Goal: Task Accomplishment & Management: Manage account settings

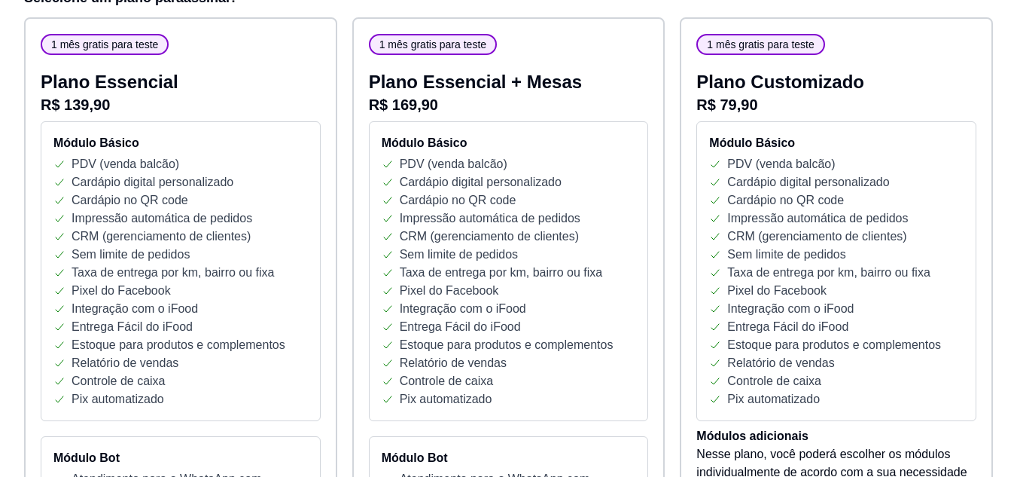
scroll to position [248, 0]
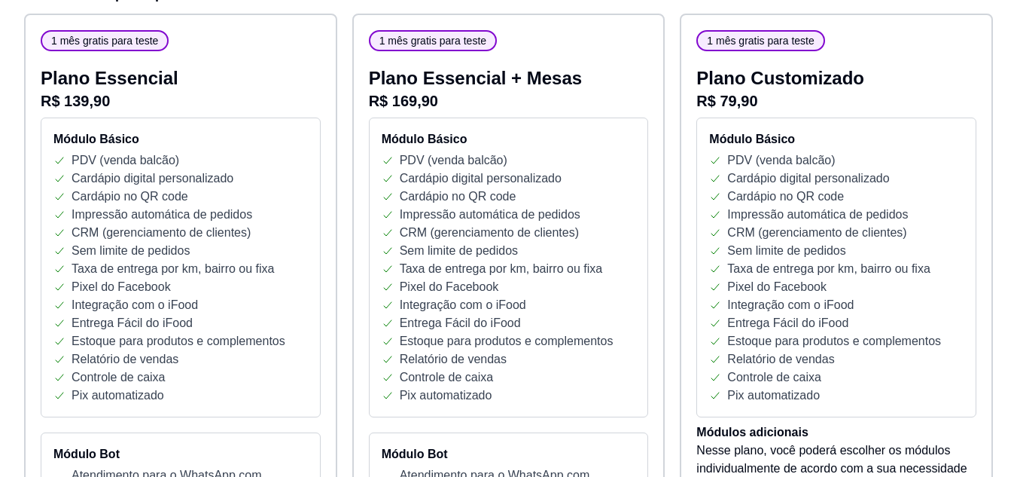
click at [757, 100] on p "R$ 79,90" at bounding box center [836, 100] width 280 height 21
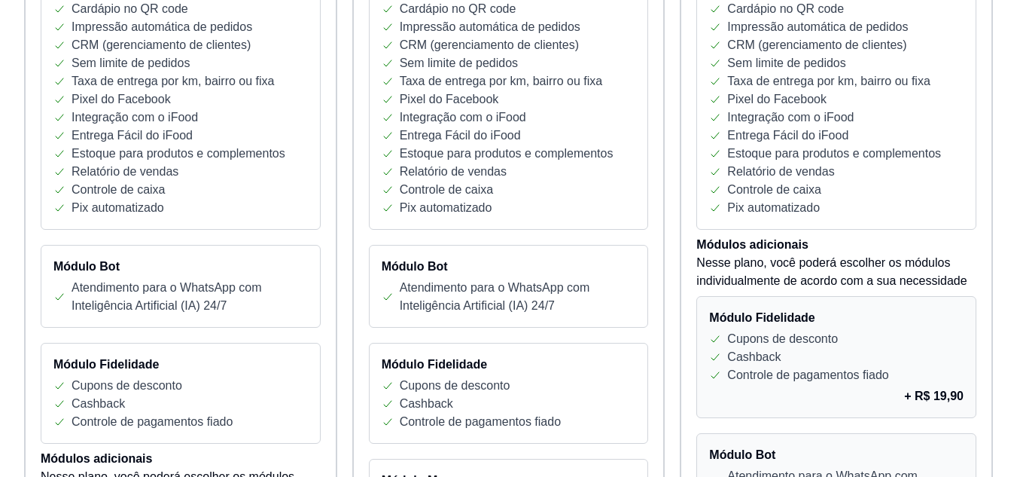
scroll to position [0, 0]
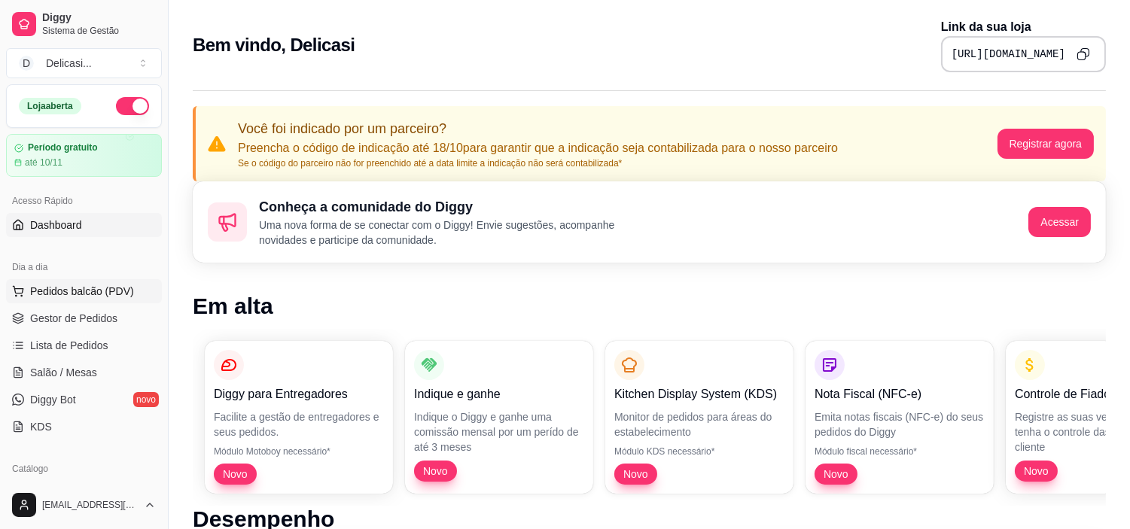
click at [114, 289] on span "Pedidos balcão (PDV)" at bounding box center [82, 291] width 104 height 15
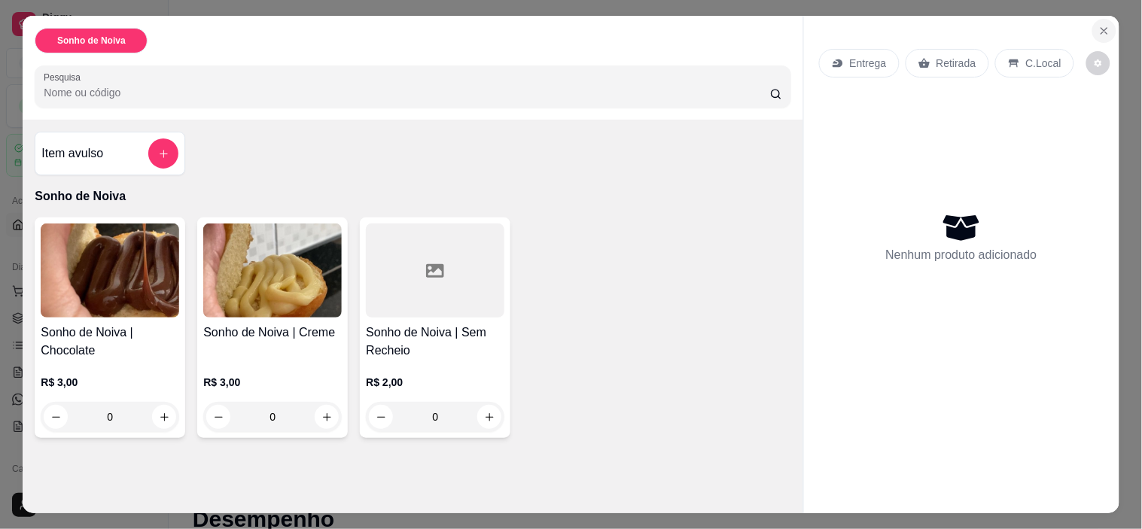
click at [1028, 28] on icon "Close" at bounding box center [1104, 31] width 6 height 6
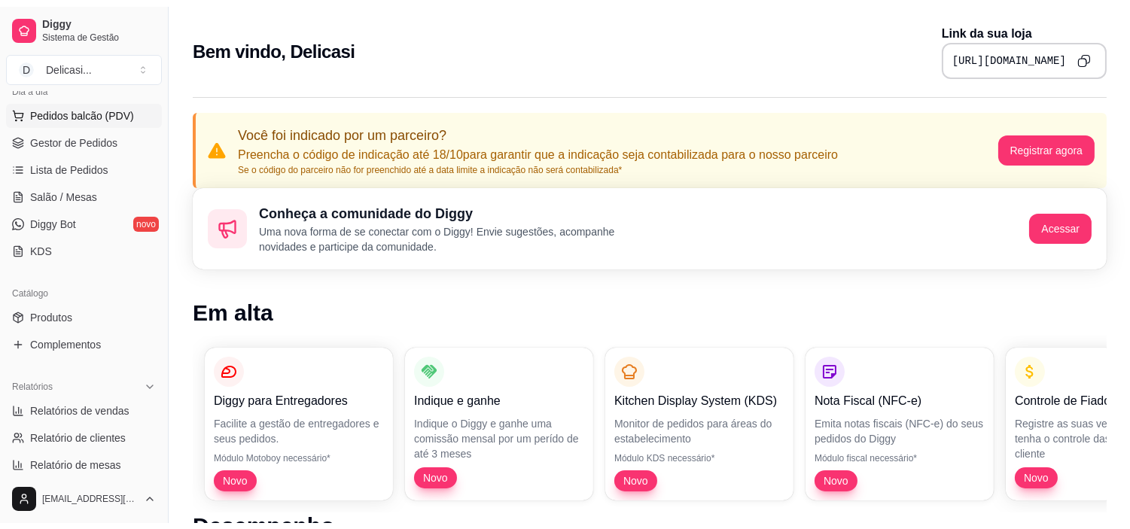
scroll to position [183, 0]
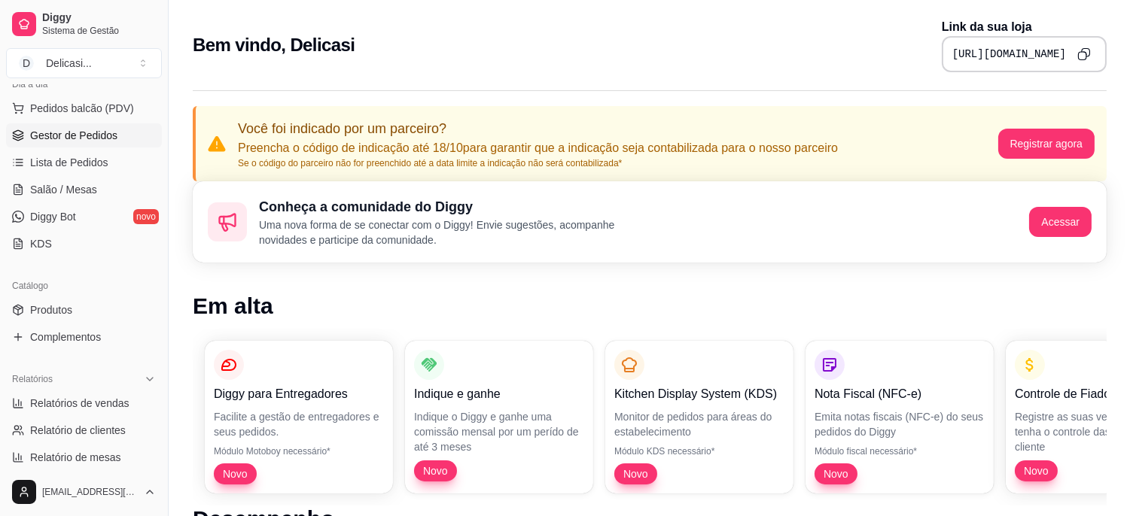
click at [85, 138] on span "Gestor de Pedidos" at bounding box center [73, 135] width 87 height 15
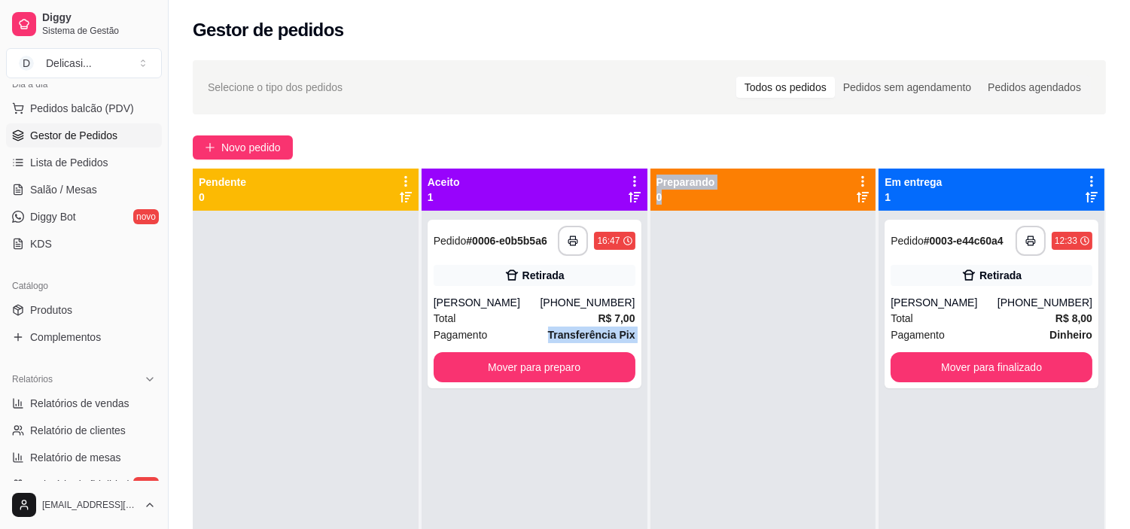
drag, startPoint x: 521, startPoint y: 335, endPoint x: 766, endPoint y: 339, distance: 244.7
click at [766, 339] on div "**********" at bounding box center [649, 433] width 913 height 529
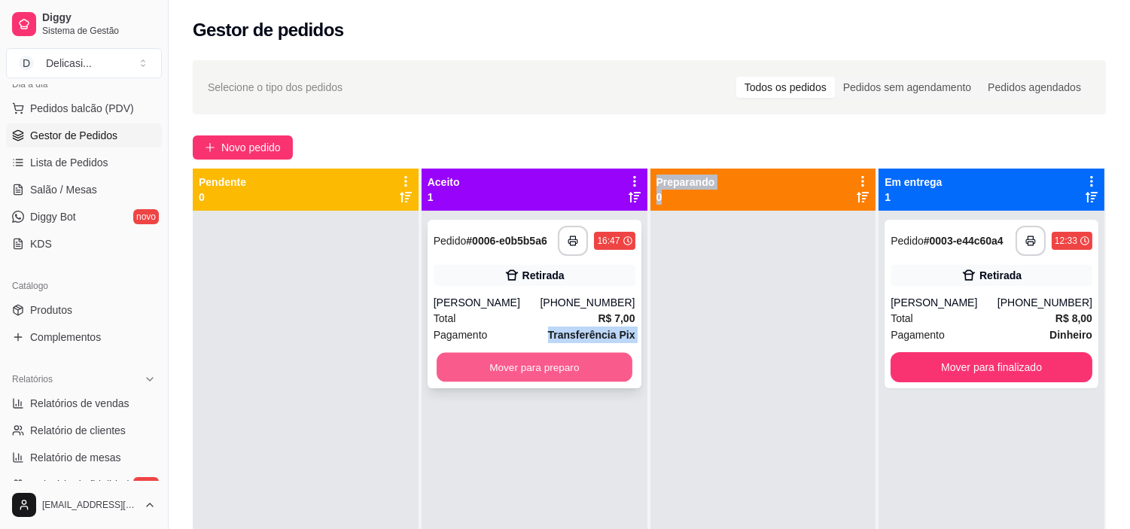
click at [600, 376] on button "Mover para preparo" at bounding box center [535, 367] width 196 height 29
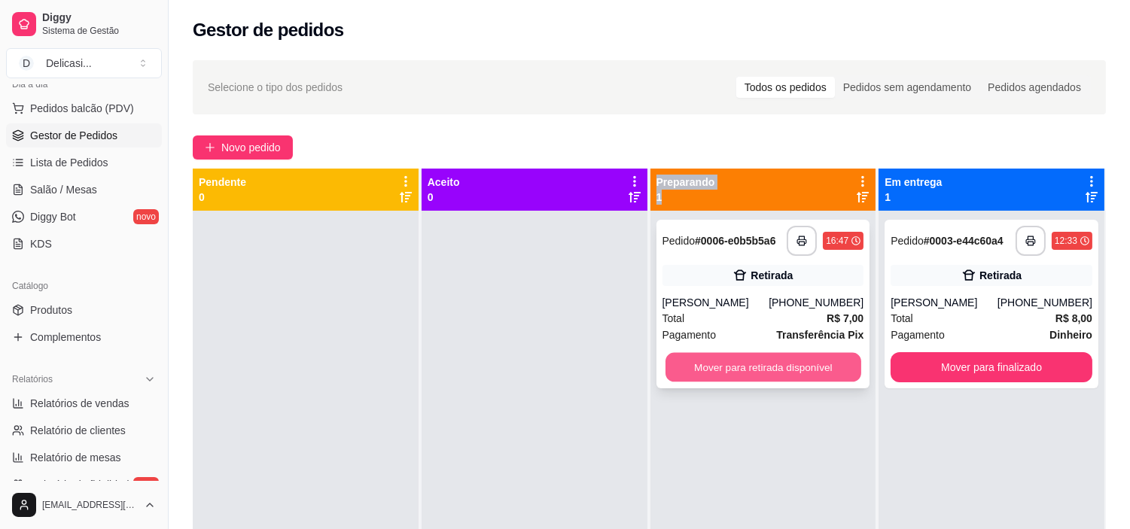
click at [726, 373] on button "Mover para retirada disponível" at bounding box center [763, 367] width 196 height 29
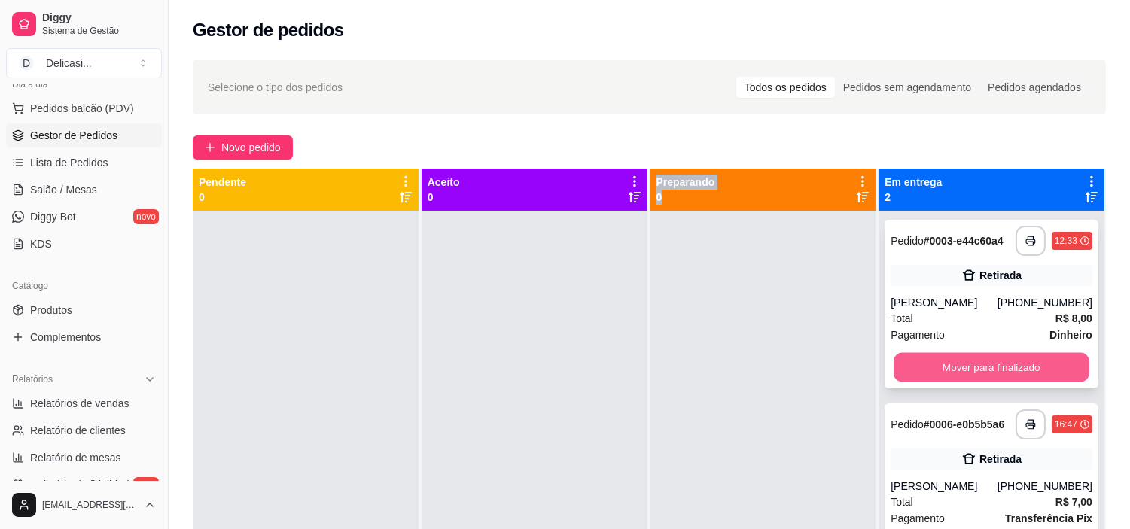
click at [1027, 364] on button "Mover para finalizado" at bounding box center [992, 367] width 196 height 29
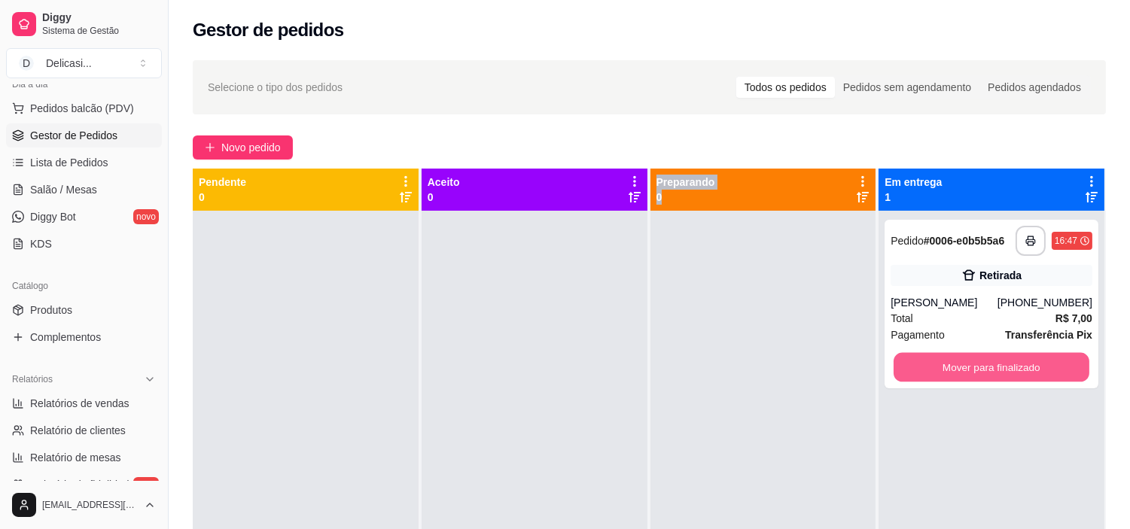
click at [1027, 364] on button "Mover para finalizado" at bounding box center [992, 367] width 196 height 29
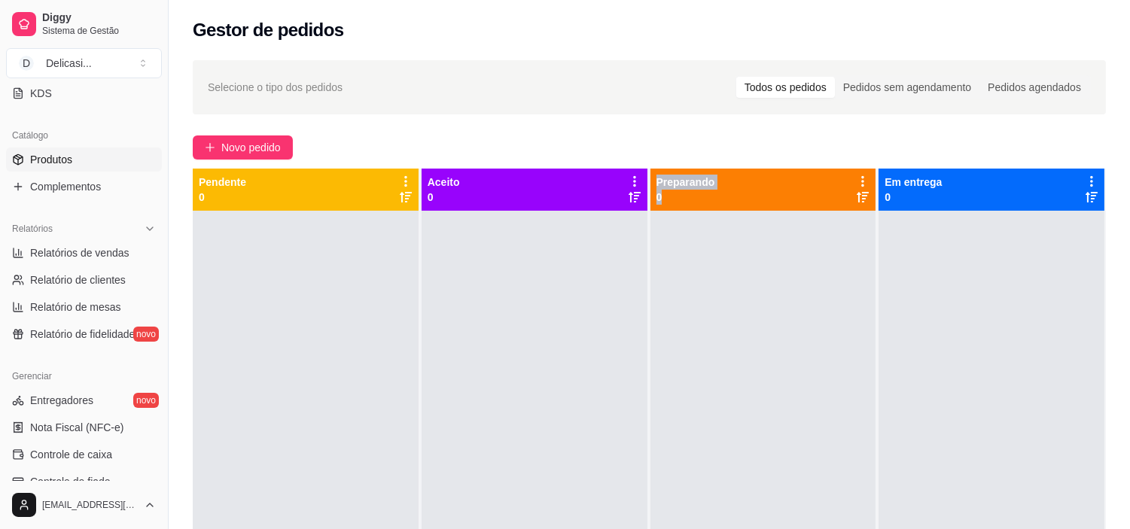
scroll to position [334, 0]
click at [99, 242] on link "Relatórios de vendas" at bounding box center [84, 252] width 156 height 24
select select "ALL"
select select "0"
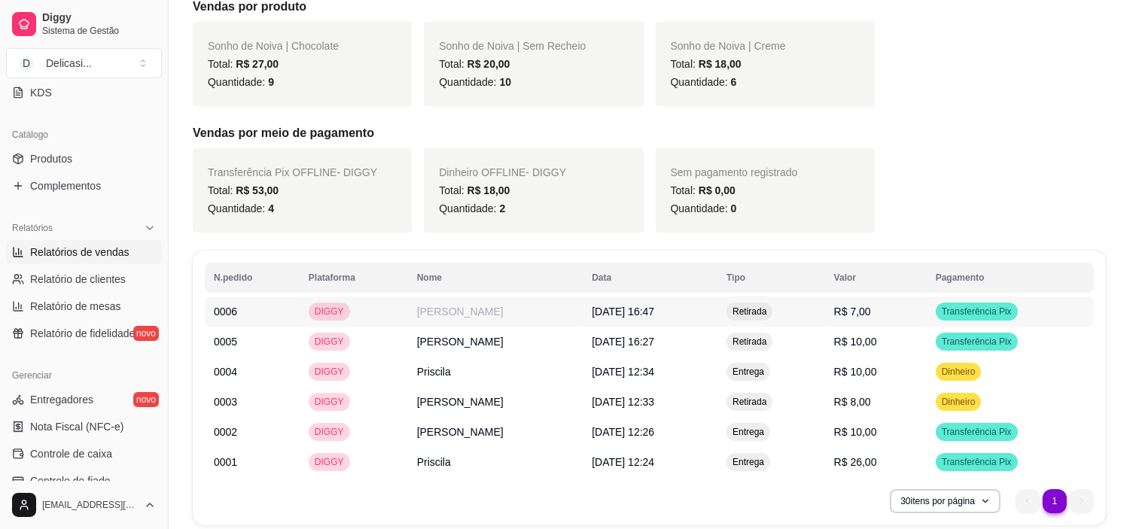
scroll to position [360, 0]
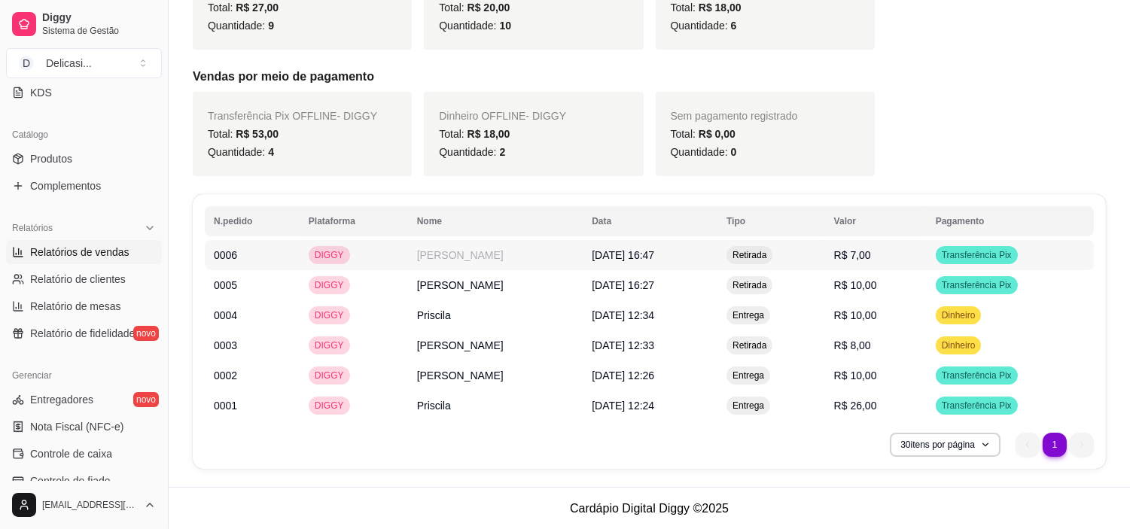
click at [717, 266] on td "[DATE] 16:47" at bounding box center [650, 255] width 135 height 30
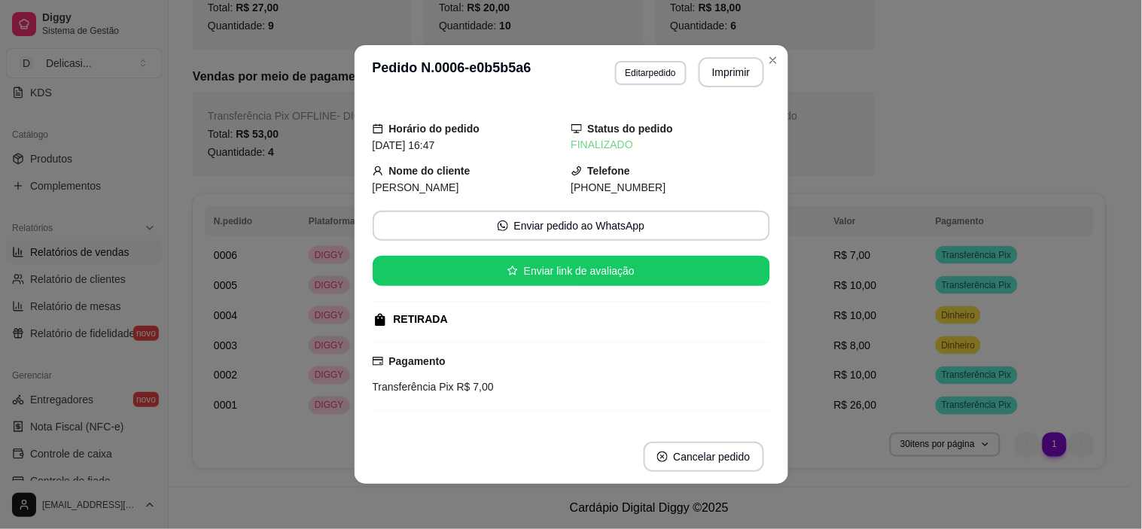
drag, startPoint x: 732, startPoint y: 266, endPoint x: 607, endPoint y: 347, distance: 149.1
click at [607, 347] on div "Pagamento Transferência Pix R$ 7,00" at bounding box center [571, 377] width 397 height 69
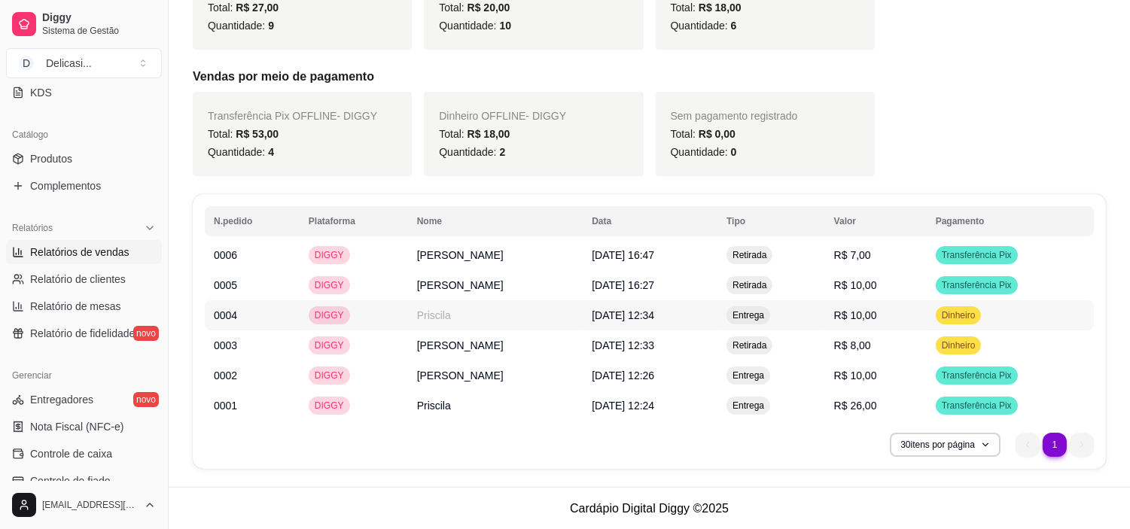
click at [650, 314] on span "11/10/2025 às 12:34" at bounding box center [623, 315] width 62 height 12
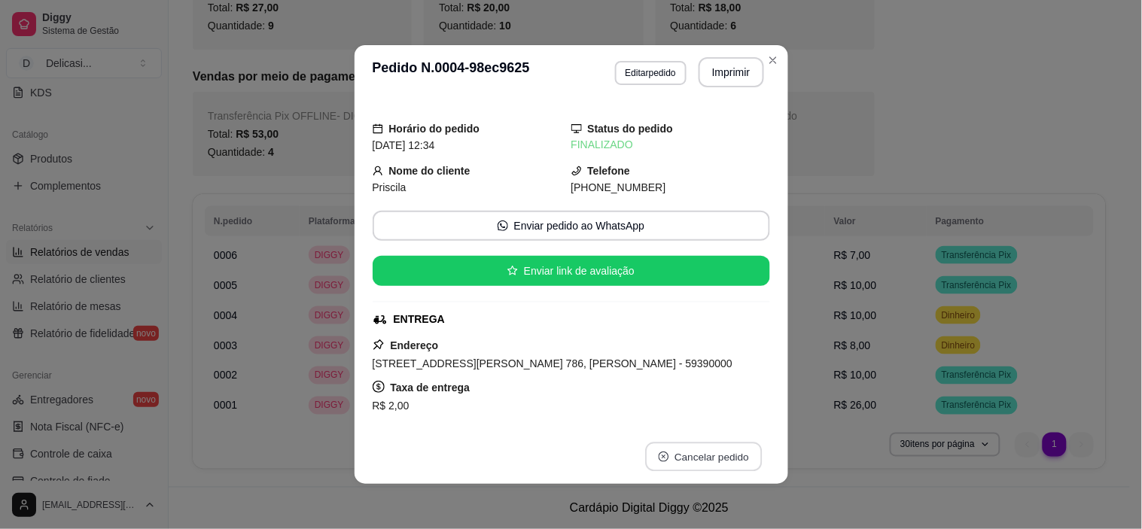
click at [730, 460] on button "Cancelar pedido" at bounding box center [703, 457] width 117 height 29
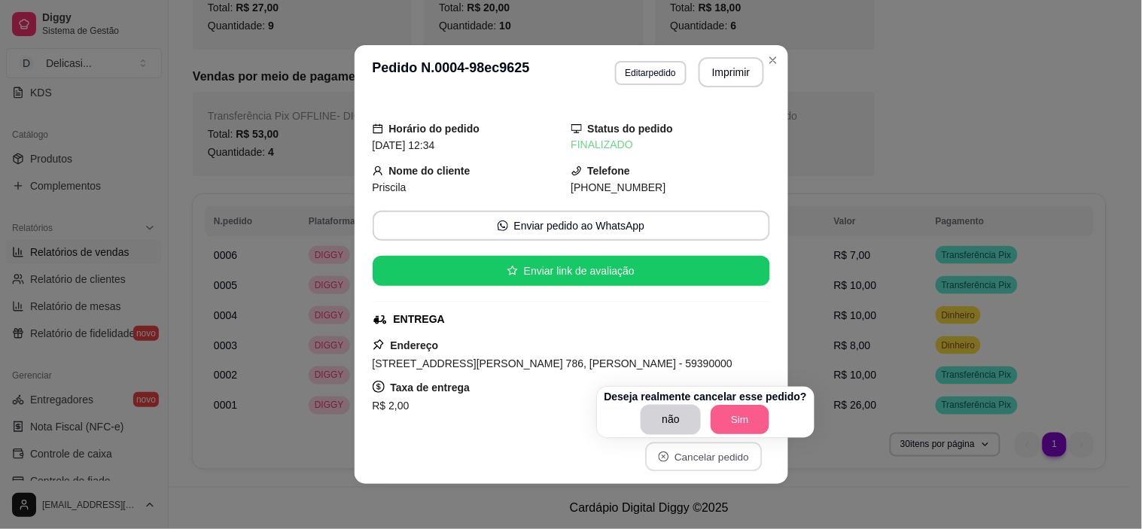
click at [744, 420] on button "Sim" at bounding box center [740, 420] width 59 height 29
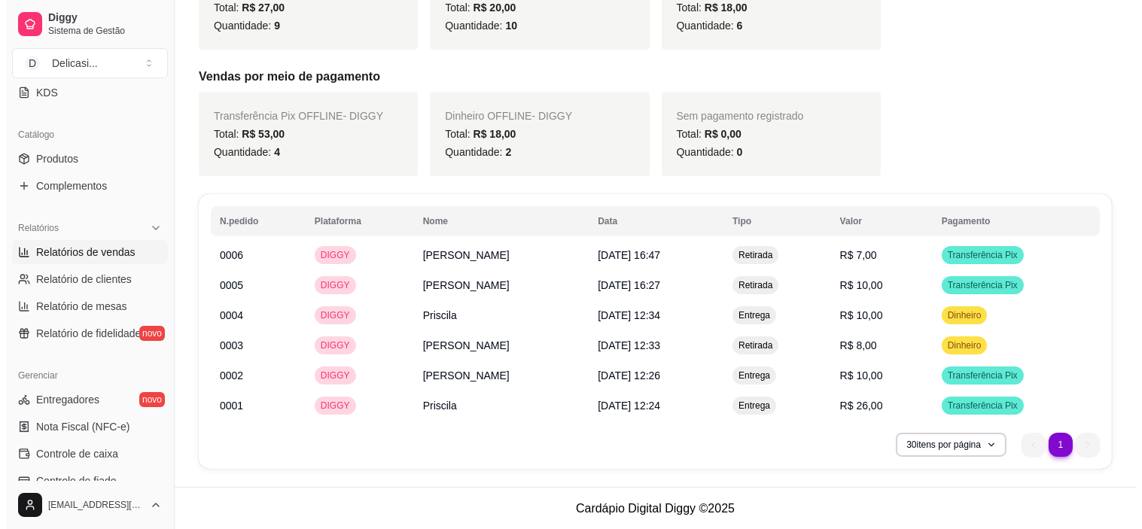
scroll to position [330, 0]
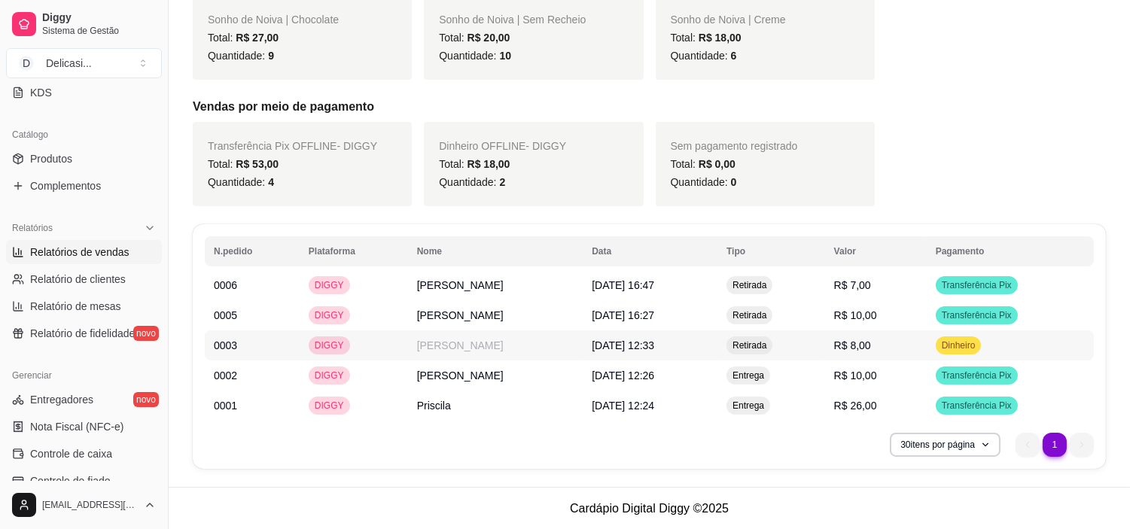
click at [606, 340] on span "11/10/2025 às 12:33" at bounding box center [623, 346] width 62 height 12
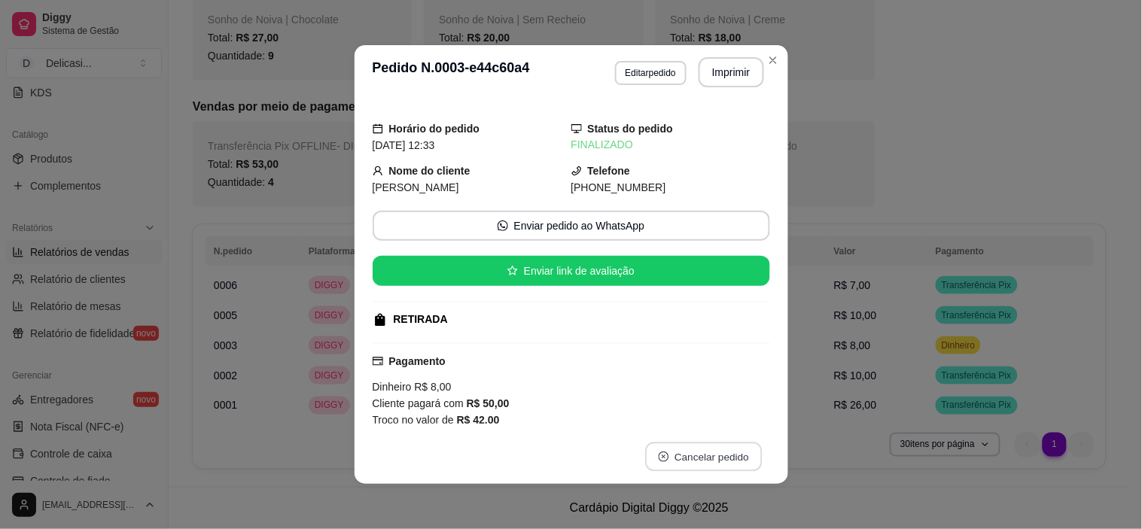
click at [696, 452] on button "Cancelar pedido" at bounding box center [703, 457] width 117 height 29
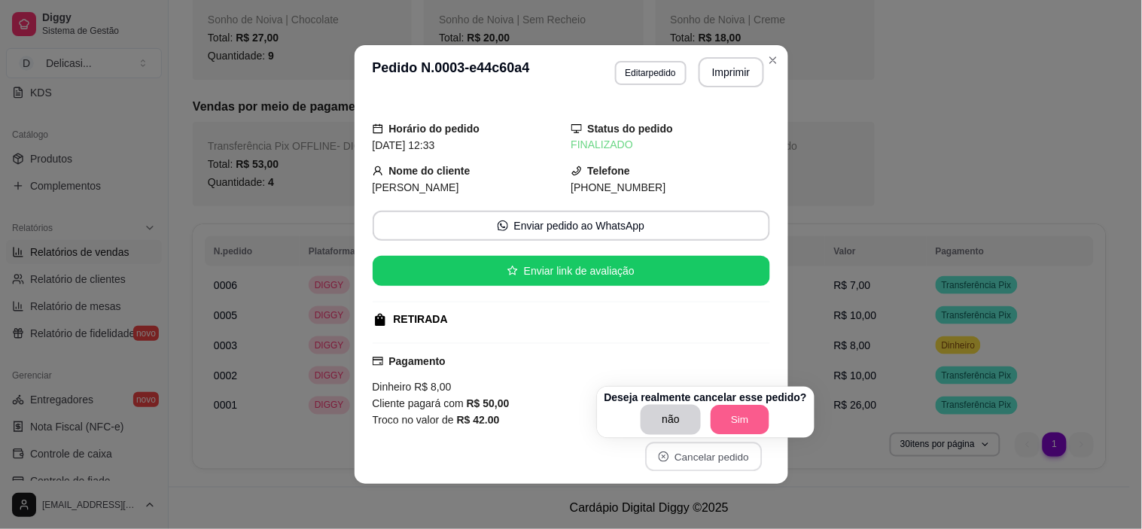
click at [735, 425] on button "Sim" at bounding box center [740, 420] width 59 height 29
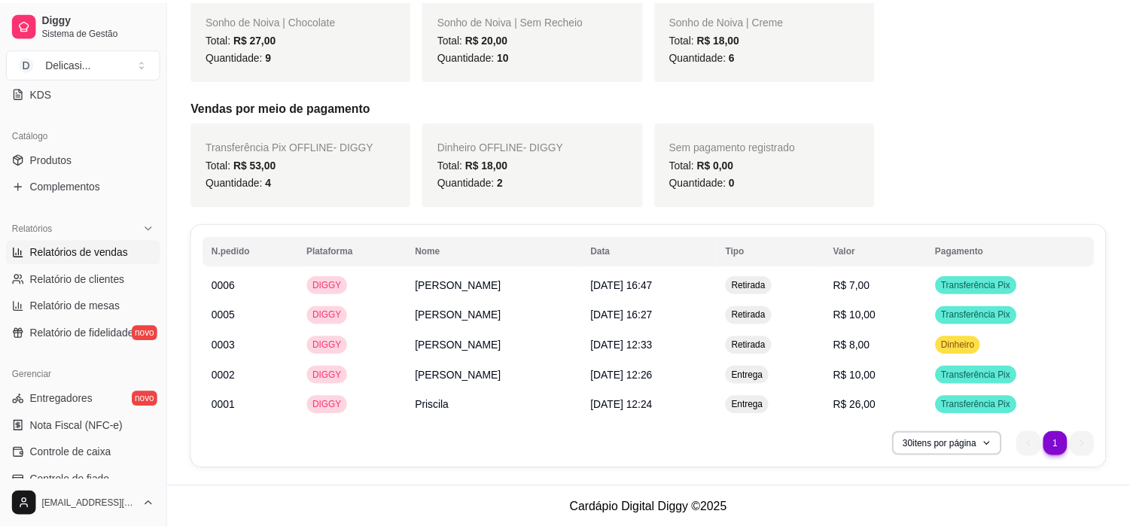
scroll to position [300, 0]
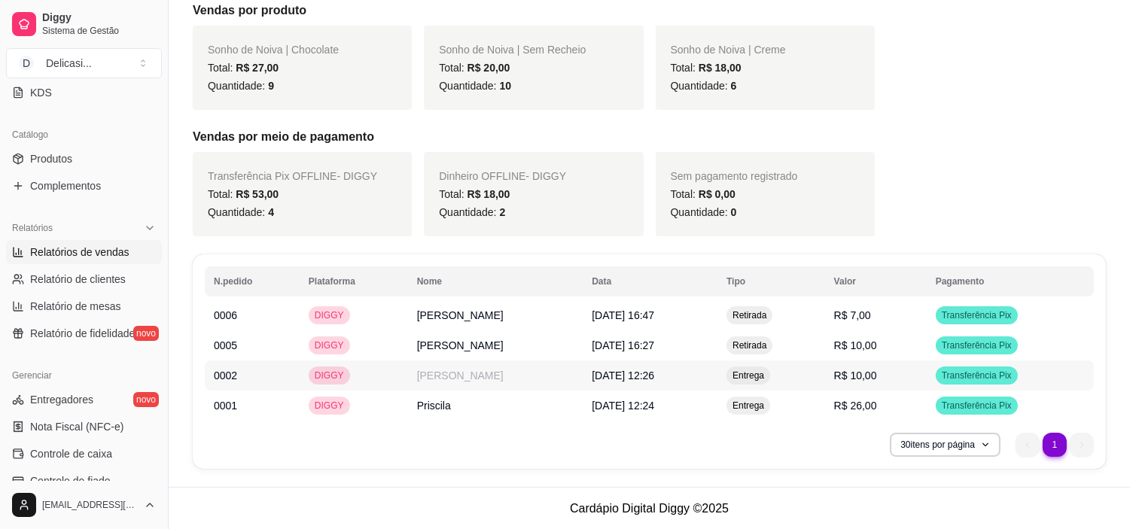
click at [638, 378] on span "11/10/2025 às 12:26" at bounding box center [623, 376] width 62 height 12
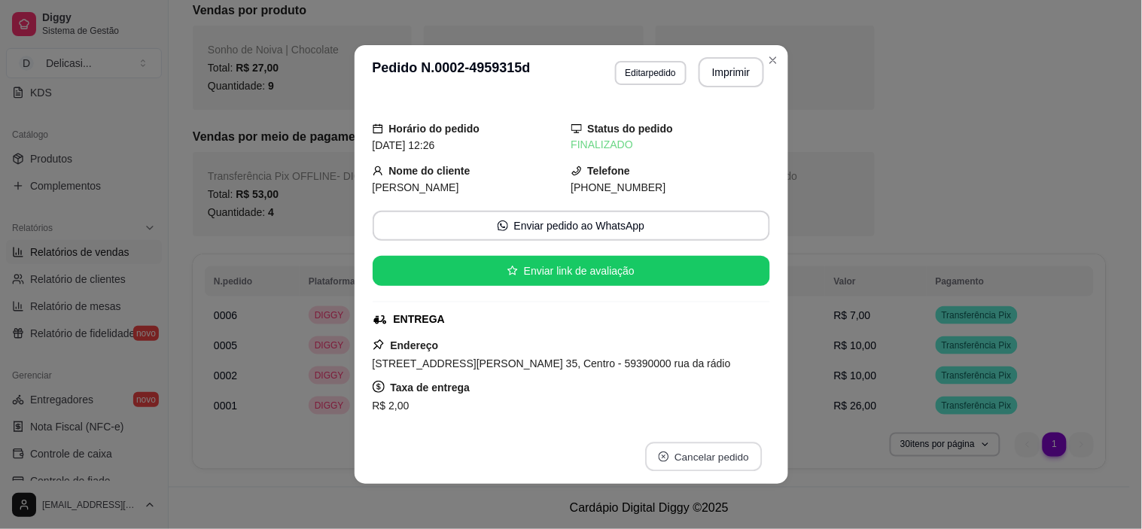
click at [682, 467] on button "Cancelar pedido" at bounding box center [703, 457] width 117 height 29
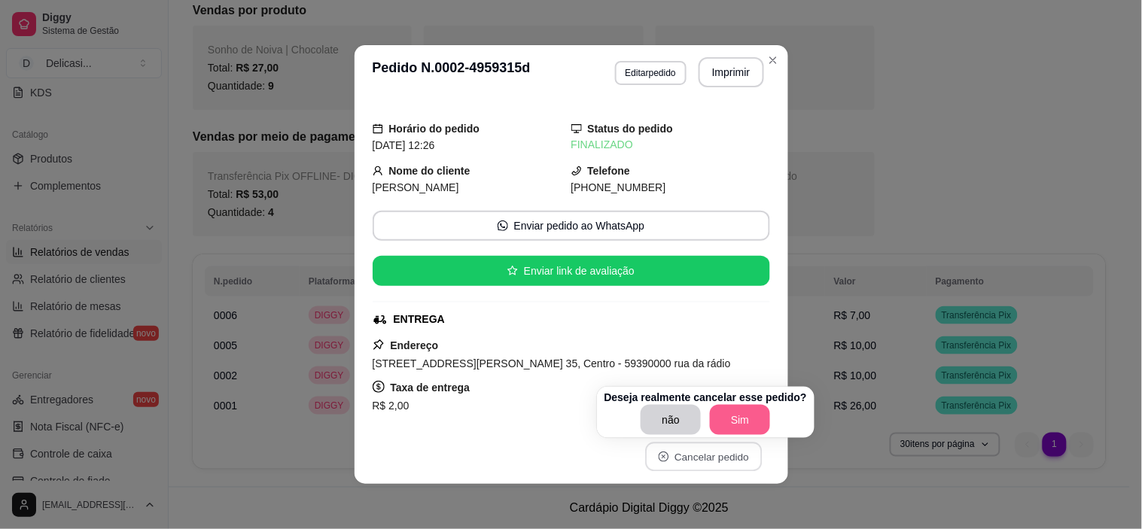
click at [723, 422] on button "Sim" at bounding box center [740, 420] width 60 height 30
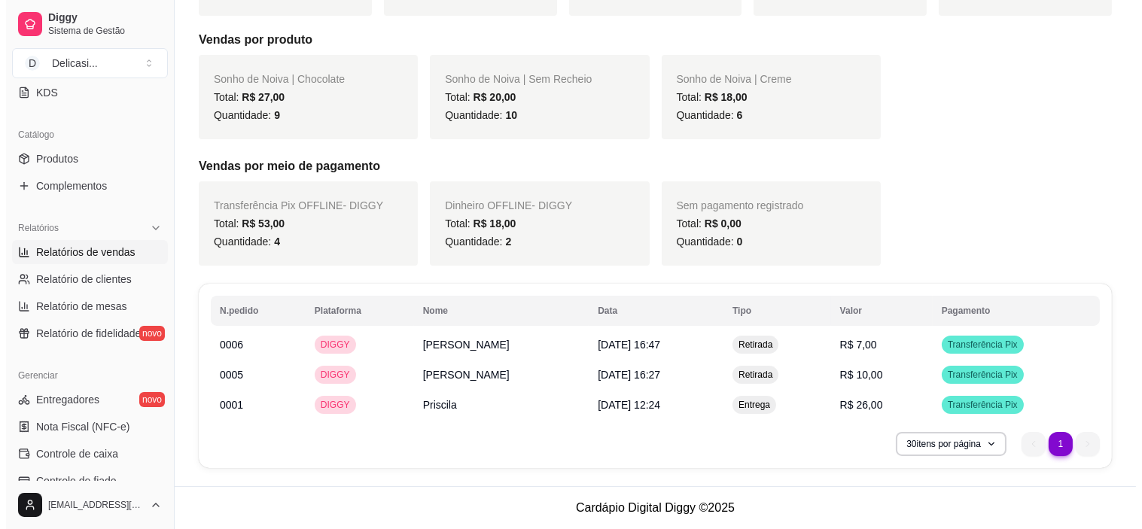
scroll to position [269, 0]
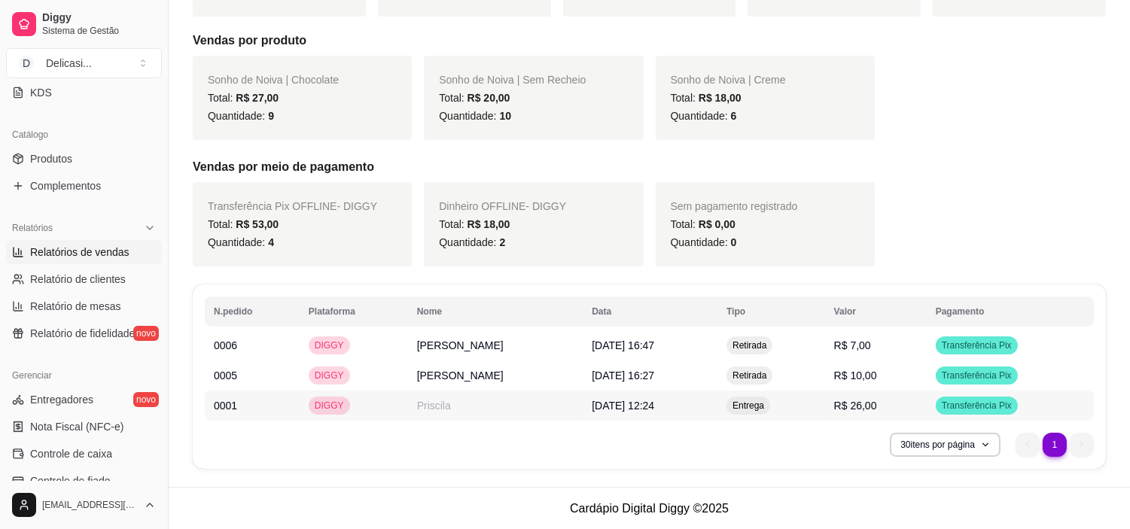
click at [623, 409] on td "11/10/2025 às 12:24" at bounding box center [650, 406] width 135 height 30
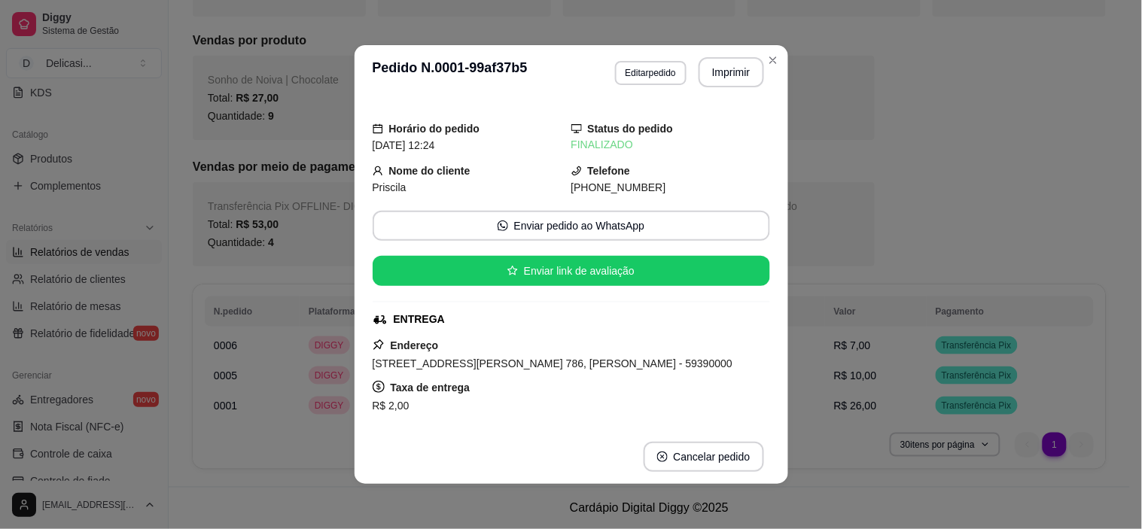
click at [706, 472] on footer "Cancelar pedido" at bounding box center [572, 457] width 434 height 54
click at [710, 460] on button "Cancelar pedido" at bounding box center [703, 457] width 117 height 29
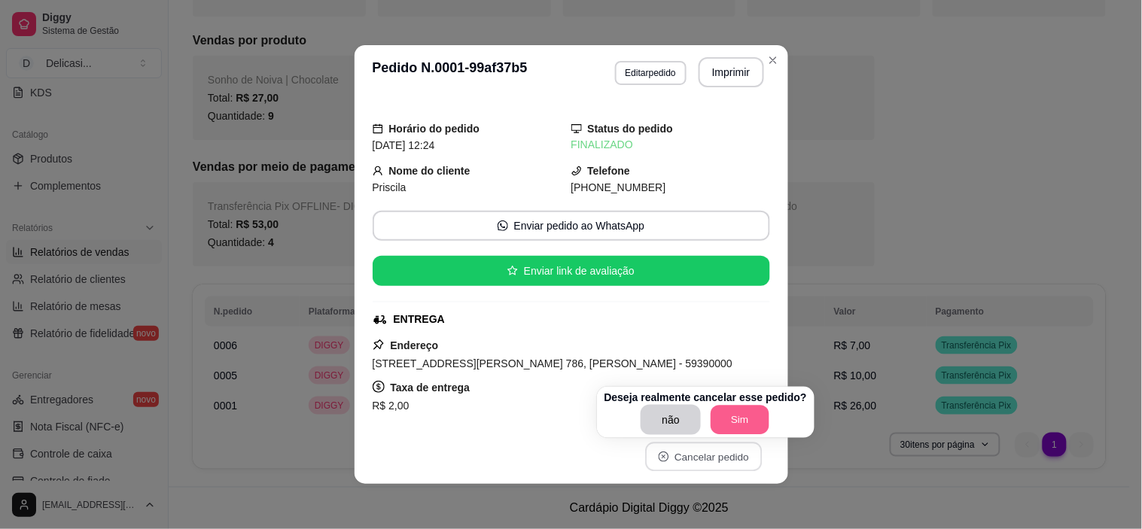
click at [735, 407] on button "Sim" at bounding box center [740, 420] width 59 height 29
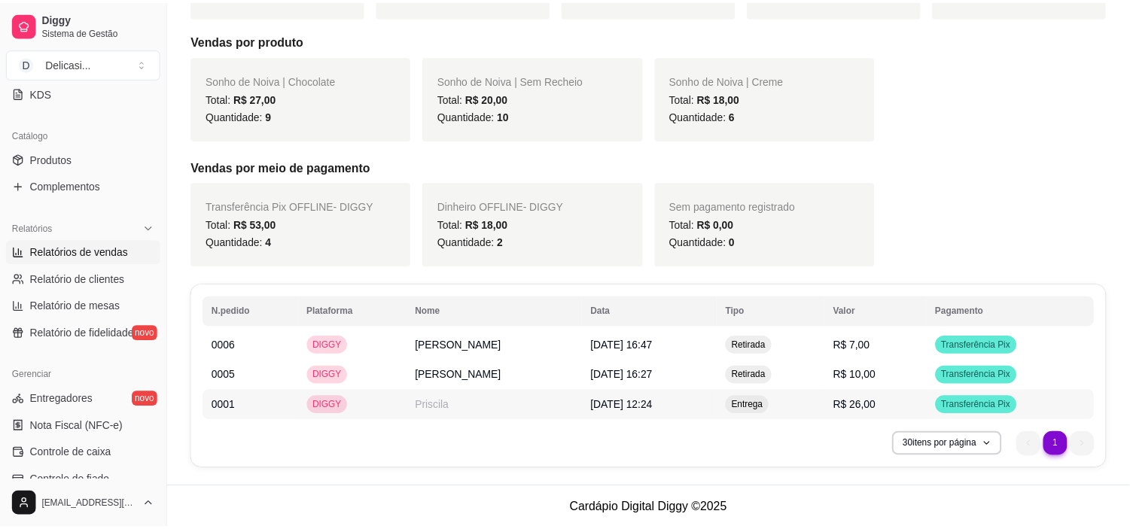
scroll to position [239, 0]
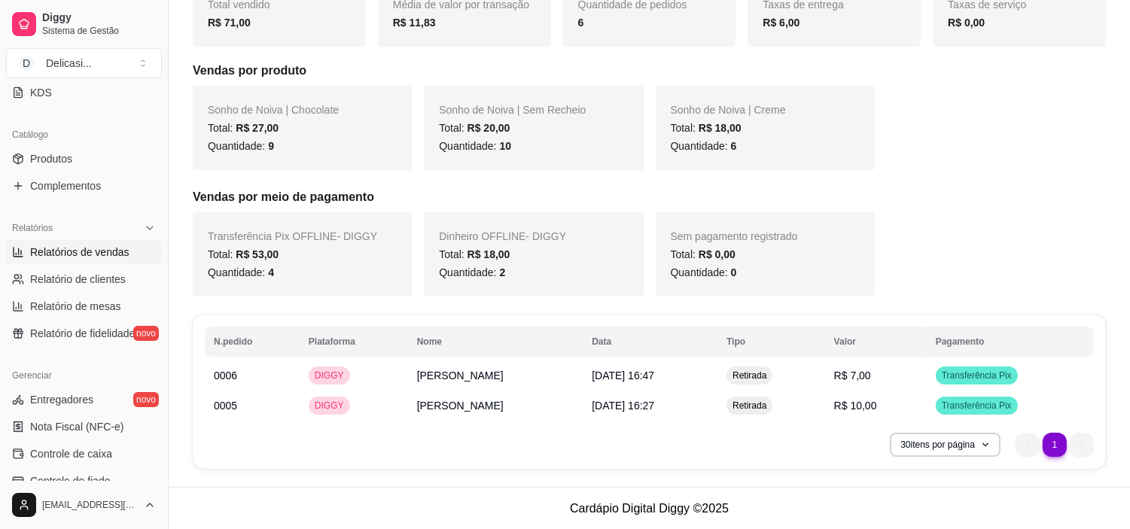
click at [770, 450] on div "30 itens por página 1 1" at bounding box center [649, 445] width 889 height 24
click at [433, 381] on td "[PERSON_NAME]" at bounding box center [495, 376] width 175 height 30
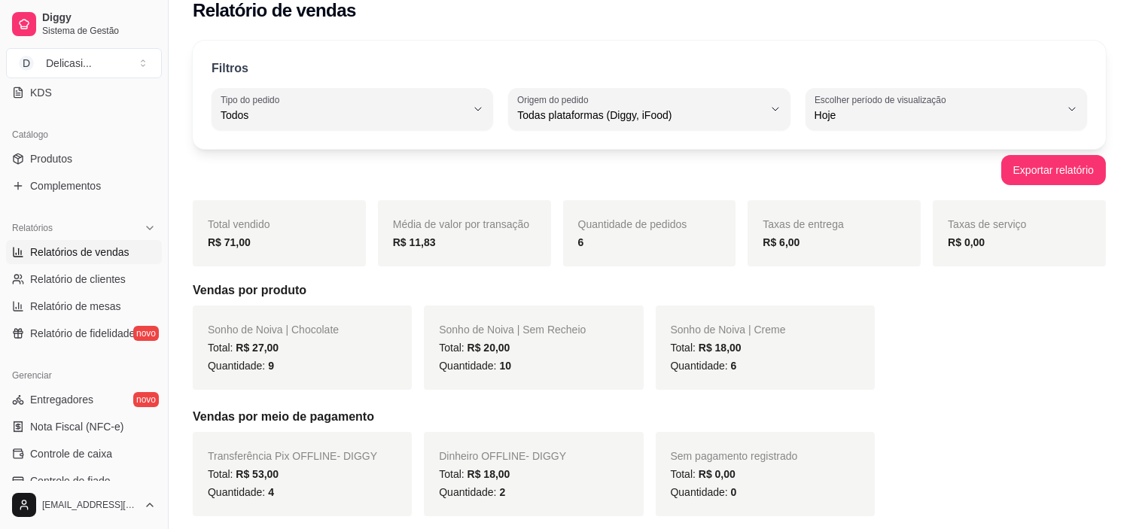
scroll to position [0, 0]
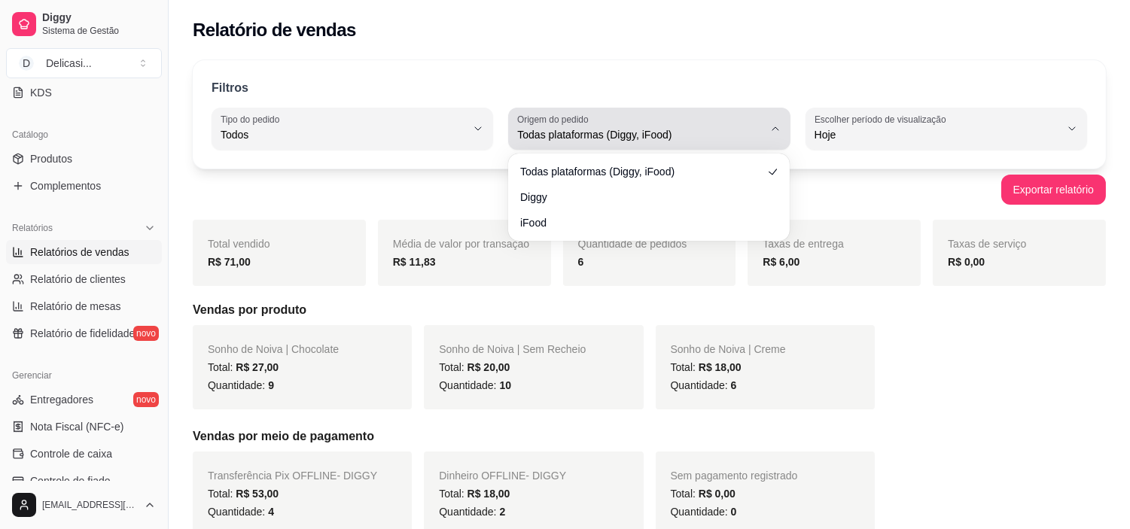
click at [715, 114] on div "Todas plataformas (Diggy, iFood)" at bounding box center [639, 129] width 245 height 30
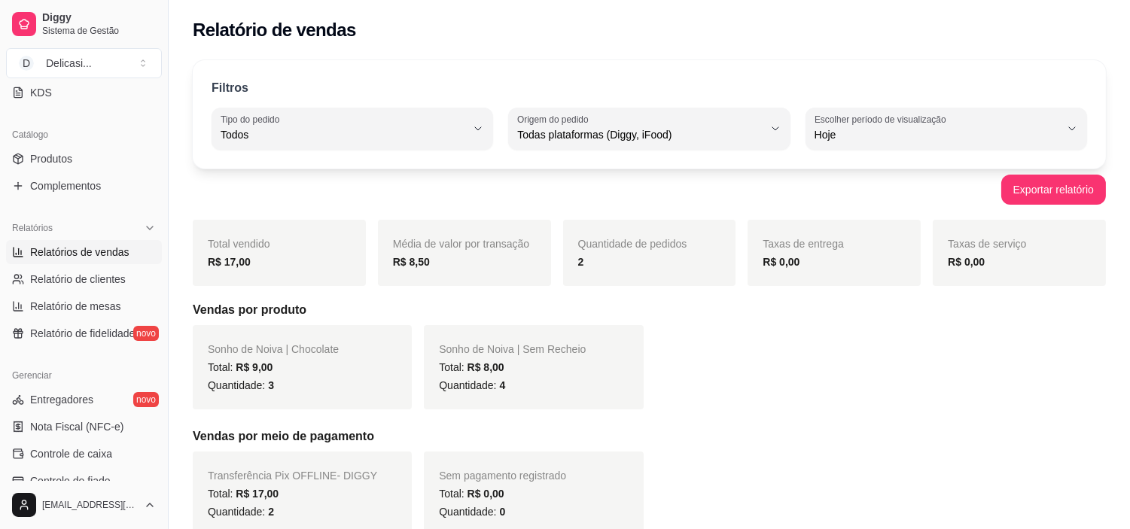
click at [757, 376] on div "Sonho de Noiva | Chocolate Total: R$ 9,00 Quantidade: 3 Sonho de Noiva | Sem Re…" at bounding box center [649, 367] width 913 height 84
click at [1028, 178] on button "Exportar relatório" at bounding box center [1054, 189] width 102 height 29
click at [60, 277] on span "Relatório de clientes" at bounding box center [78, 279] width 96 height 15
select select "30"
select select "HIGHEST_TOTAL_SPENT_WITH_ORDERS"
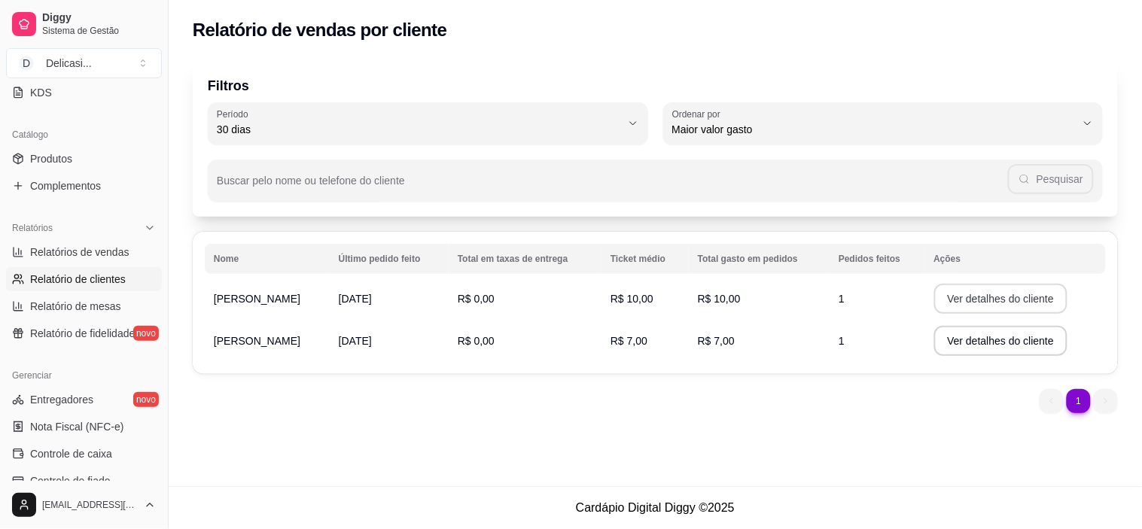
click at [1009, 291] on button "Ver detalhes do cliente" at bounding box center [1001, 299] width 134 height 30
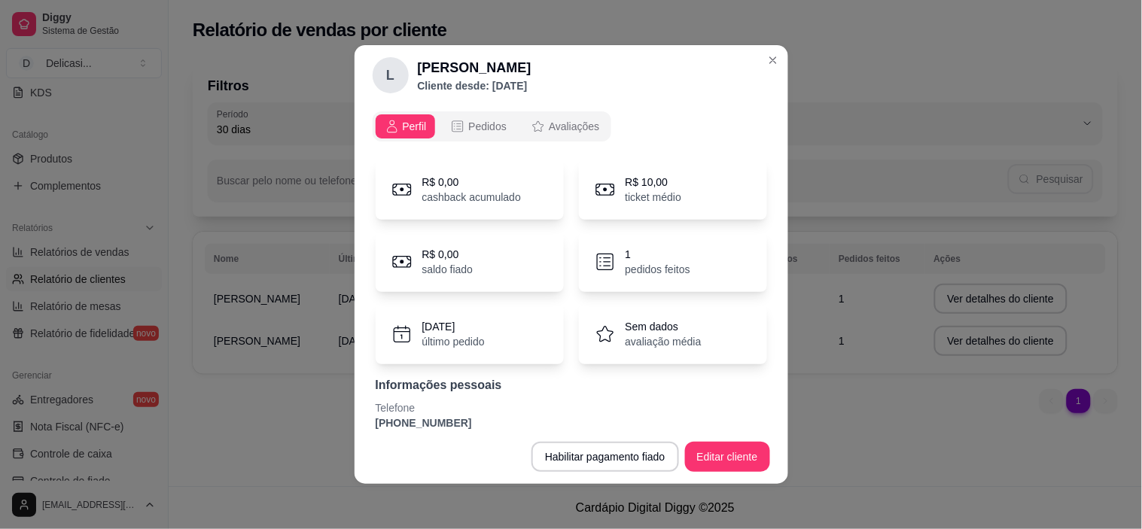
scroll to position [16, 0]
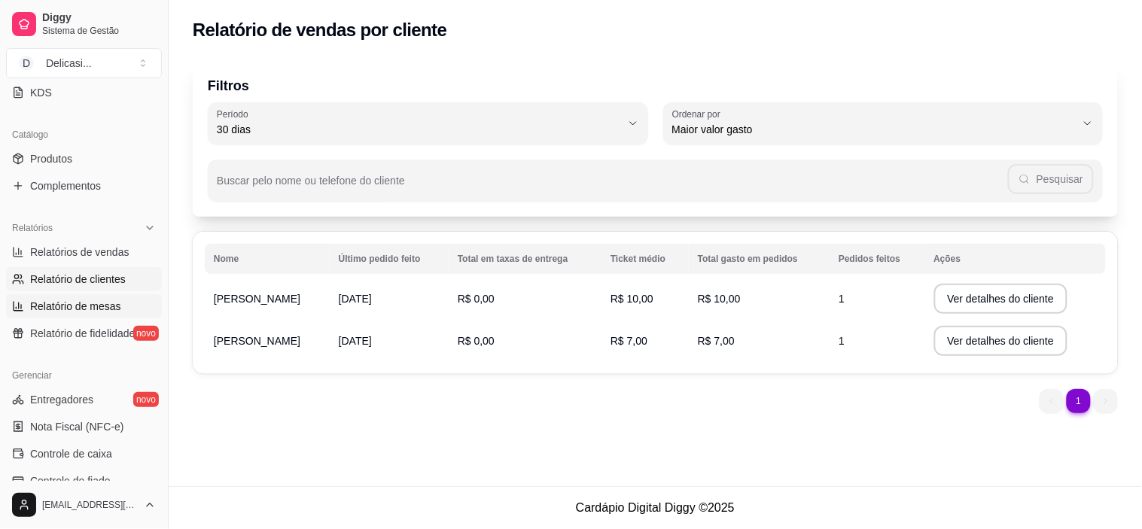
click at [81, 301] on span "Relatório de mesas" at bounding box center [75, 306] width 91 height 15
select select "TOTAL_OF_ORDERS"
select select "7"
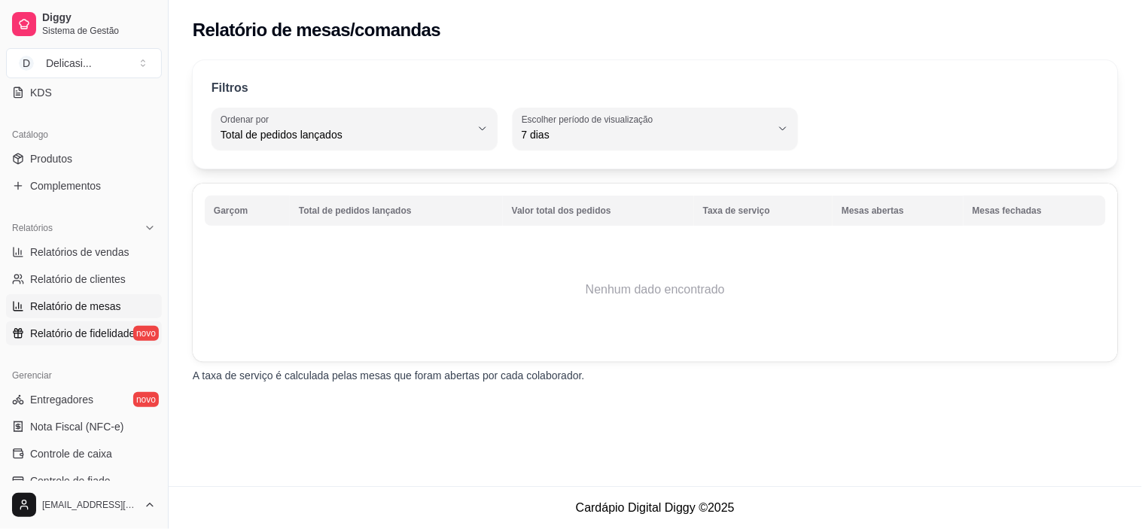
click at [102, 334] on span "Relatório de fidelidade" at bounding box center [82, 333] width 105 height 15
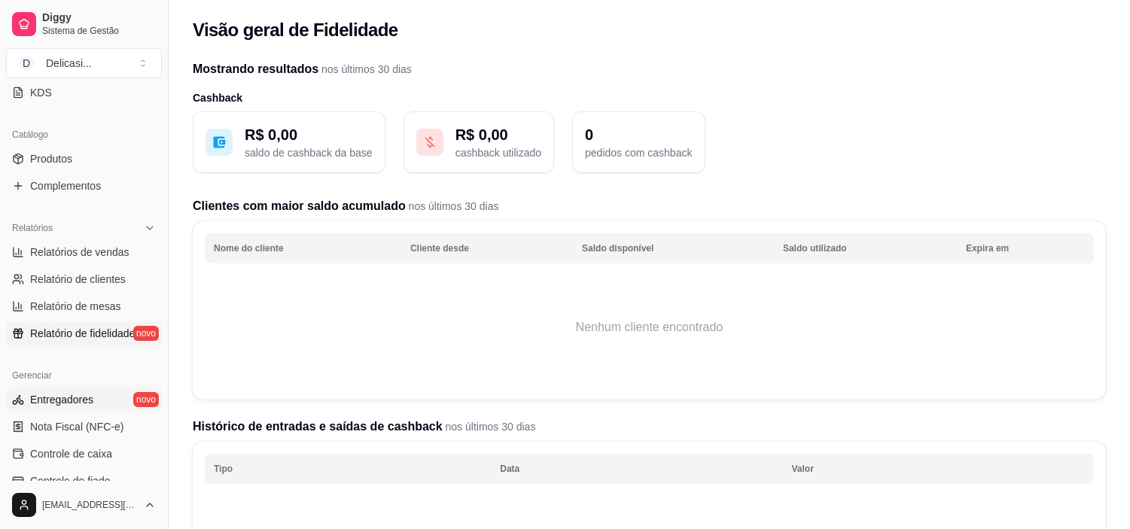
click at [84, 400] on span "Entregadores" at bounding box center [61, 399] width 63 height 15
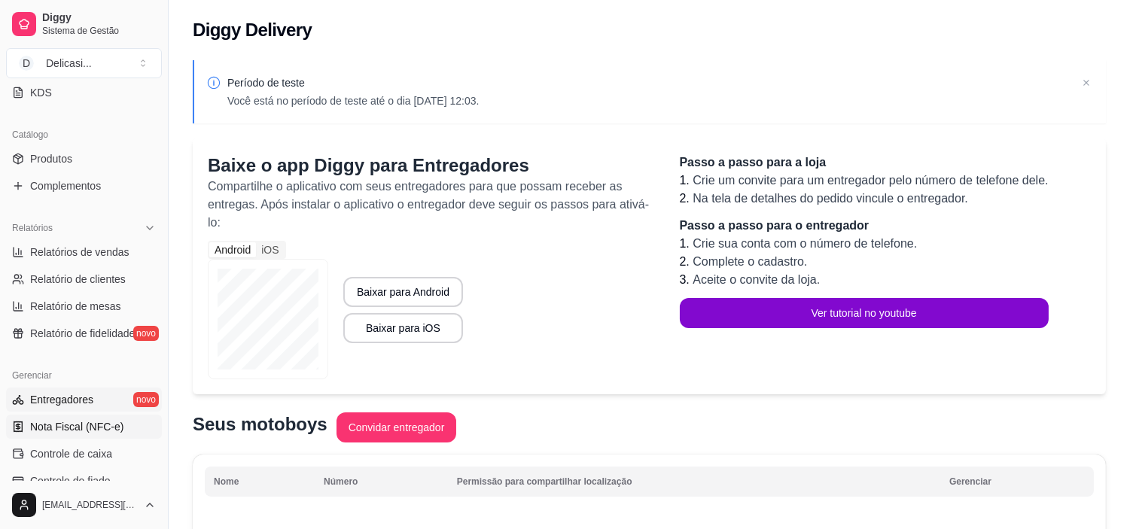
click at [84, 425] on span "Nota Fiscal (NFC-e)" at bounding box center [76, 426] width 93 height 15
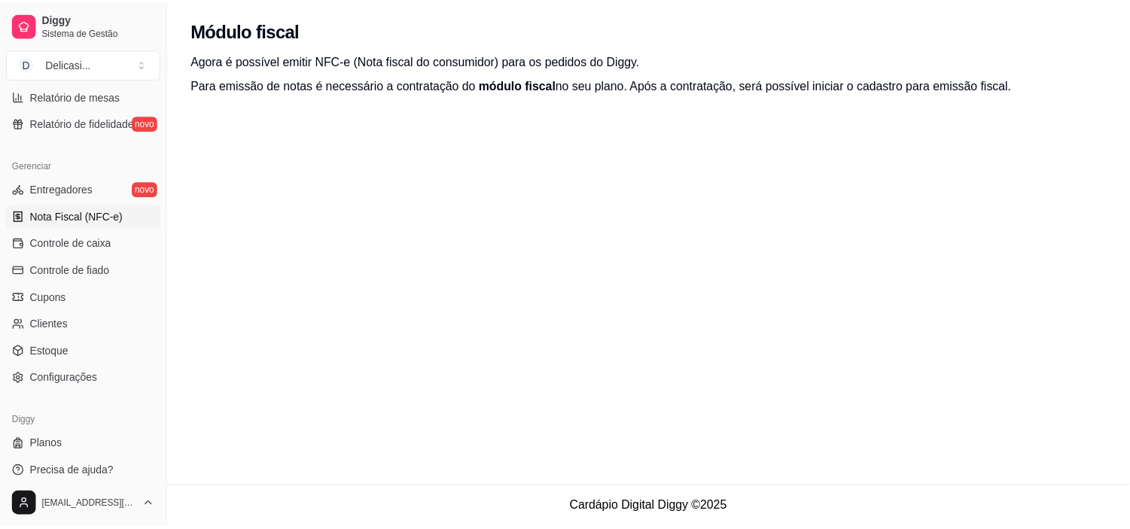
scroll to position [547, 0]
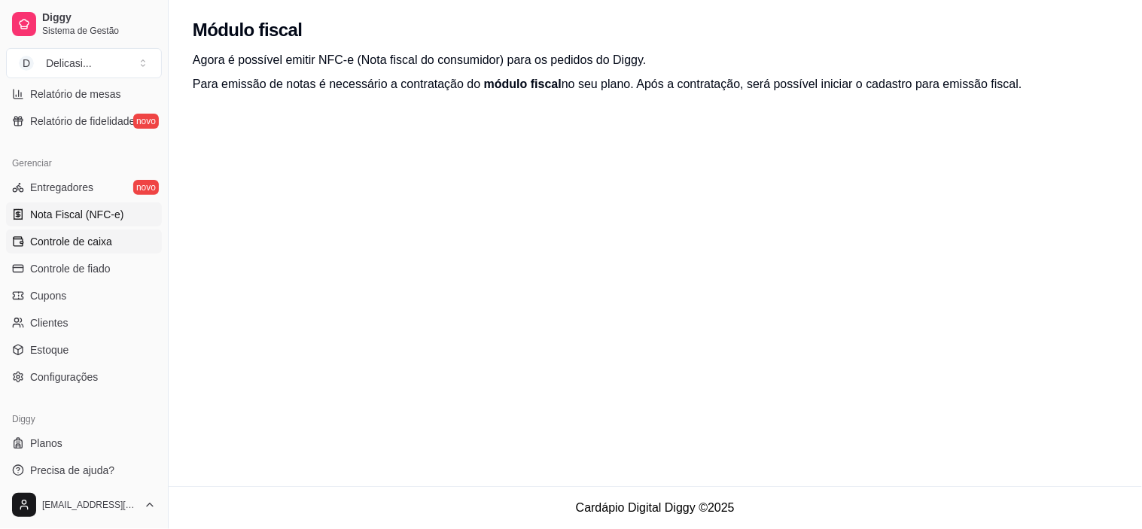
click at [94, 237] on span "Controle de caixa" at bounding box center [71, 241] width 82 height 15
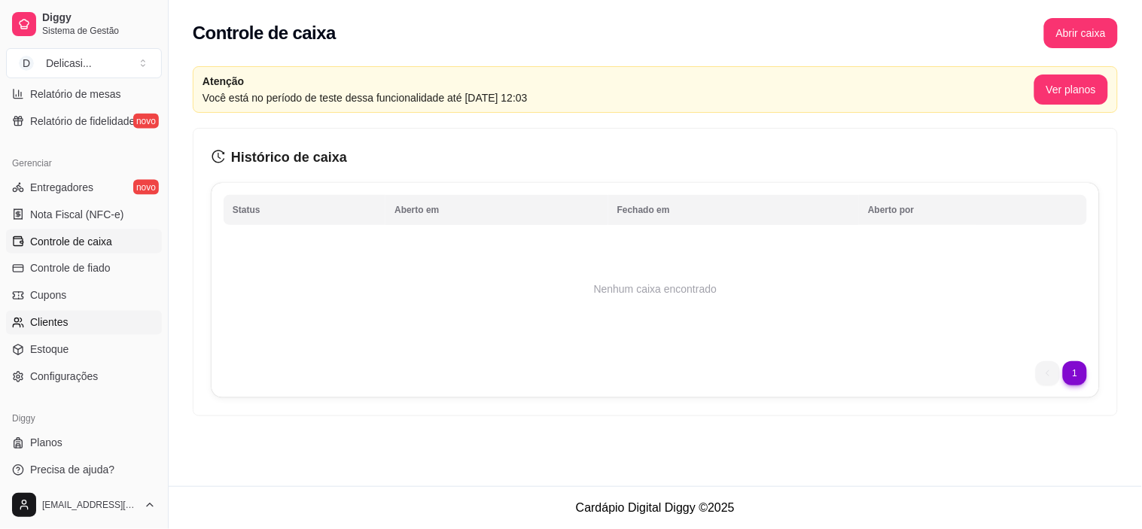
click at [72, 325] on link "Clientes" at bounding box center [84, 323] width 156 height 24
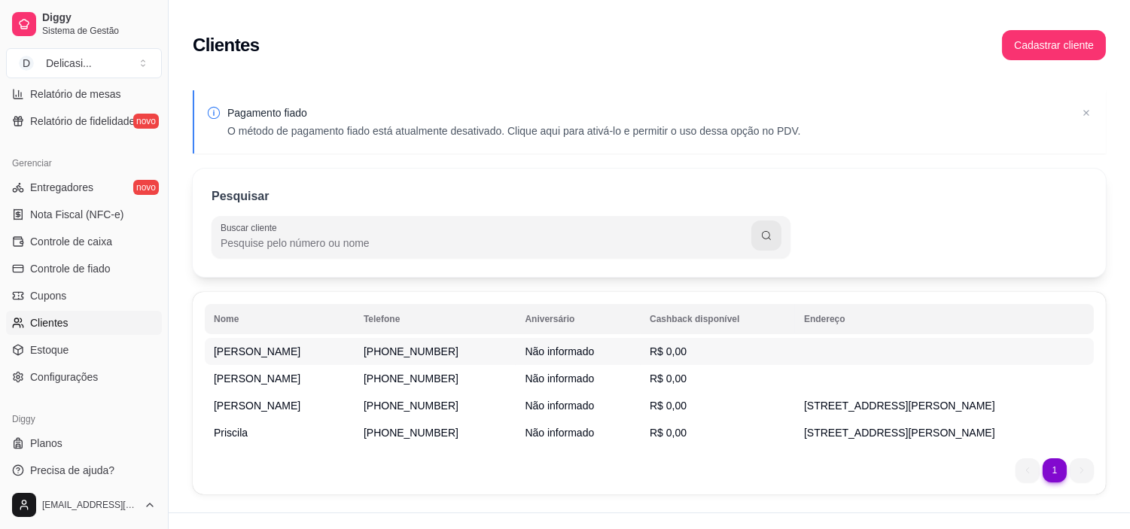
scroll to position [26, 0]
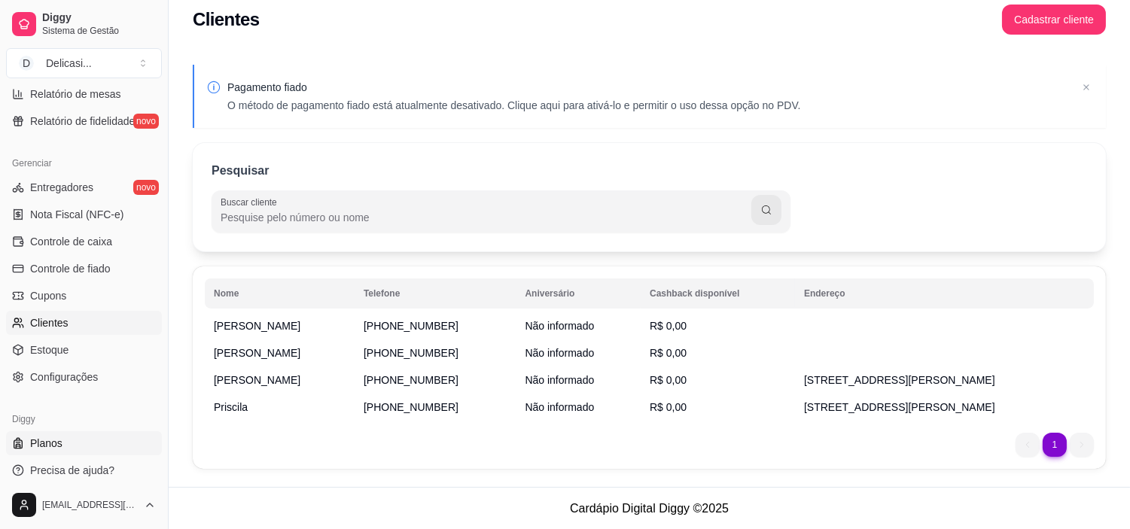
click at [114, 447] on link "Planos" at bounding box center [84, 443] width 156 height 24
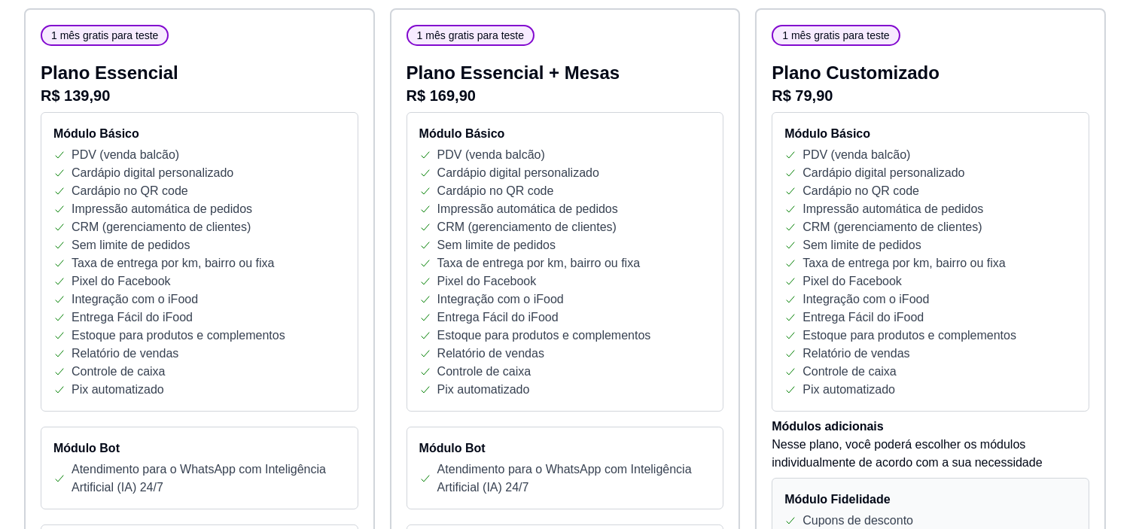
scroll to position [269, 0]
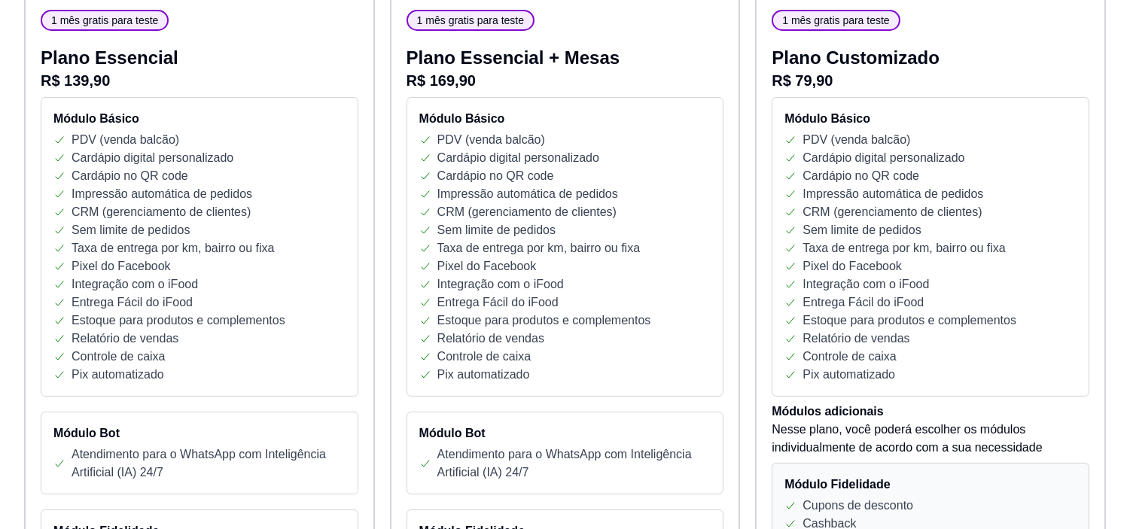
click at [947, 196] on p "Impressão automática de pedidos" at bounding box center [892, 194] width 181 height 18
click at [942, 297] on div "Entrega Fácil do iFood" at bounding box center [930, 303] width 292 height 18
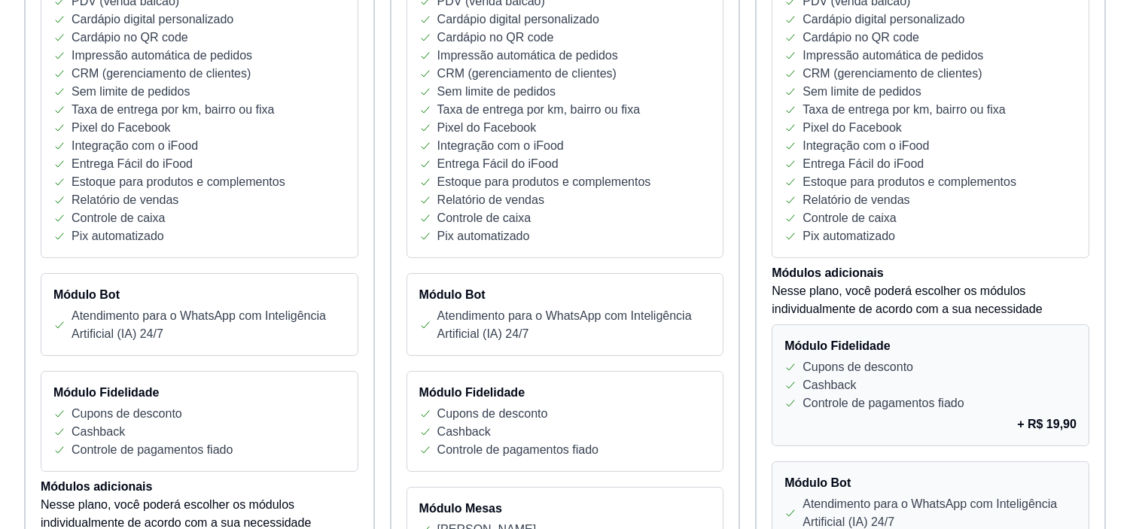
scroll to position [0, 0]
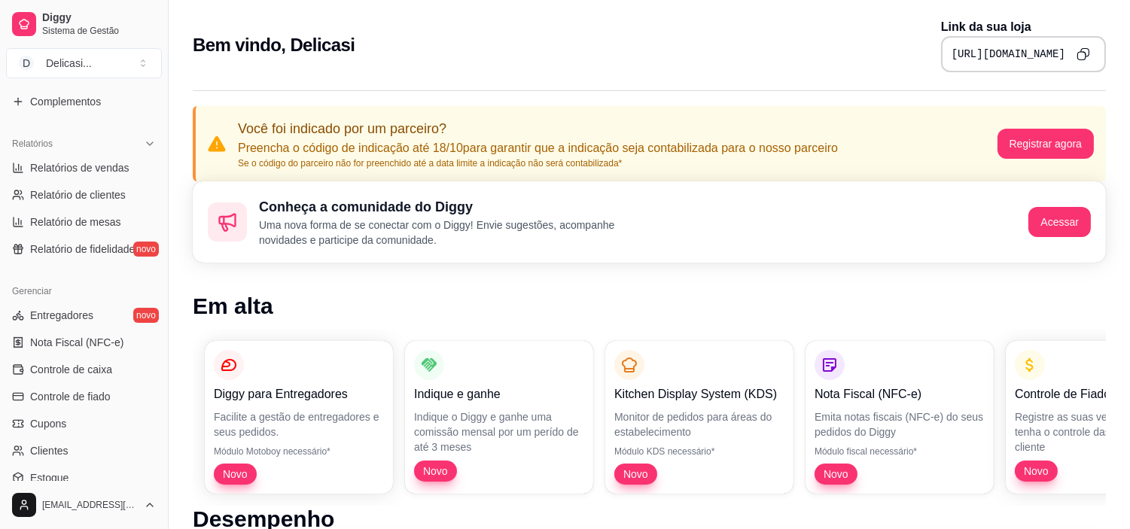
scroll to position [418, 0]
click at [108, 248] on span "Relatório de fidelidade" at bounding box center [82, 249] width 105 height 15
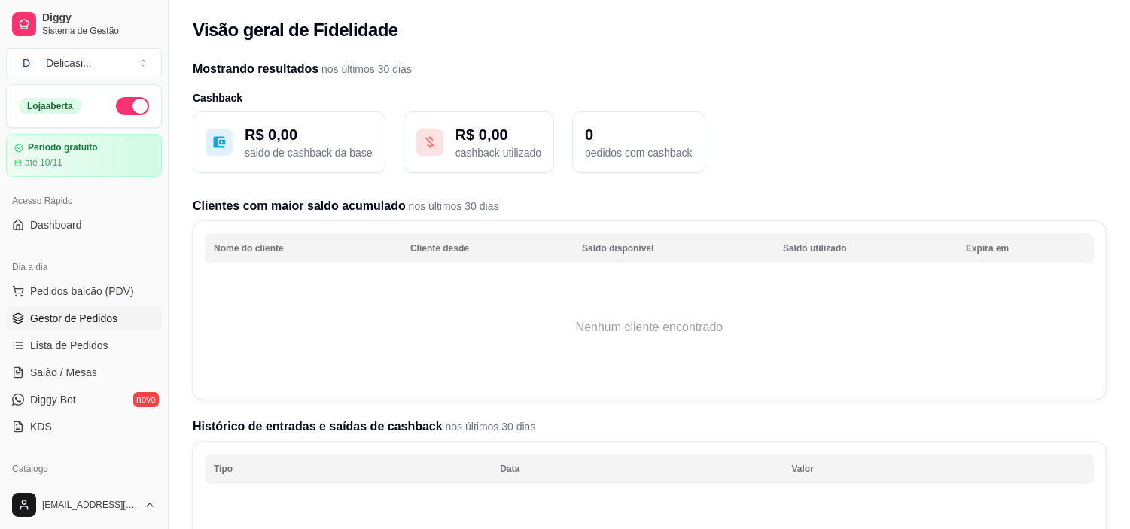
scroll to position [3, 0]
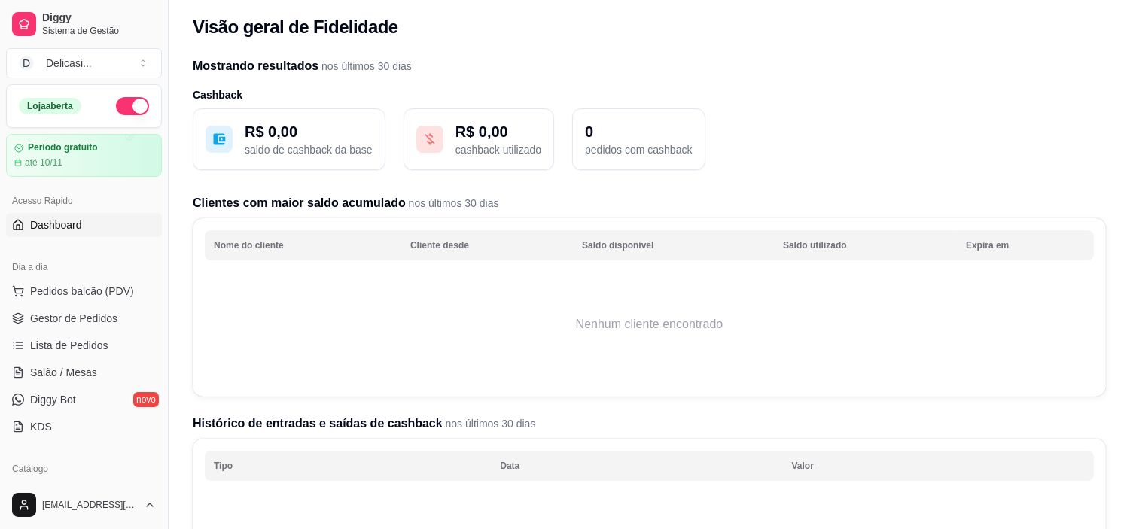
click at [87, 231] on link "Dashboard" at bounding box center [84, 225] width 156 height 24
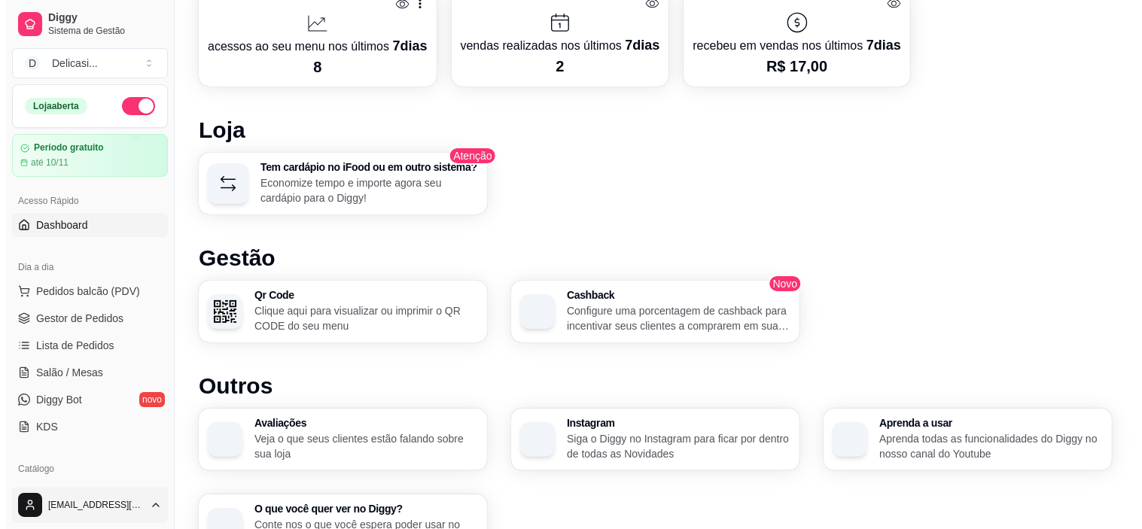
scroll to position [982, 0]
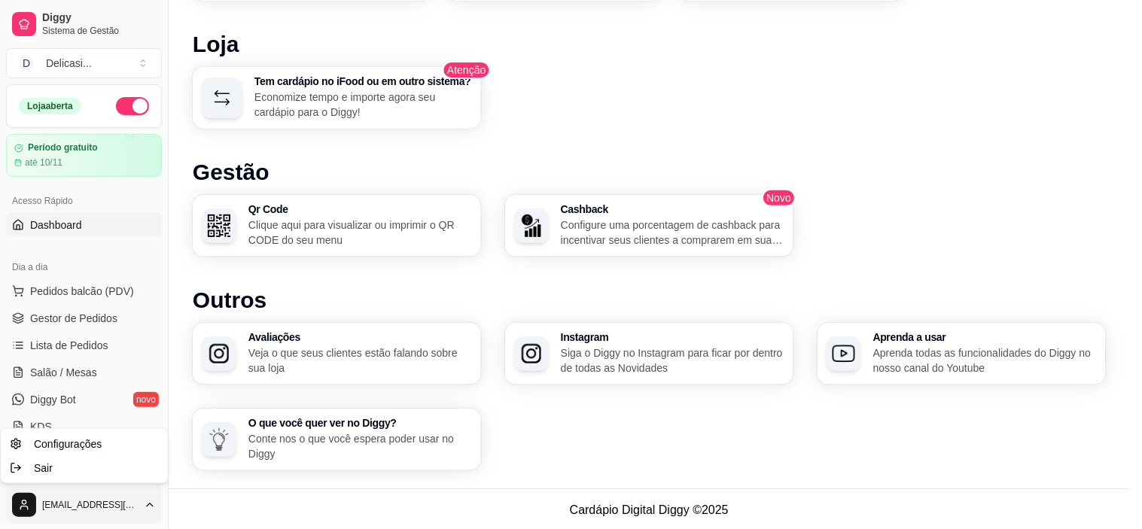
click at [65, 441] on span "Configurações" at bounding box center [68, 444] width 68 height 15
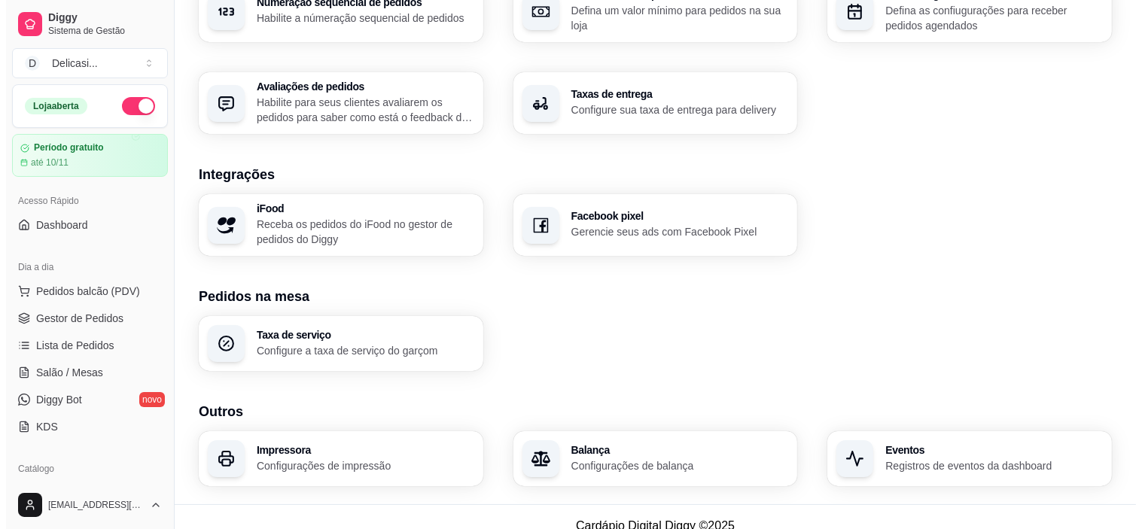
scroll to position [525, 0]
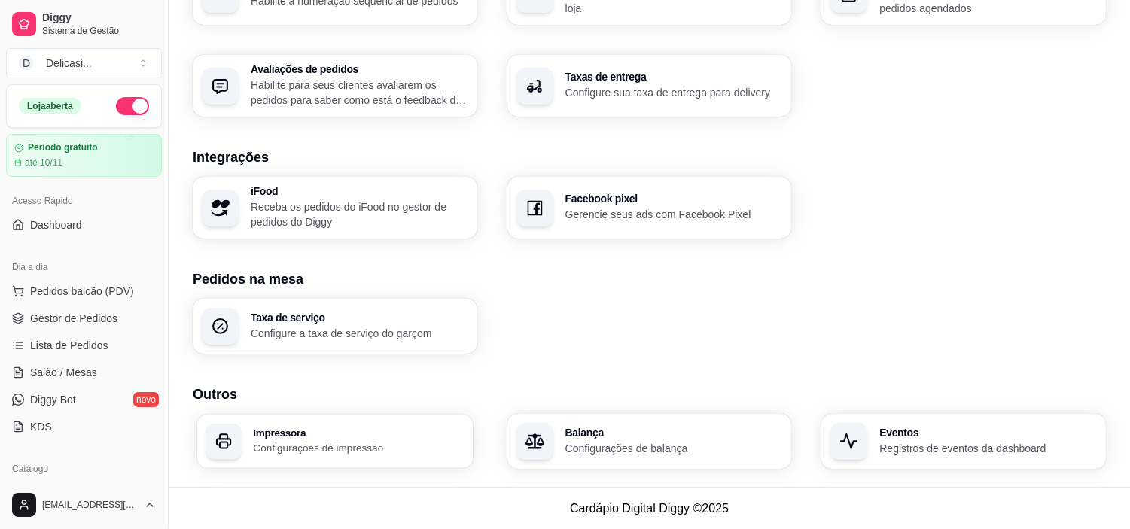
click at [304, 419] on div "Impressora Configurações de impressão" at bounding box center [335, 441] width 276 height 53
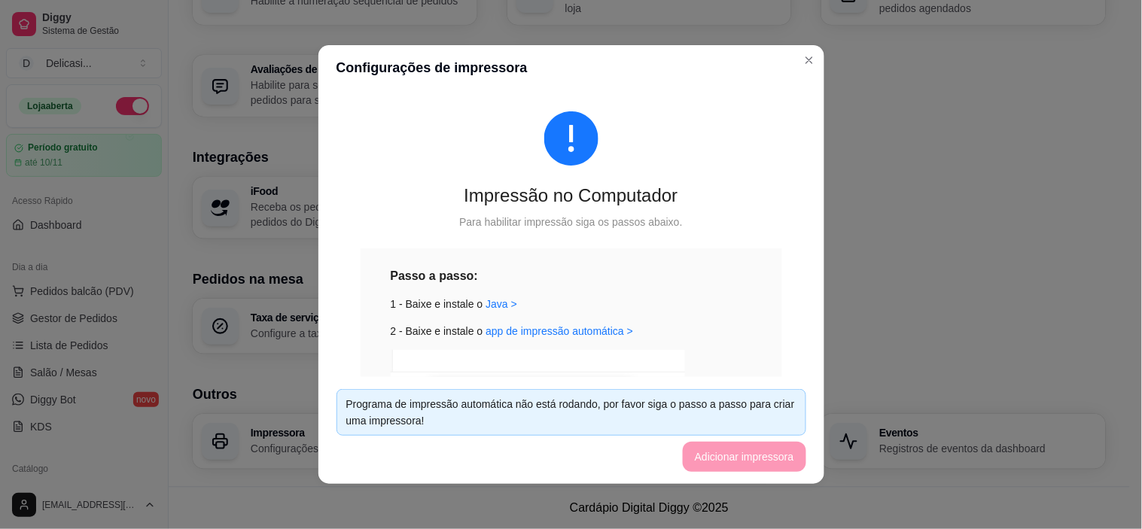
scroll to position [0, 0]
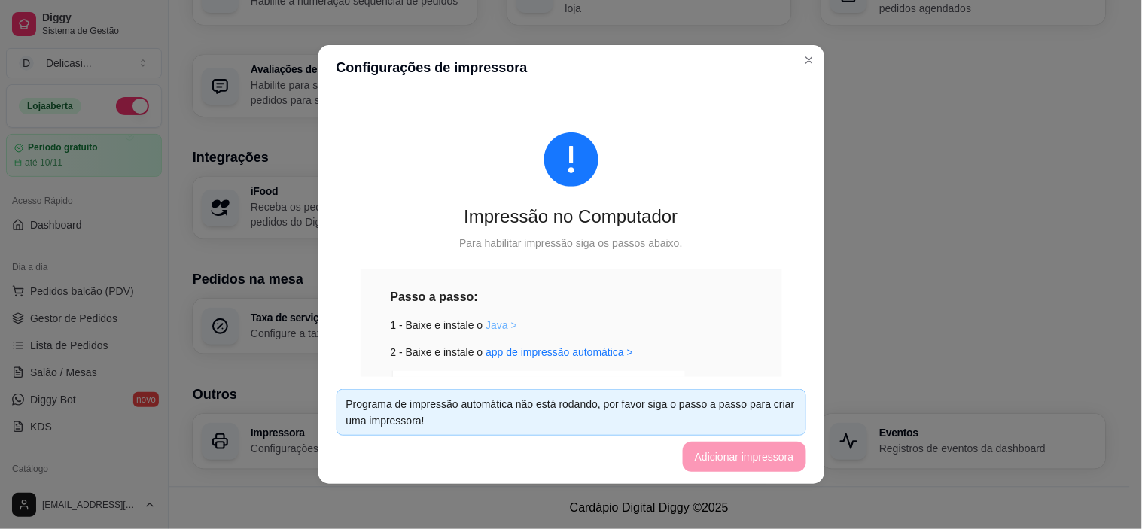
click at [486, 331] on link "Java >" at bounding box center [502, 325] width 32 height 12
click at [614, 355] on link "app de impressão automática >" at bounding box center [560, 352] width 148 height 12
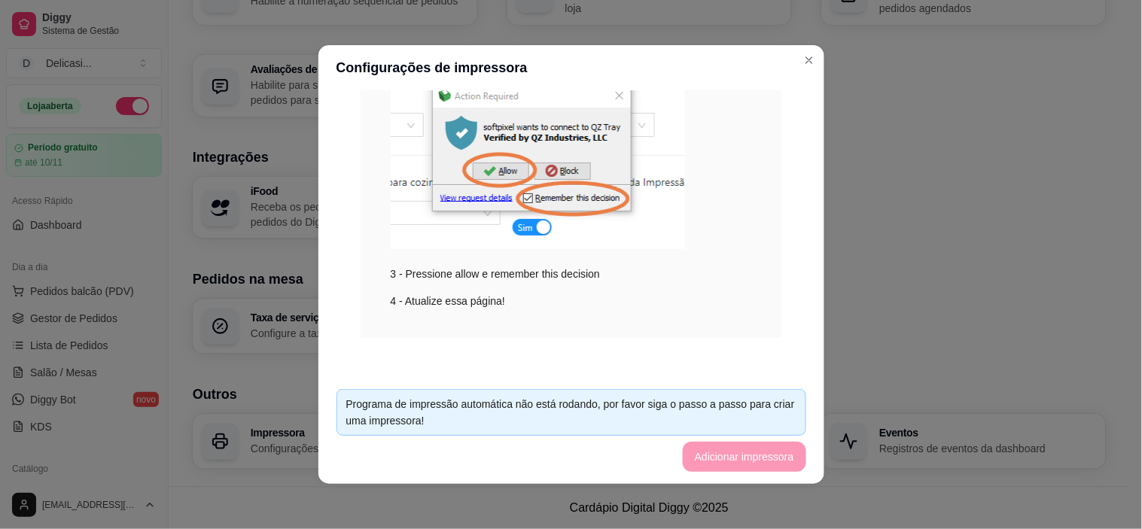
scroll to position [269, 0]
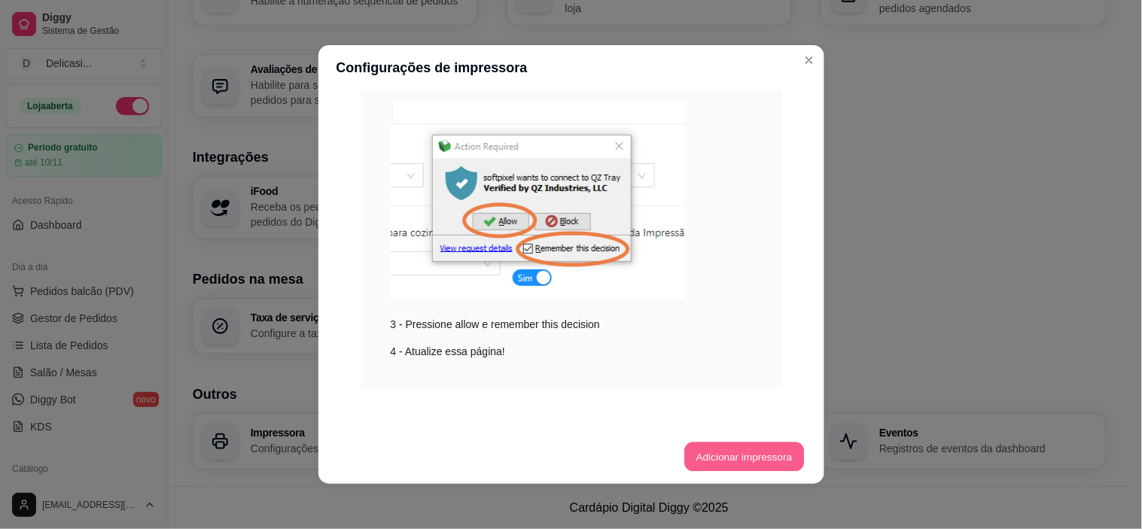
click at [741, 467] on button "Adicionar impressora" at bounding box center [744, 457] width 120 height 29
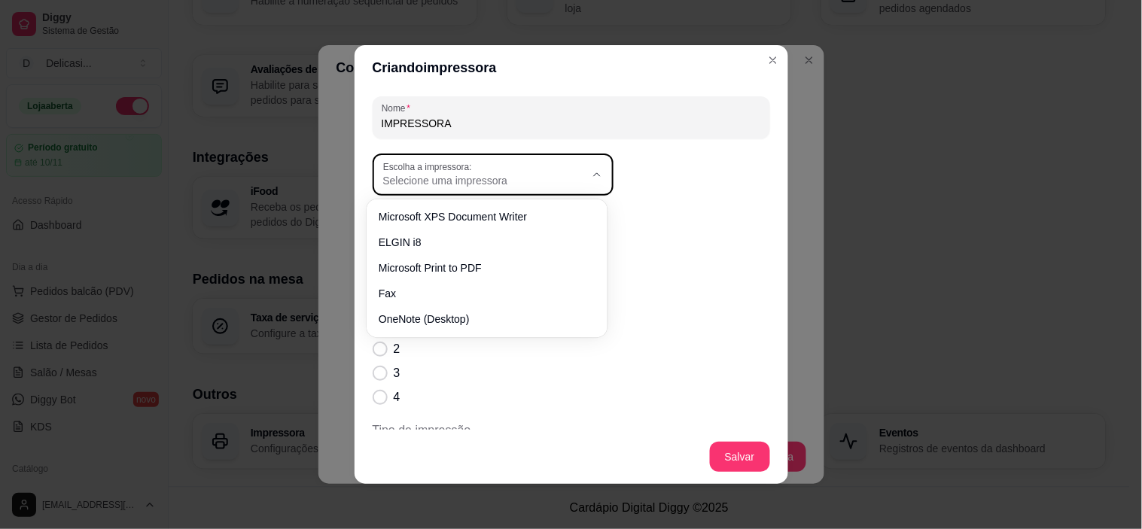
click at [591, 171] on icon "button" at bounding box center [597, 175] width 12 height 12
click at [554, 238] on span "ELGIN i8" at bounding box center [478, 241] width 193 height 14
type input "ELGIN i8"
select select "ELGIN i8"
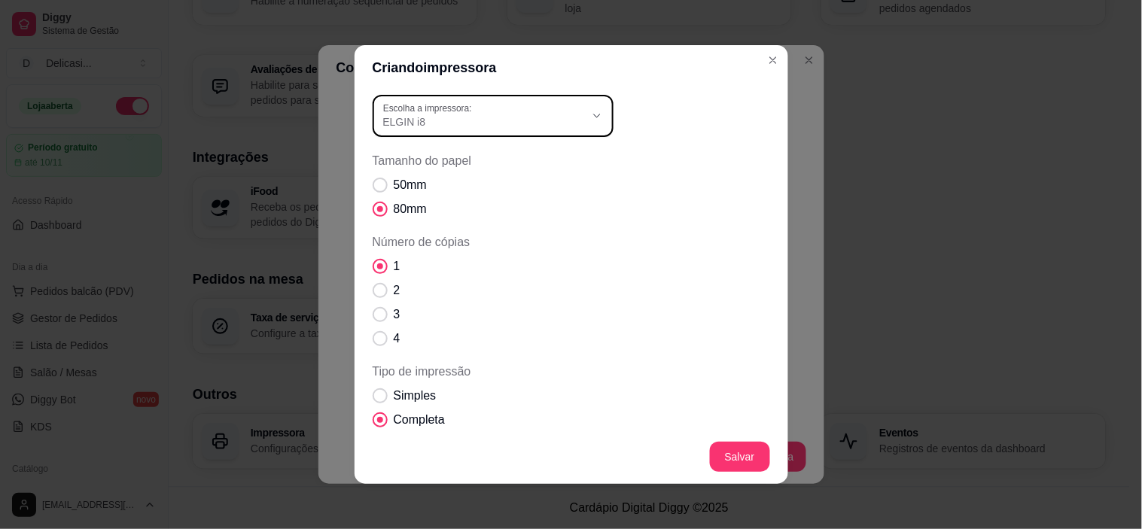
scroll to position [56, 0]
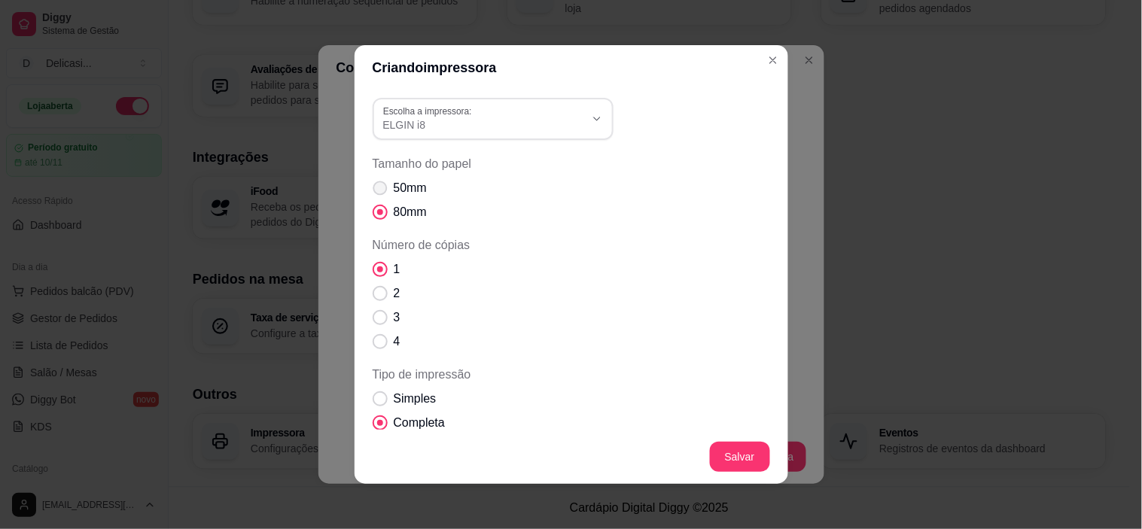
click at [376, 191] on span "Tamanho do papel" at bounding box center [380, 188] width 14 height 14
click at [376, 191] on input "50mm" at bounding box center [377, 196] width 10 height 10
radio input "true"
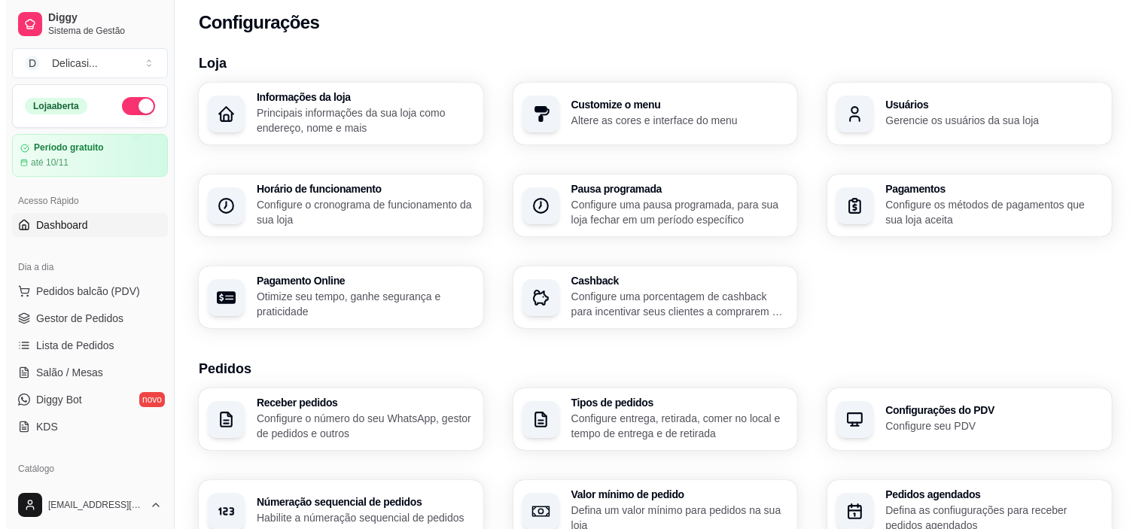
scroll to position [6, 0]
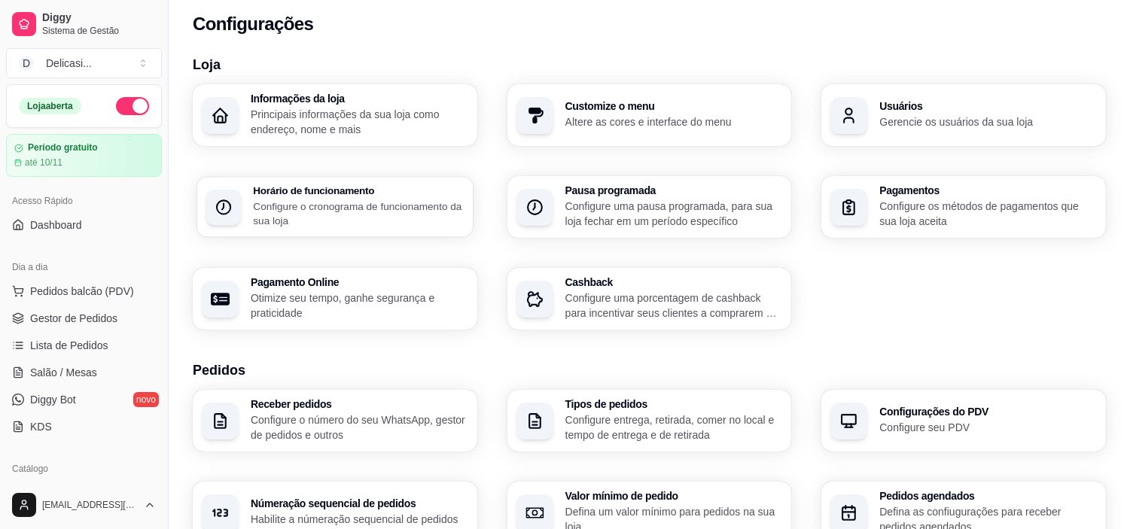
click at [363, 228] on div "Horário de funcionamento Configure o cronograma de funcionamento da sua loja" at bounding box center [335, 207] width 276 height 60
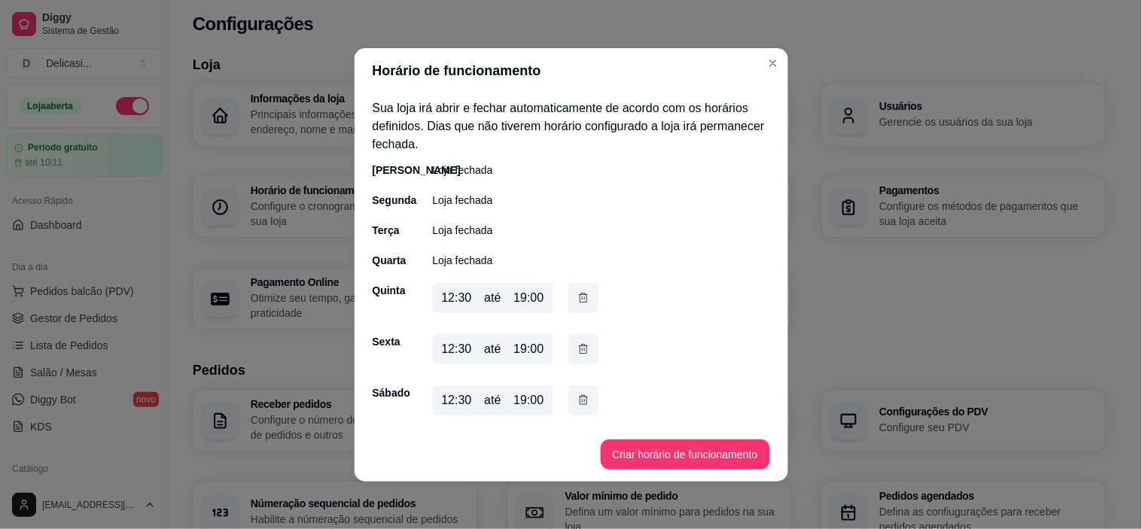
click at [524, 303] on div "19:00" at bounding box center [528, 298] width 30 height 18
click at [663, 461] on button "Criar horário de funcionamento" at bounding box center [685, 454] width 164 height 29
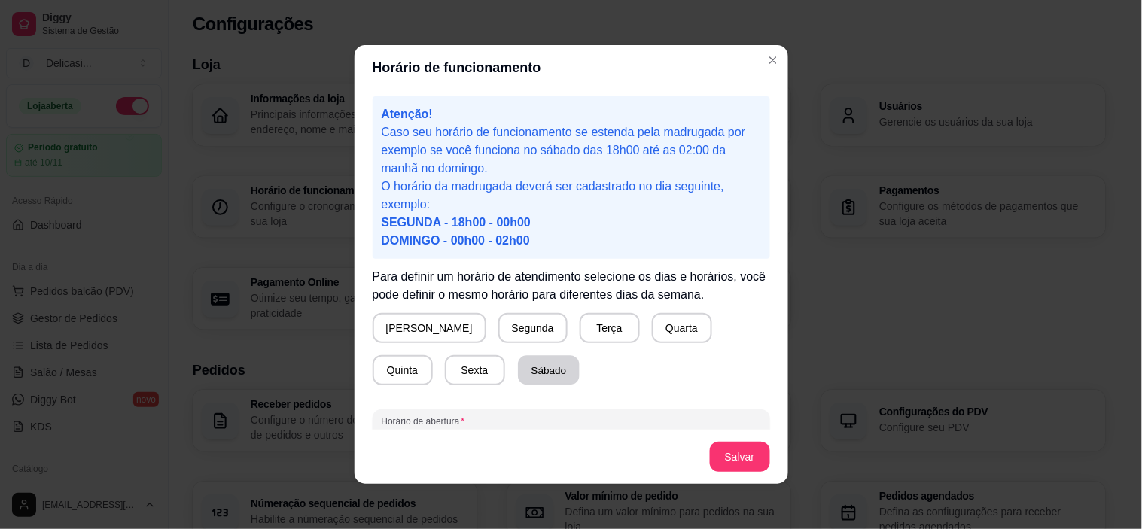
click at [518, 365] on button "Sábado" at bounding box center [549, 370] width 62 height 29
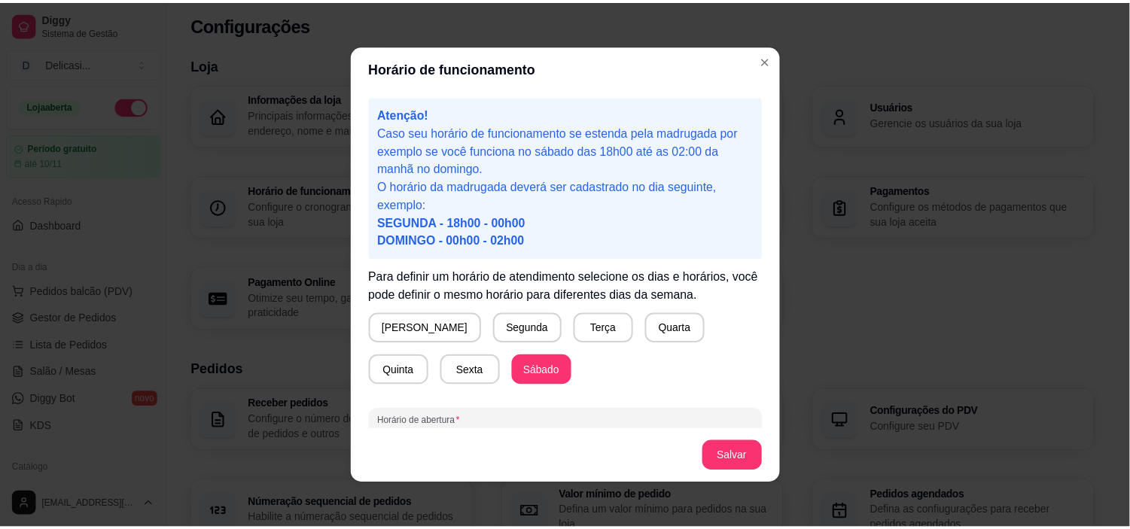
scroll to position [93, 0]
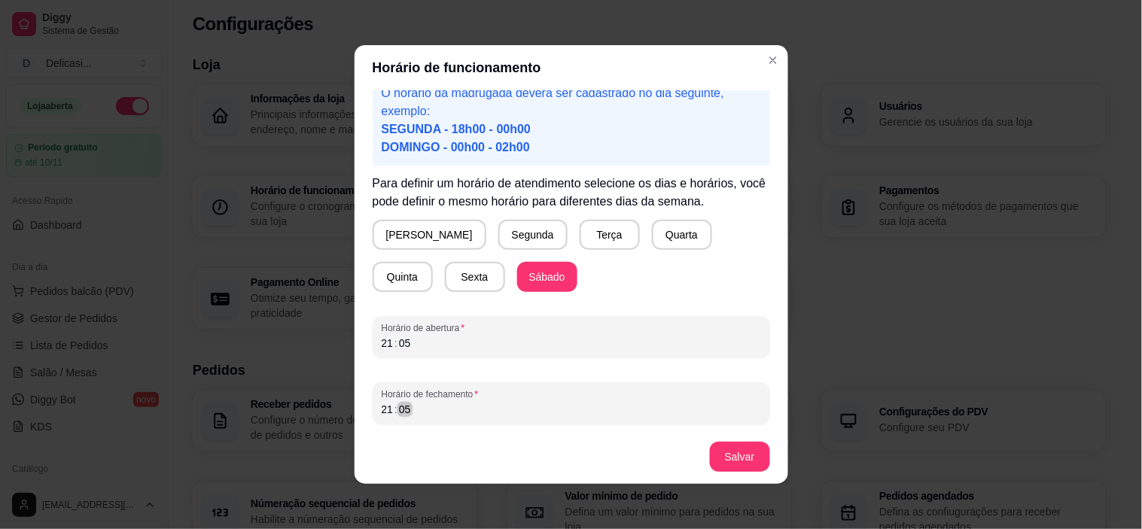
click at [638, 414] on div "21 : 05" at bounding box center [571, 409] width 379 height 18
click at [734, 455] on button "Salvar" at bounding box center [740, 457] width 59 height 29
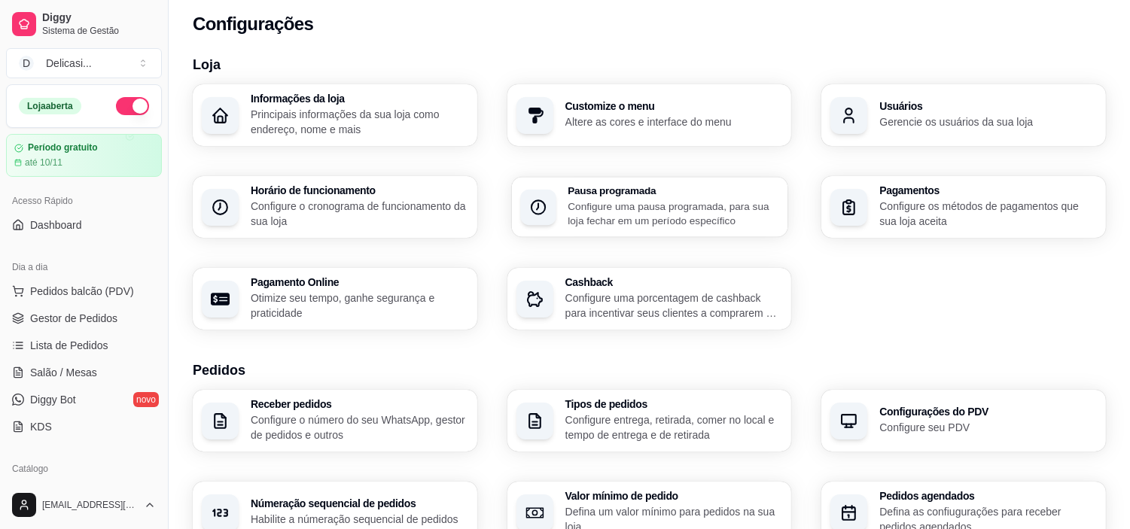
click at [668, 196] on div "Pausa programada Configure uma pausa programada, para sua loja fechar em um per…" at bounding box center [673, 207] width 211 height 42
click at [377, 314] on p "Otimize seu tempo, ganhe segurança e praticidade" at bounding box center [358, 305] width 211 height 29
select select "4.98"
click at [125, 288] on span "Pedidos balcão (PDV)" at bounding box center [82, 291] width 104 height 15
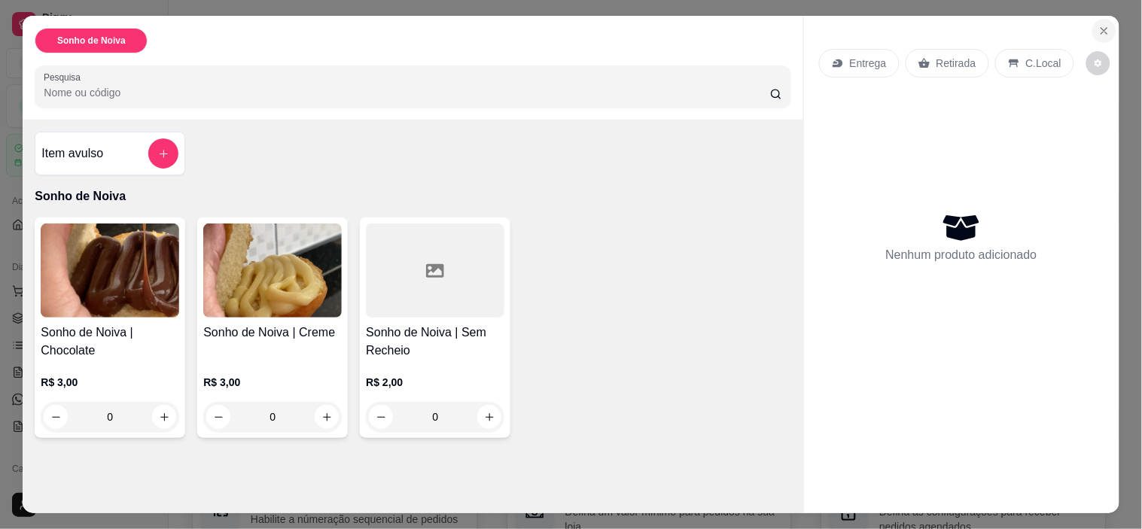
click at [1109, 23] on button "Close" at bounding box center [1104, 31] width 24 height 24
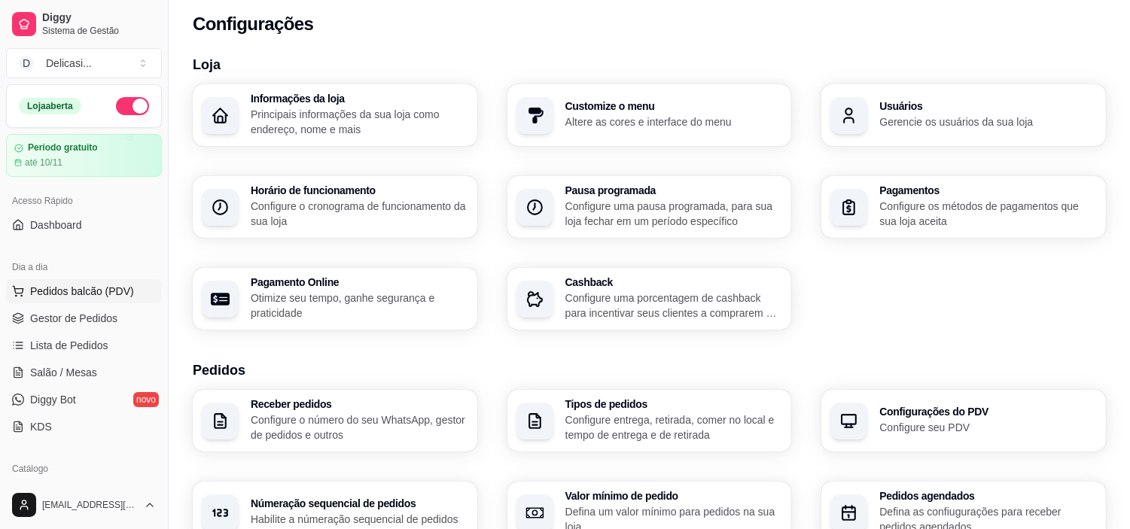
click at [81, 291] on span "Pedidos balcão (PDV)" at bounding box center [82, 291] width 104 height 15
click at [36, 295] on span "Pedidos balcão (PDV)" at bounding box center [82, 291] width 104 height 15
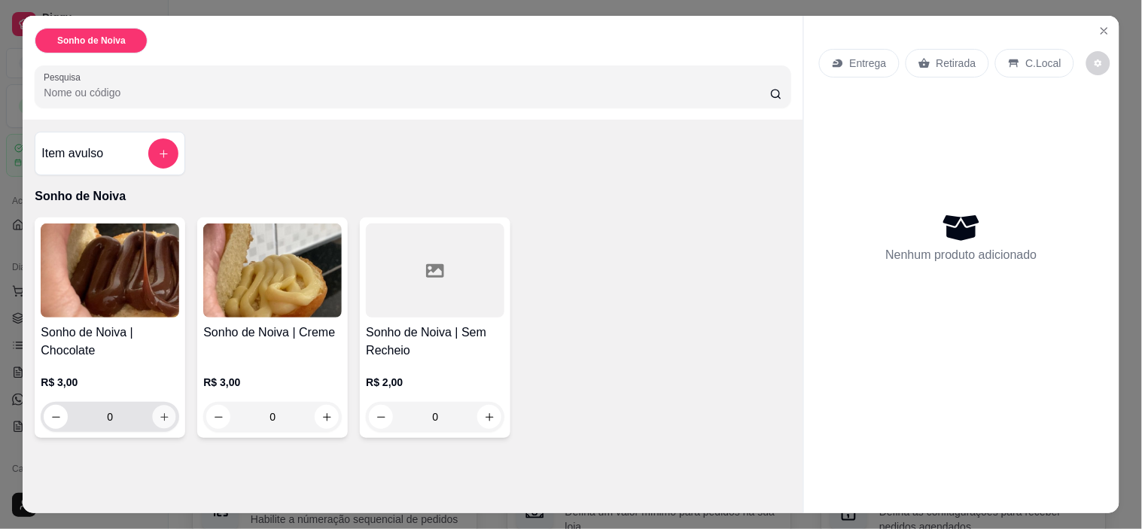
click at [166, 407] on button "increase-product-quantity" at bounding box center [164, 417] width 23 height 23
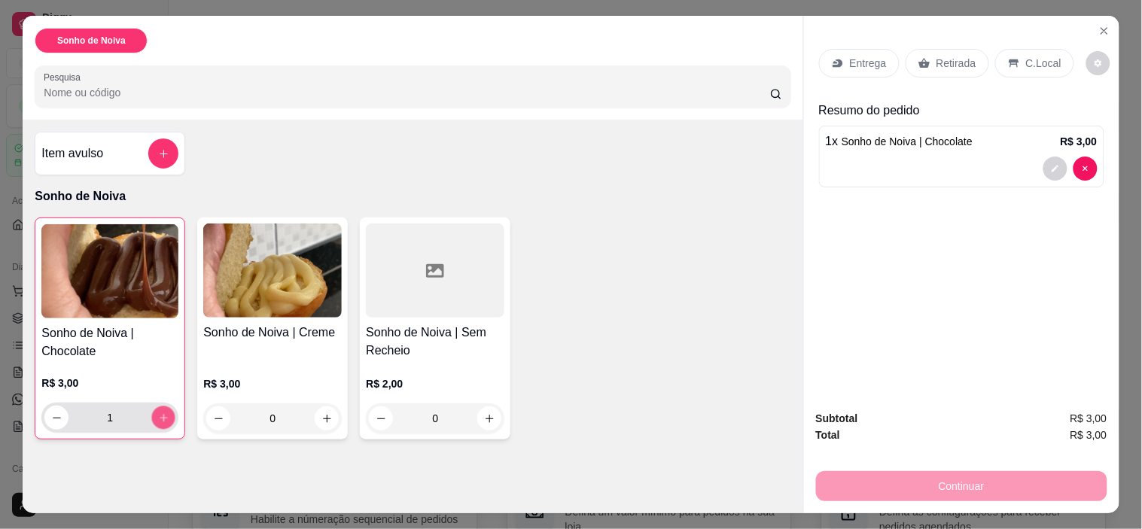
click at [166, 407] on button "increase-product-quantity" at bounding box center [163, 418] width 23 height 23
type input "4"
click at [315, 419] on button "increase-product-quantity" at bounding box center [326, 418] width 23 height 23
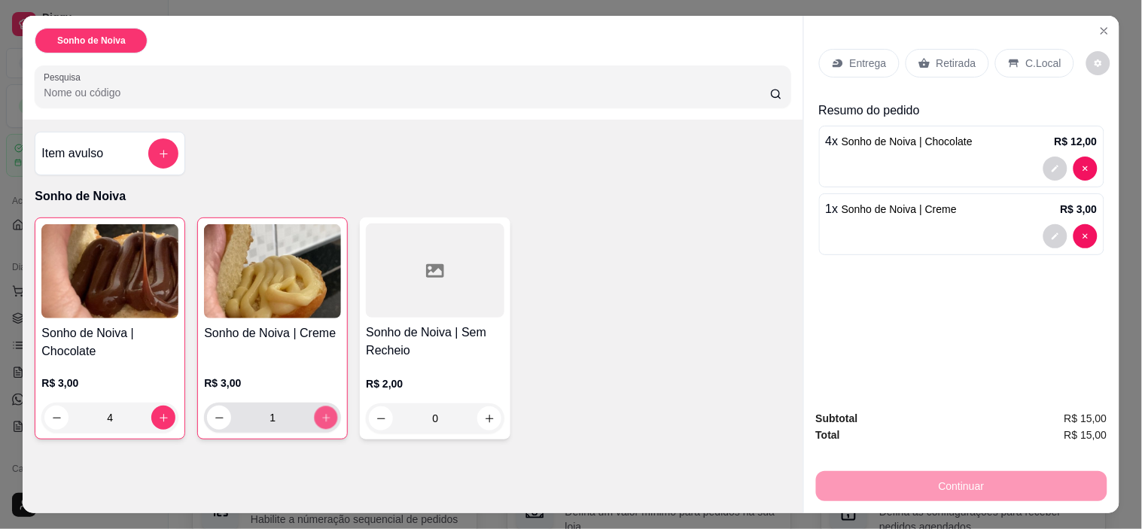
click at [315, 419] on button "increase-product-quantity" at bounding box center [326, 418] width 23 height 23
type input "2"
click at [491, 452] on div "Sonho de Noiva Pesquisa Item avulso Sonho de Noiva Sonho de Noiva | Chocolate R…" at bounding box center [413, 265] width 780 height 498
click at [480, 427] on div "0" at bounding box center [435, 418] width 132 height 30
click at [486, 413] on icon "increase-product-quantity" at bounding box center [489, 418] width 11 height 11
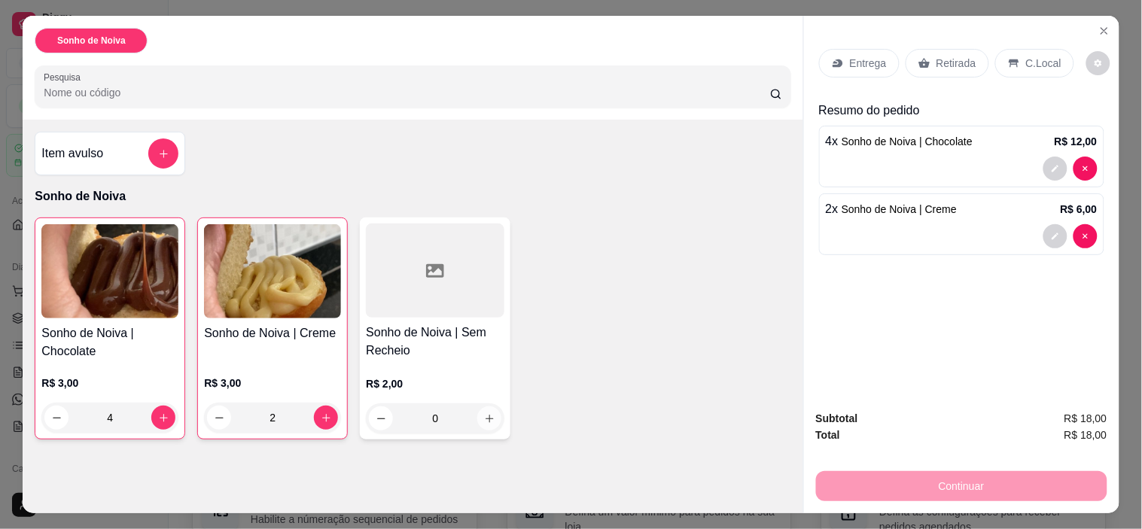
type input "1"
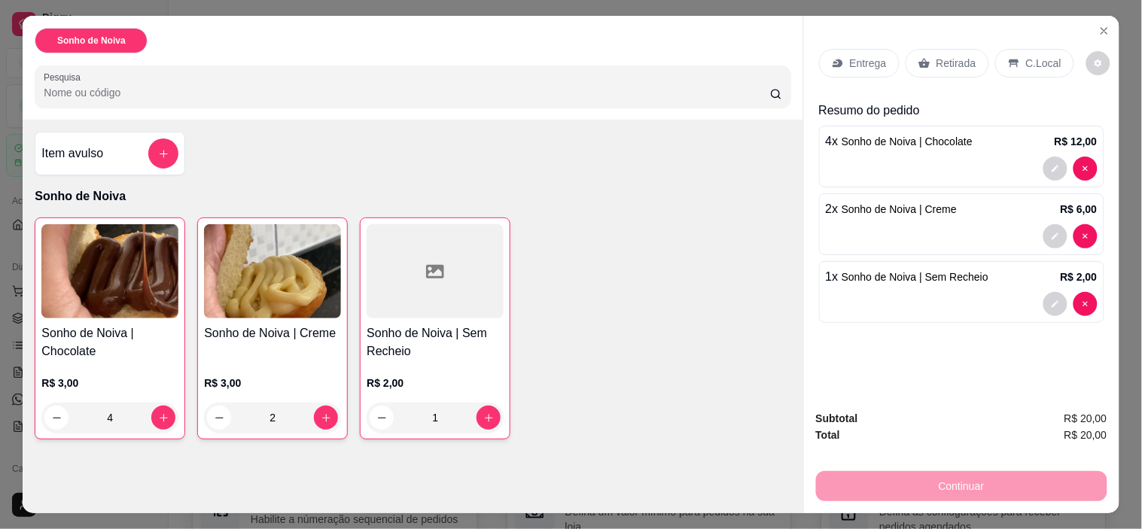
click at [918, 487] on div "Continuar" at bounding box center [961, 484] width 291 height 34
click at [657, 349] on div "Sonho de Noiva | Chocolate R$ 3,00 4 Sonho de Noiva | Creme R$ 3,00 2 Sonho de …" at bounding box center [413, 329] width 756 height 222
click at [869, 62] on p "Entrega" at bounding box center [868, 63] width 37 height 15
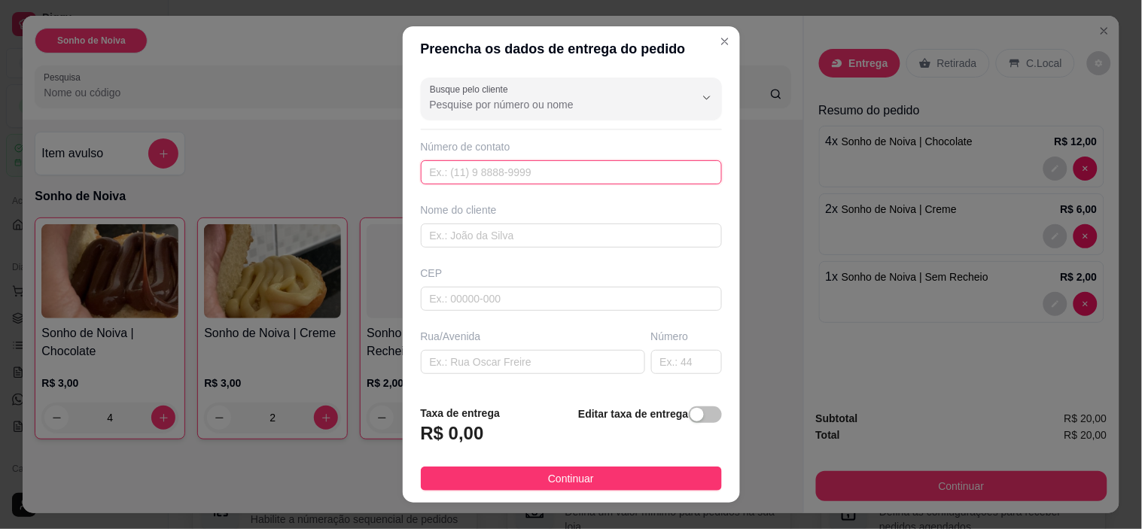
click at [543, 178] on input "text" at bounding box center [571, 172] width 301 height 24
type input "4"
type input "9859-4854"
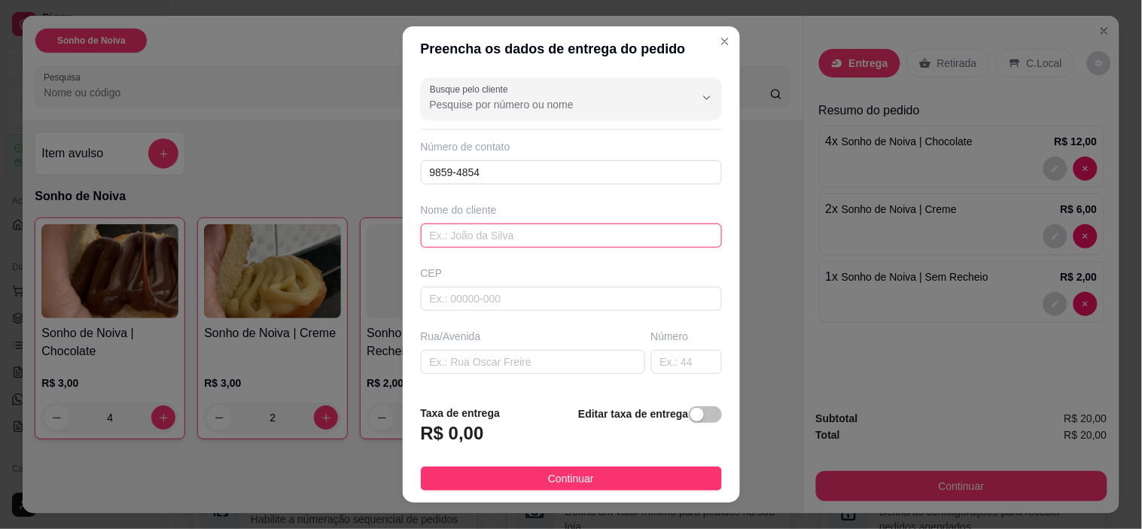
click at [525, 227] on input "text" at bounding box center [571, 236] width 301 height 24
type input "[PERSON_NAME]"
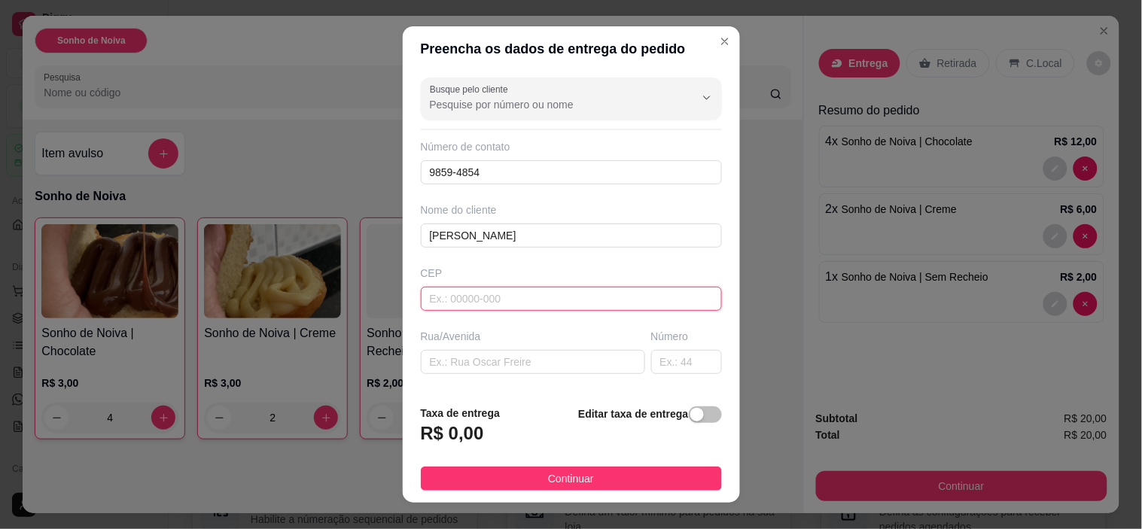
click at [550, 289] on input "text" at bounding box center [571, 299] width 301 height 24
type input "59390000"
type input "[PERSON_NAME]"
type input "786"
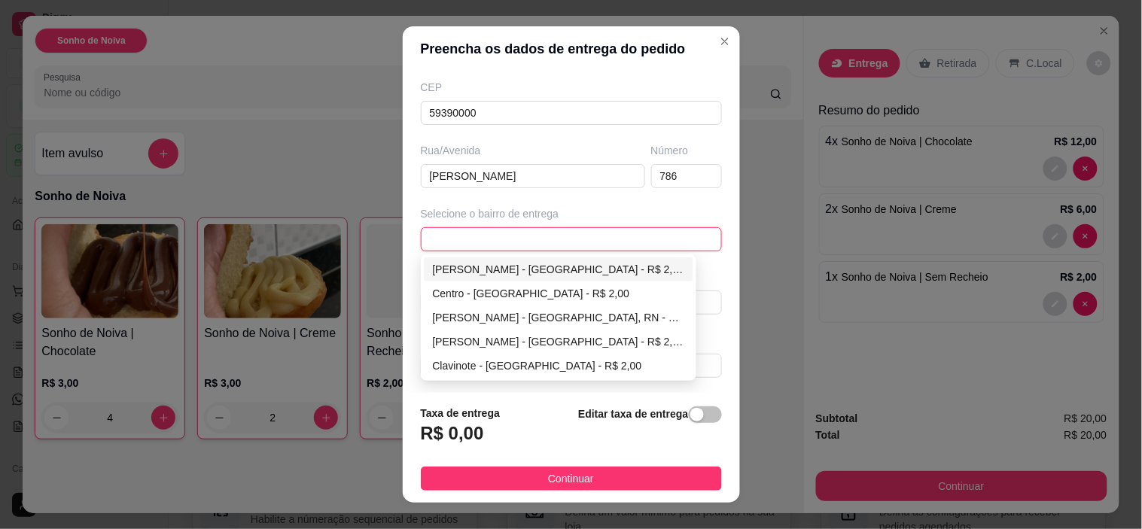
click at [555, 272] on div "[PERSON_NAME] - [GEOGRAPHIC_DATA] - R$ 2,00" at bounding box center [559, 269] width 252 height 17
type input "[GEOGRAPHIC_DATA]"
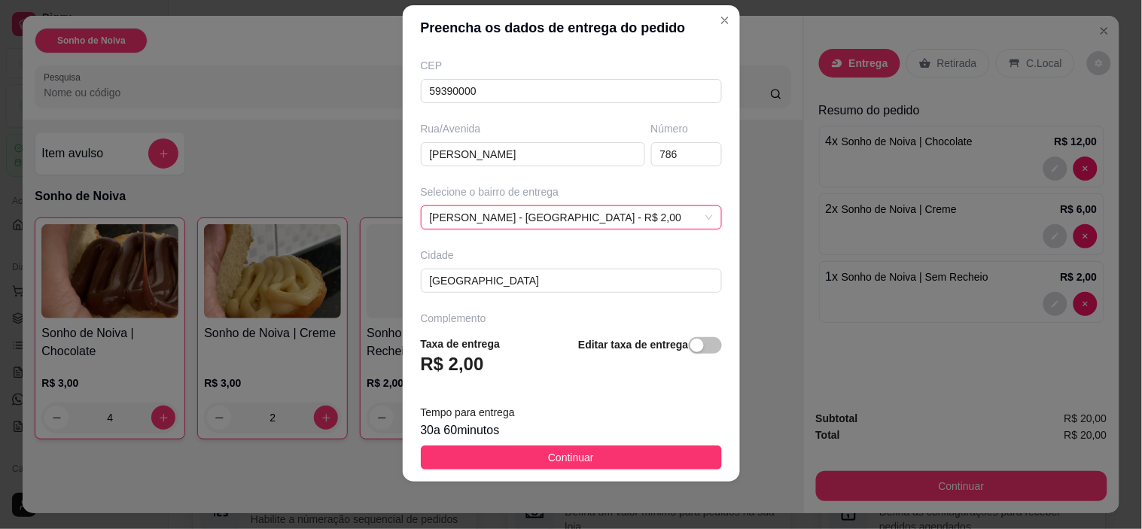
scroll to position [235, 0]
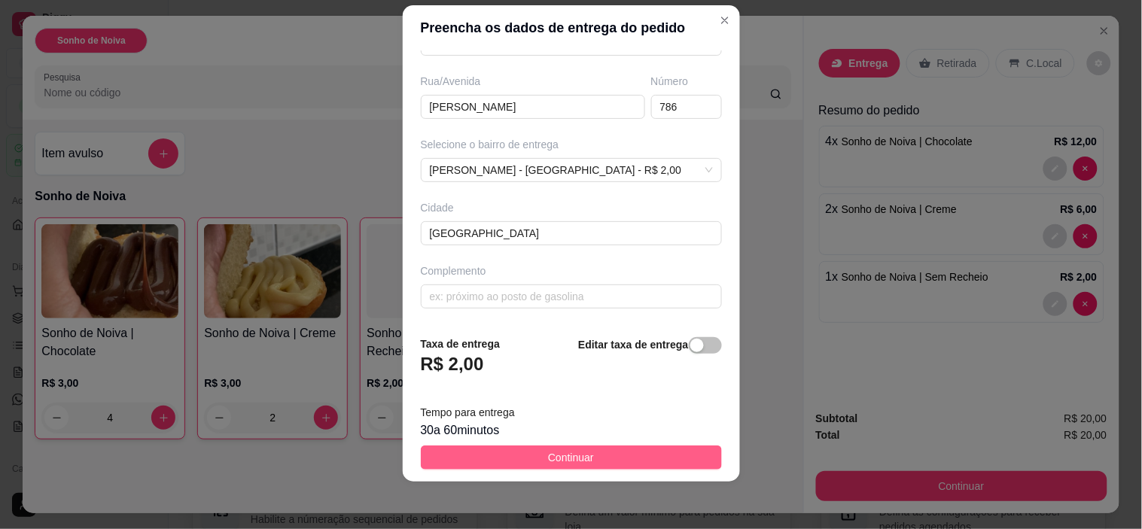
click at [552, 455] on span "Continuar" at bounding box center [571, 457] width 46 height 17
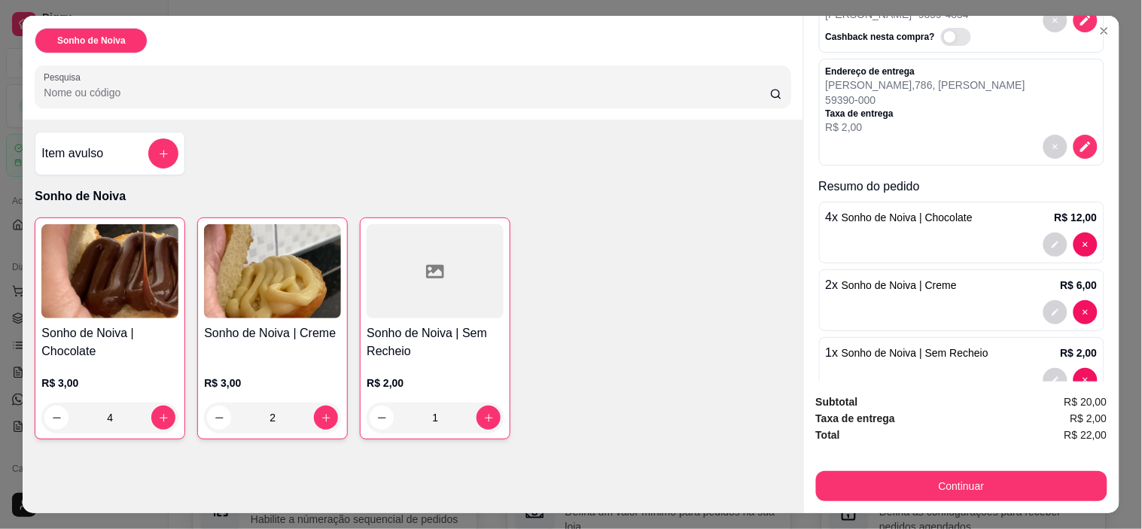
scroll to position [140, 0]
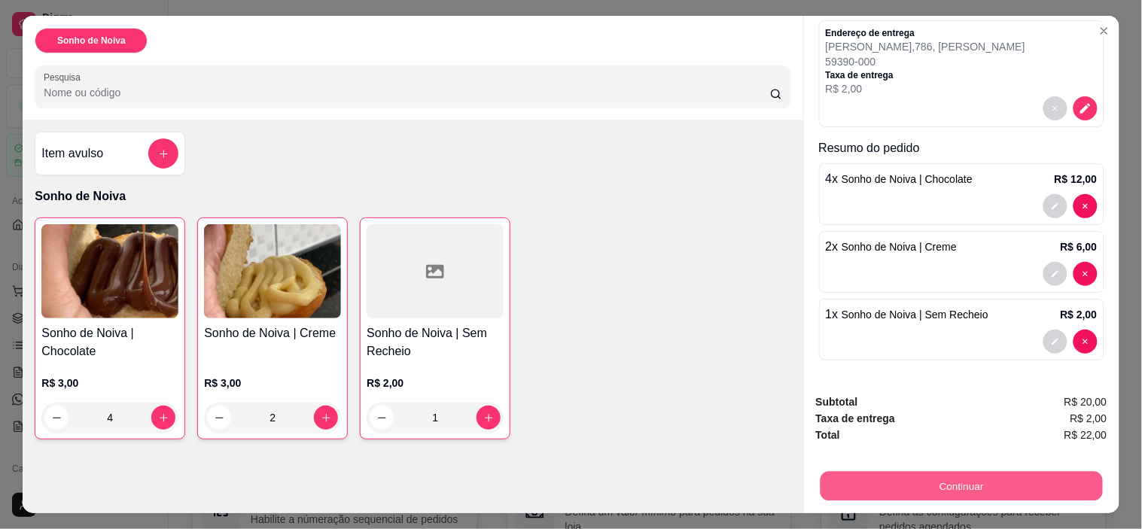
click at [949, 480] on button "Continuar" at bounding box center [961, 486] width 282 height 29
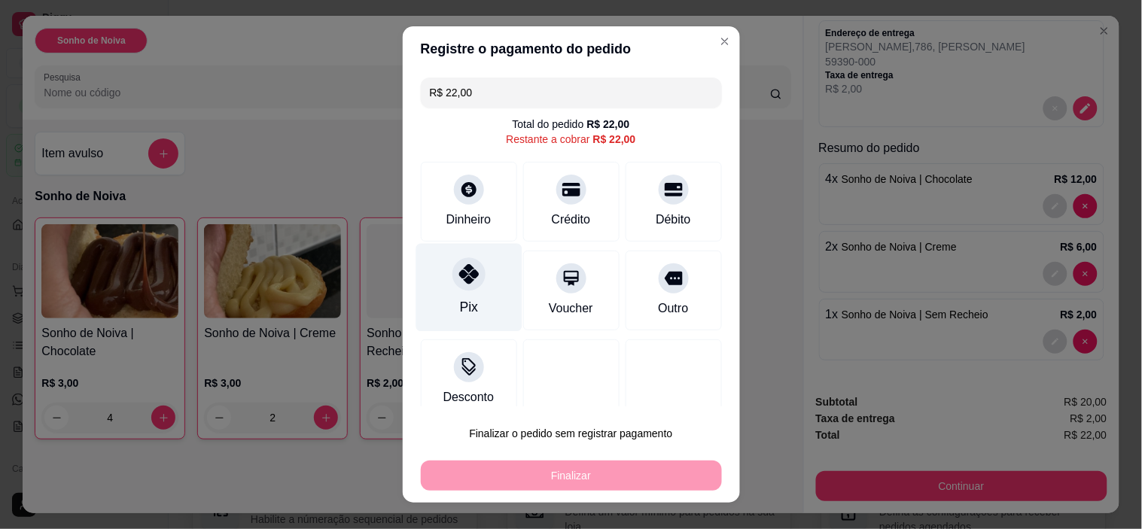
click at [487, 306] on div "Pix" at bounding box center [469, 288] width 106 height 88
type input "R$ 0,00"
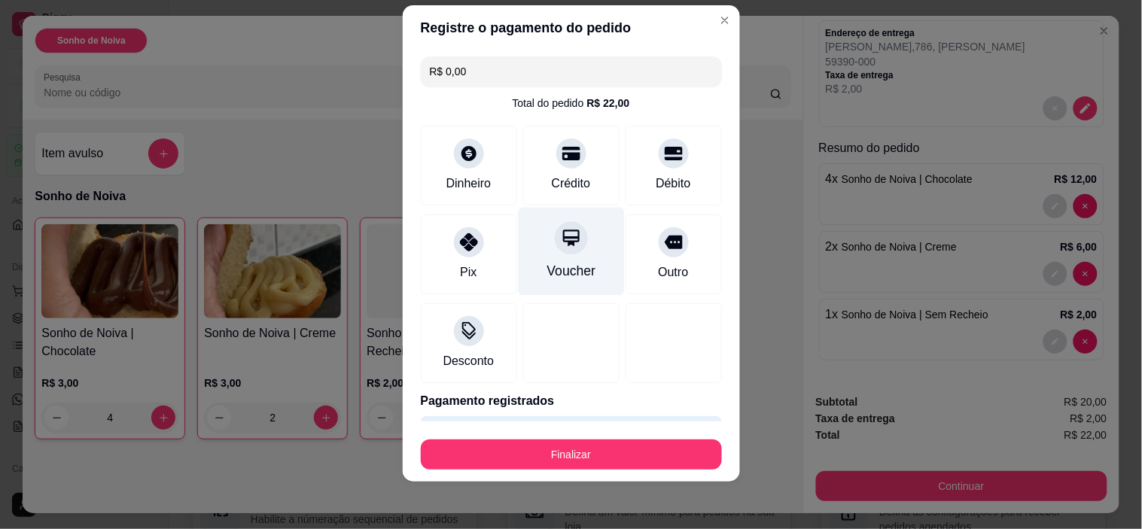
scroll to position [46, 0]
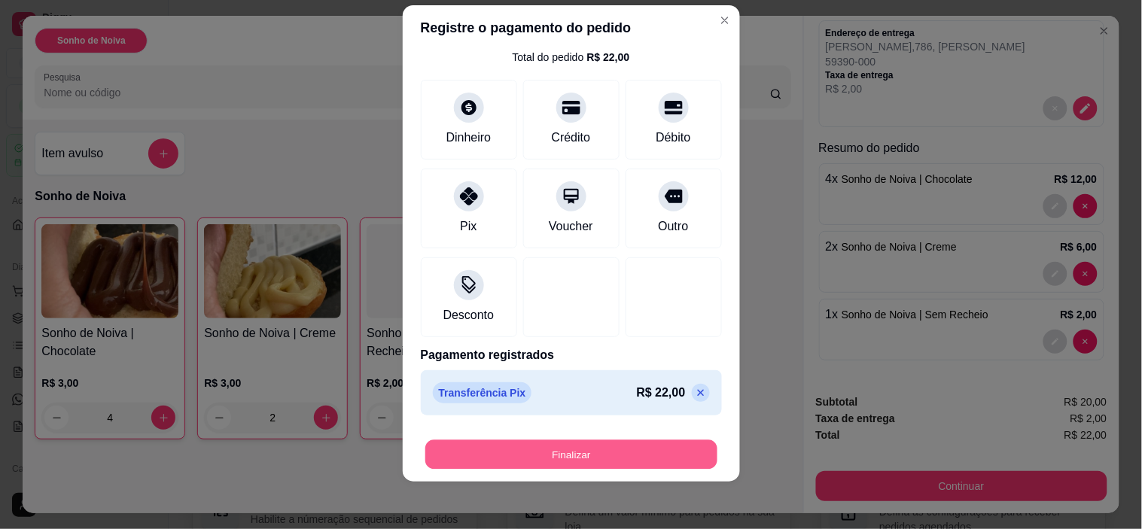
click at [640, 447] on button "Finalizar" at bounding box center [571, 454] width 292 height 29
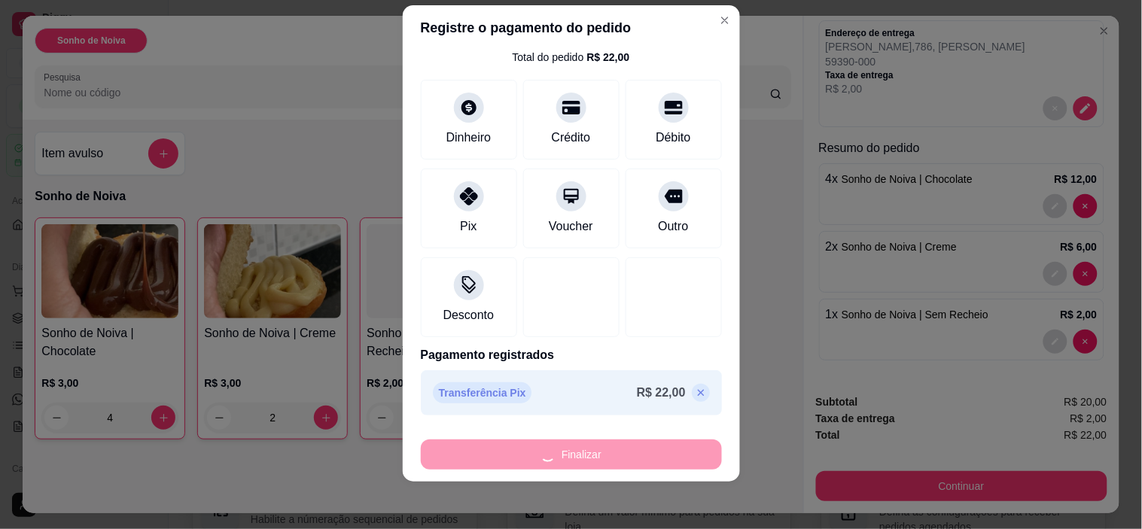
type input "0"
type input "-R$ 22,00"
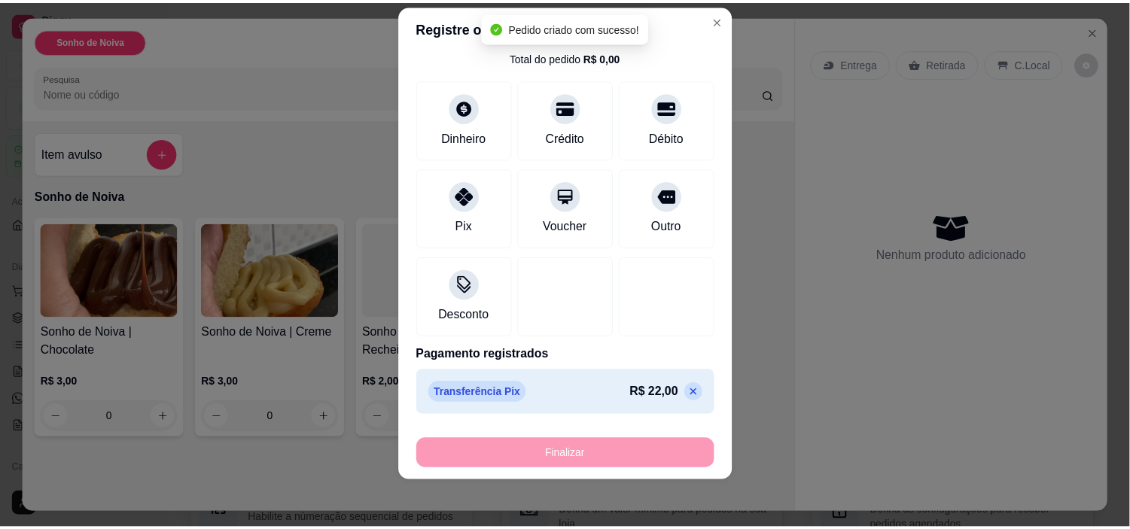
scroll to position [0, 0]
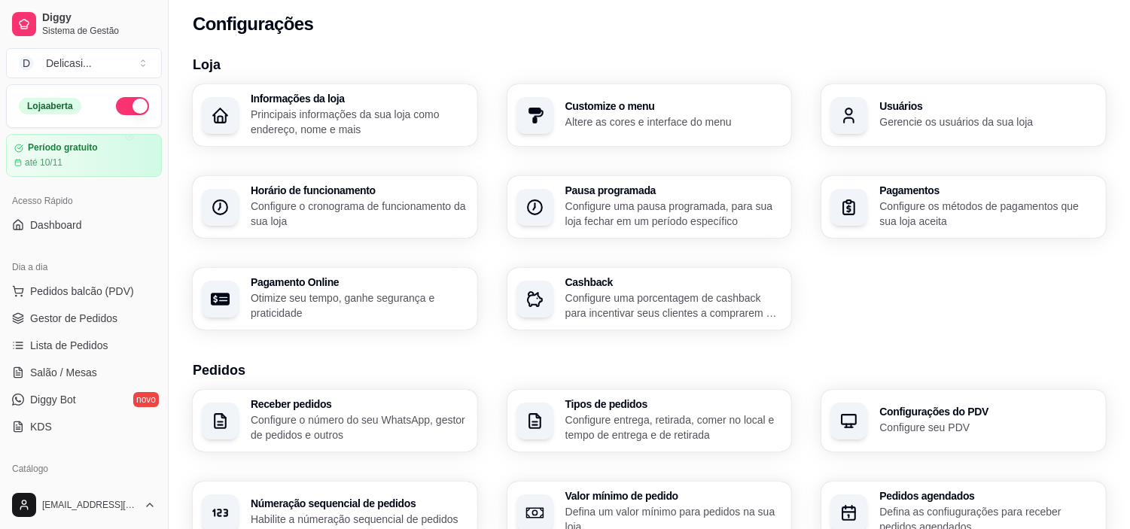
click at [684, 528] on p "Defina um valor mínimo para pedidos na sua loja" at bounding box center [674, 519] width 218 height 30
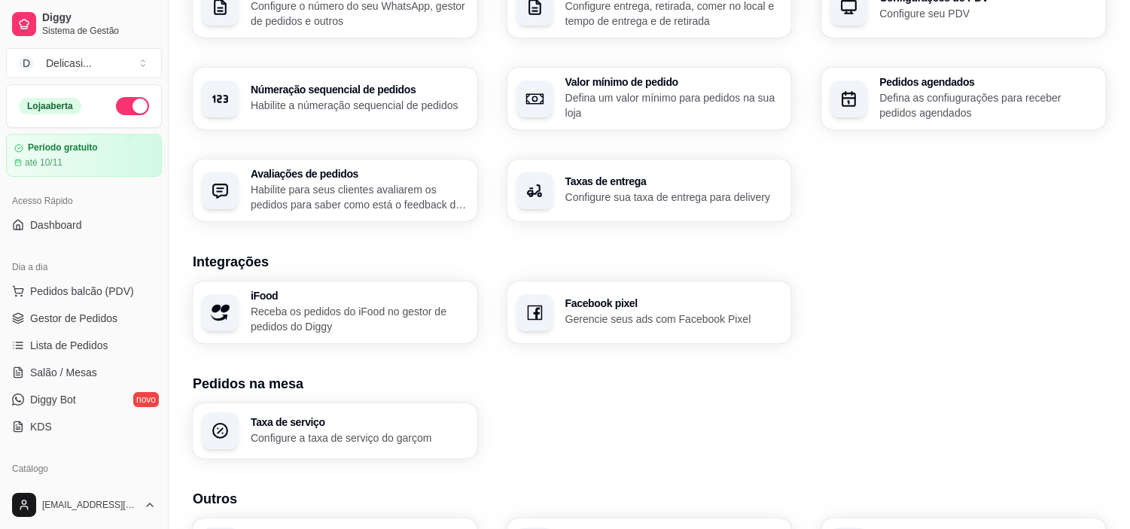
scroll to position [525, 0]
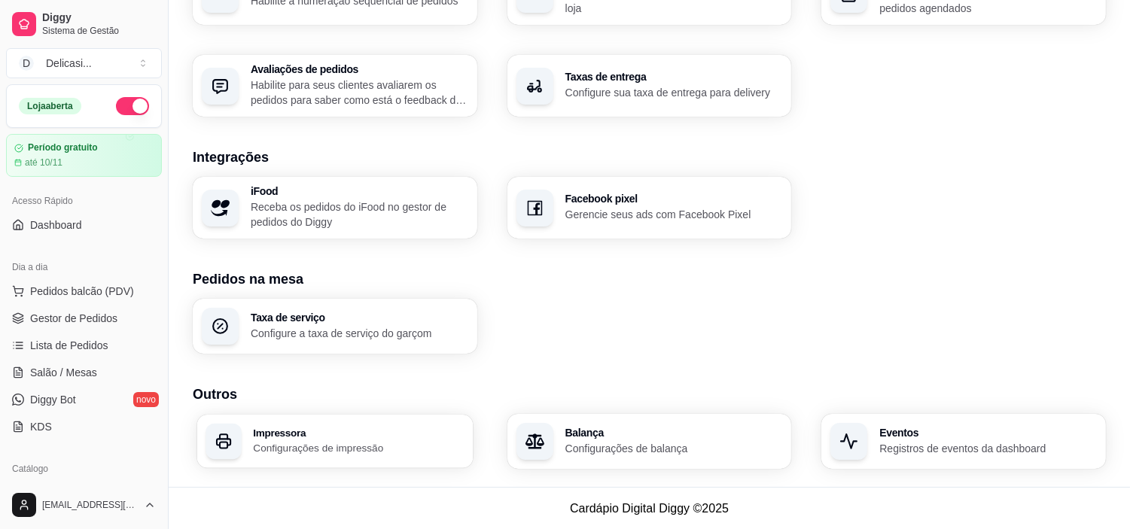
click at [364, 433] on h3 "Impressora" at bounding box center [358, 433] width 211 height 11
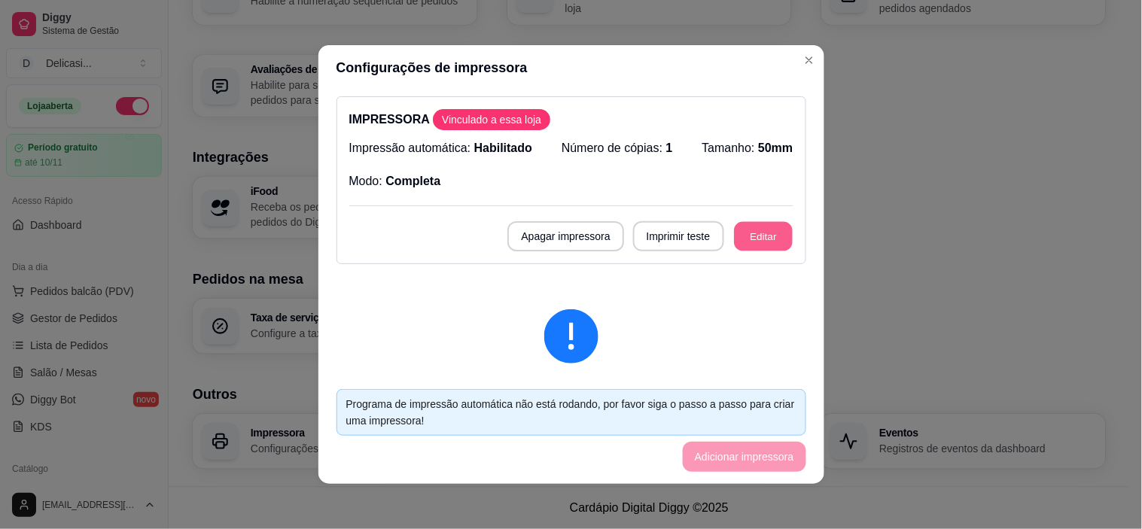
click at [748, 242] on button "Editar" at bounding box center [763, 236] width 59 height 29
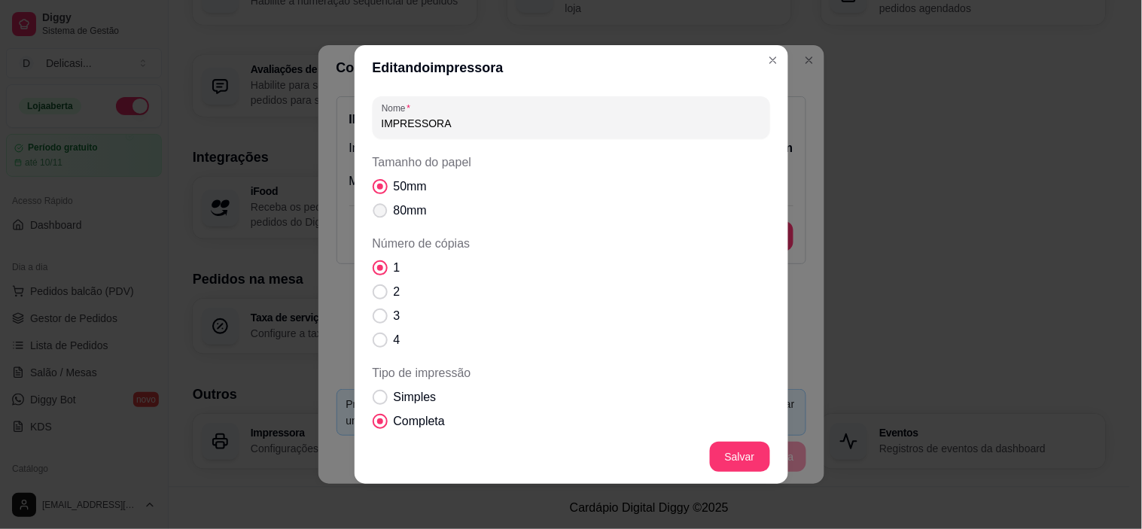
click at [373, 209] on span "Tamanho do papel" at bounding box center [380, 211] width 14 height 14
click at [372, 214] on input "80mm" at bounding box center [377, 219] width 10 height 10
radio input "true"
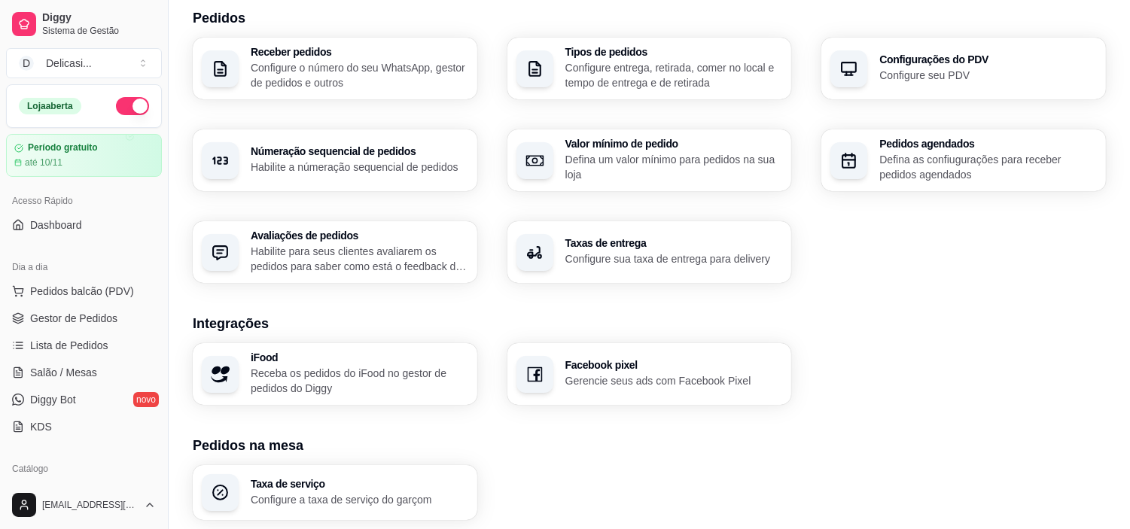
scroll to position [355, 0]
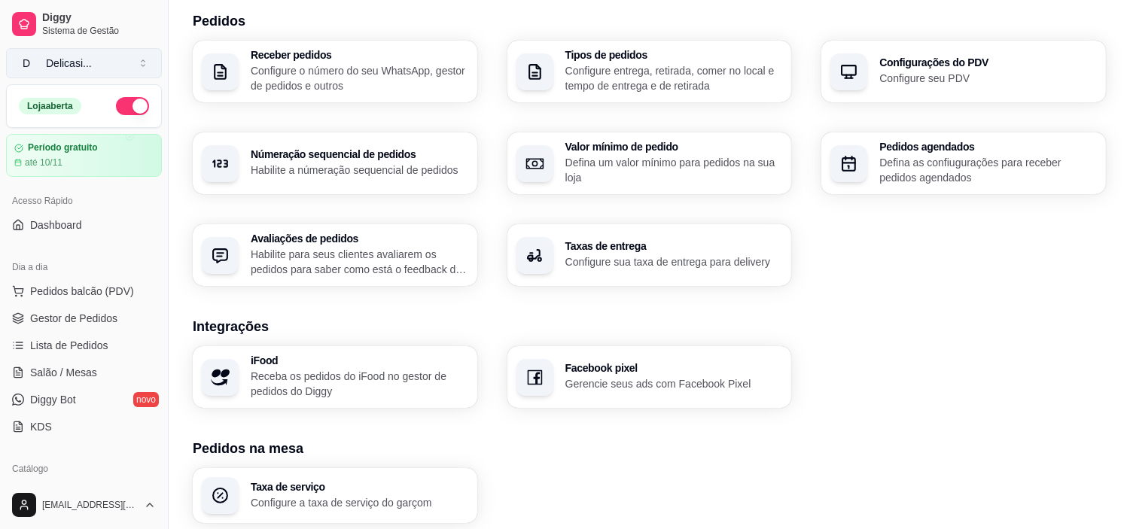
click at [89, 56] on div "Delicasi ..." at bounding box center [69, 63] width 46 height 15
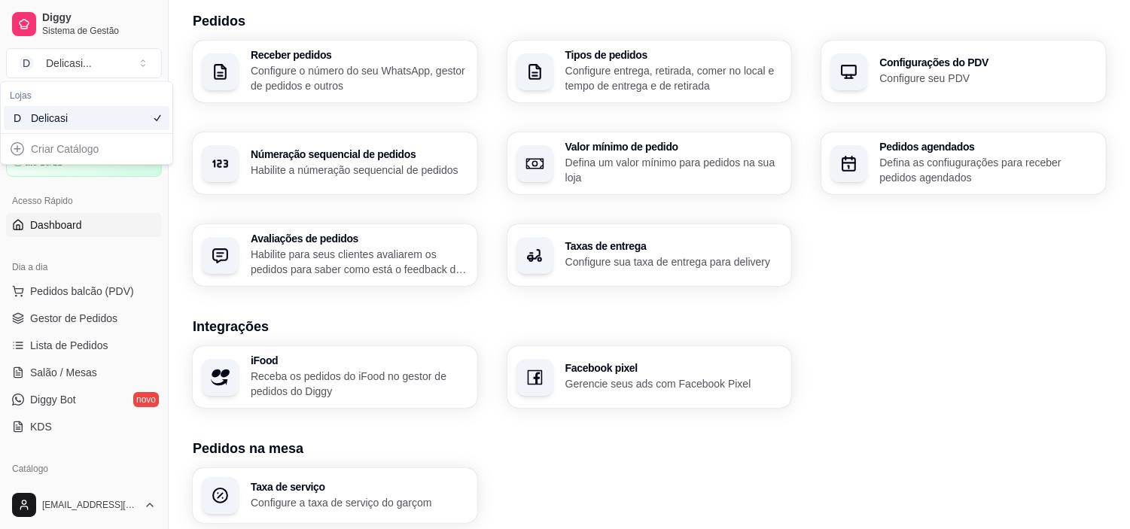
click at [117, 224] on link "Dashboard" at bounding box center [84, 225] width 156 height 24
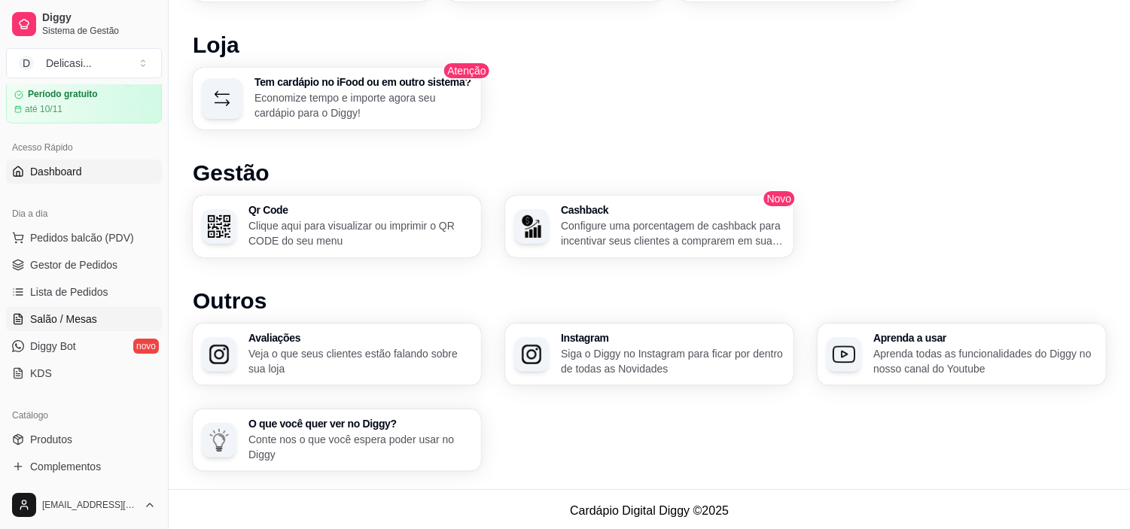
scroll to position [55, 0]
click at [93, 266] on span "Gestor de Pedidos" at bounding box center [73, 263] width 87 height 15
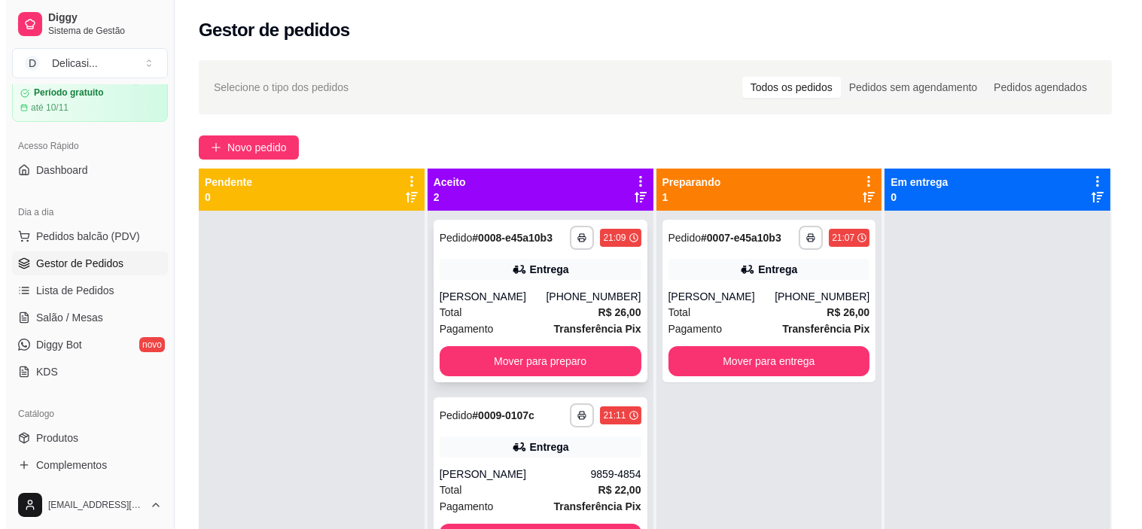
scroll to position [41, 0]
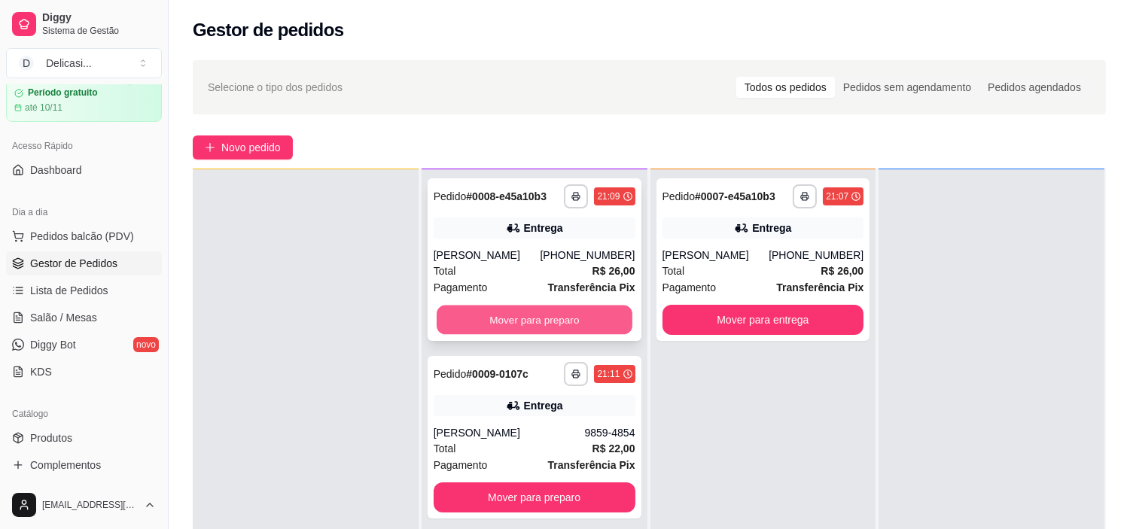
click at [533, 319] on button "Mover para preparo" at bounding box center [535, 320] width 196 height 29
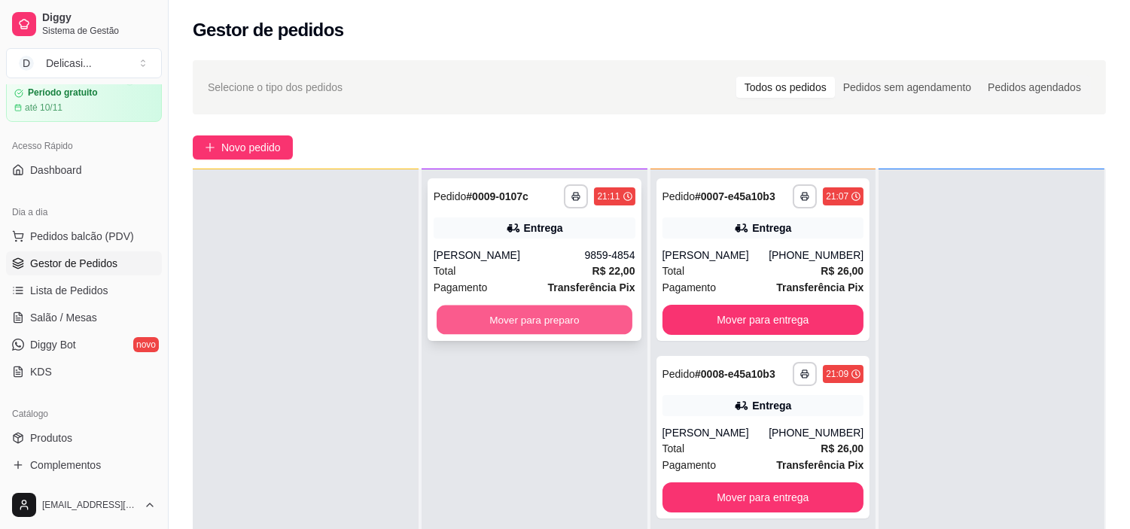
click at [589, 313] on button "Mover para preparo" at bounding box center [535, 320] width 196 height 29
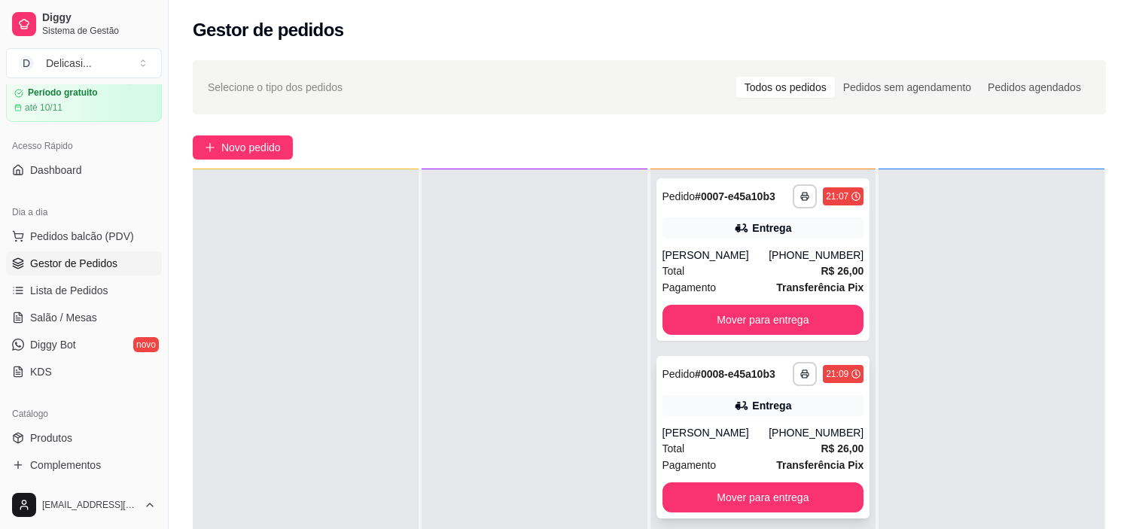
click at [774, 435] on div "[PHONE_NUMBER]" at bounding box center [816, 432] width 95 height 15
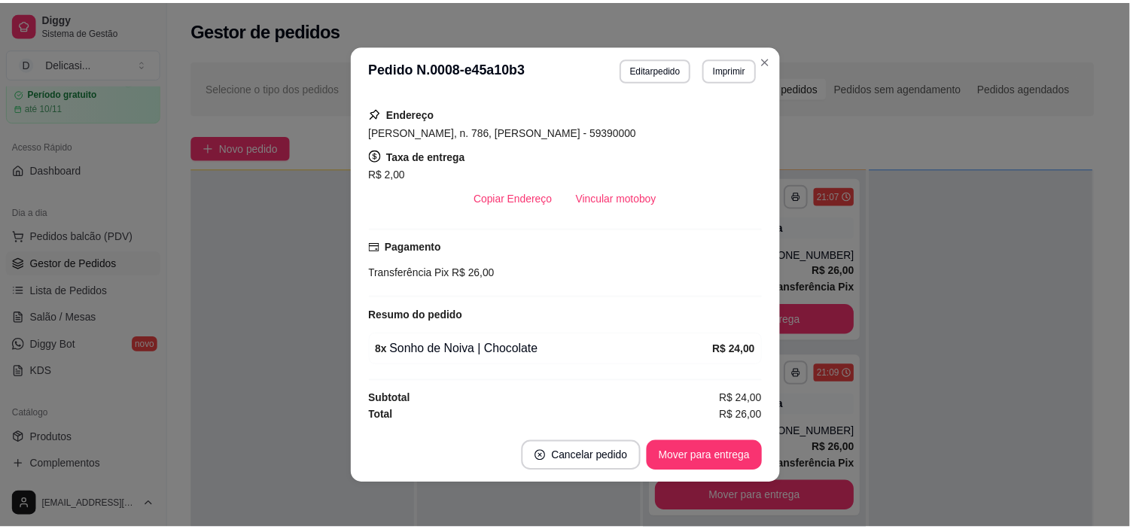
scroll to position [0, 0]
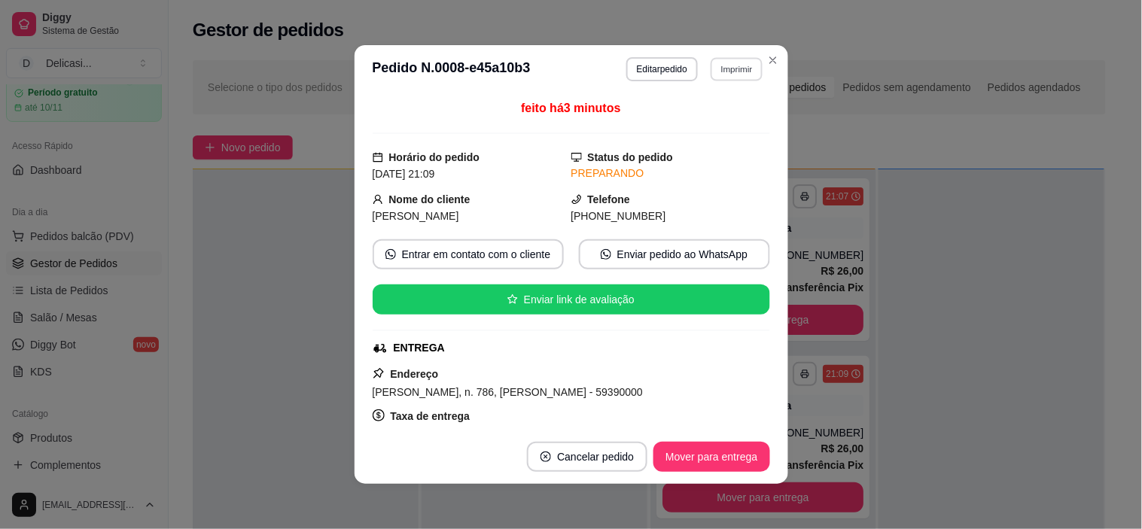
click at [732, 71] on button "Imprimir" at bounding box center [737, 68] width 52 height 23
click at [732, 120] on button "IMPRESSORA" at bounding box center [703, 122] width 105 height 23
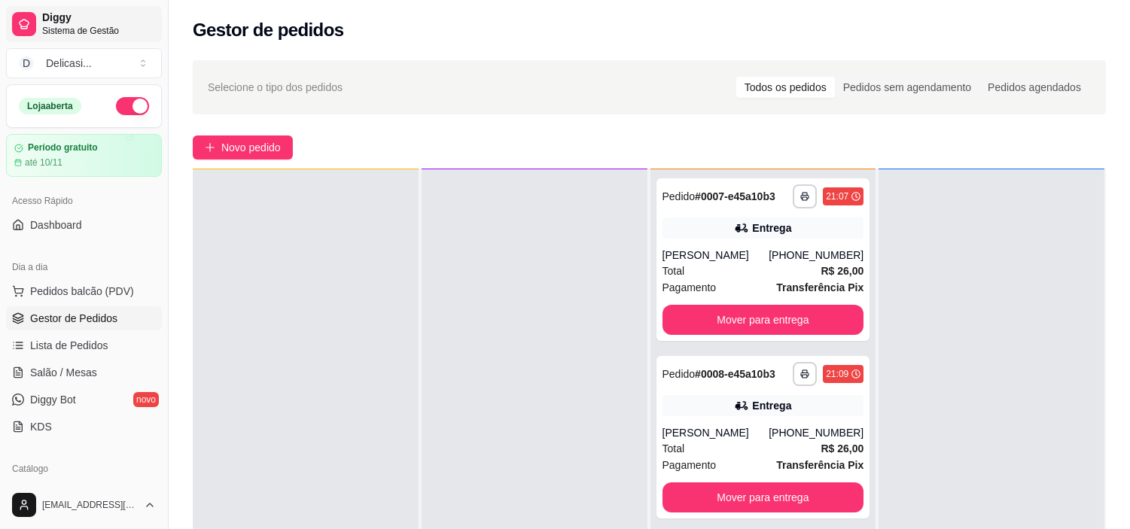
click at [50, 18] on span "Diggy" at bounding box center [99, 18] width 114 height 14
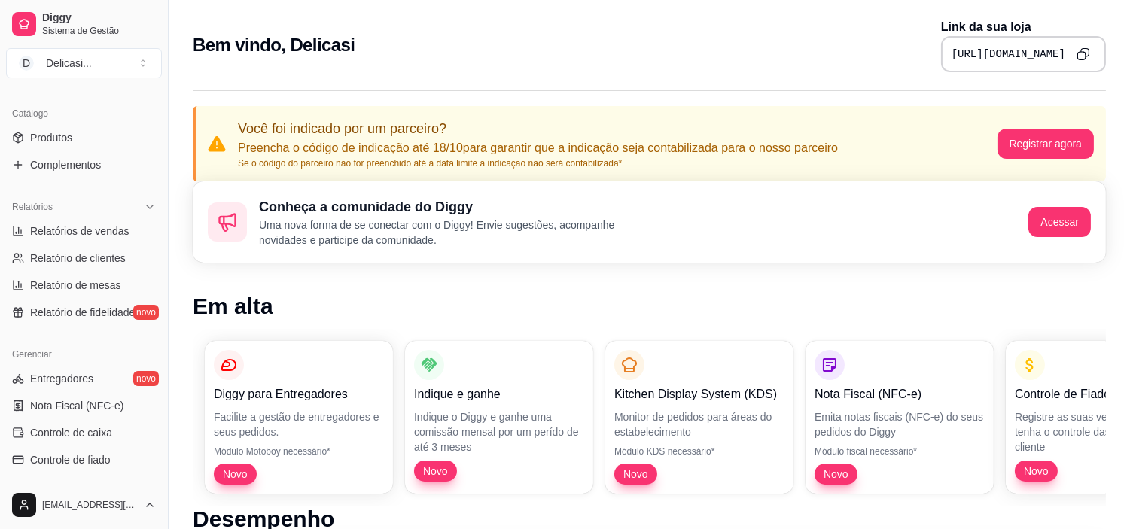
scroll to position [331, 0]
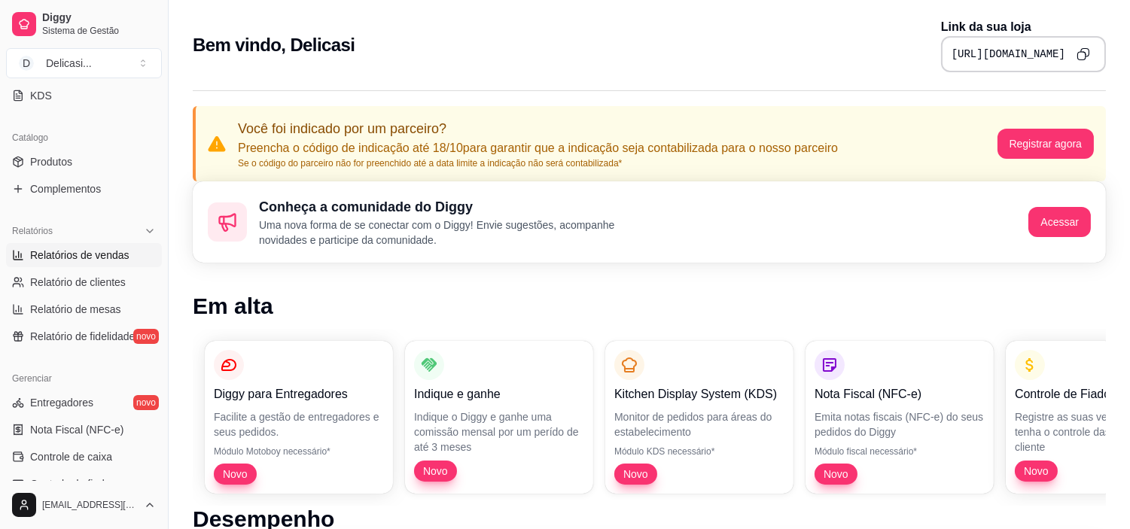
click at [84, 266] on link "Relatórios de vendas" at bounding box center [84, 255] width 156 height 24
select select "ALL"
select select "0"
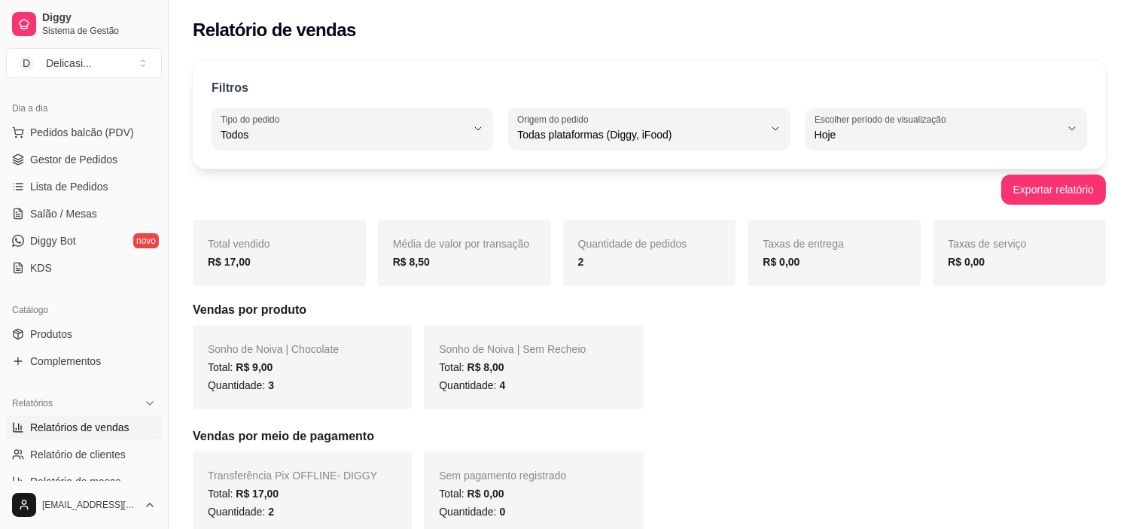
scroll to position [157, 0]
click at [111, 157] on span "Gestor de Pedidos" at bounding box center [73, 161] width 87 height 15
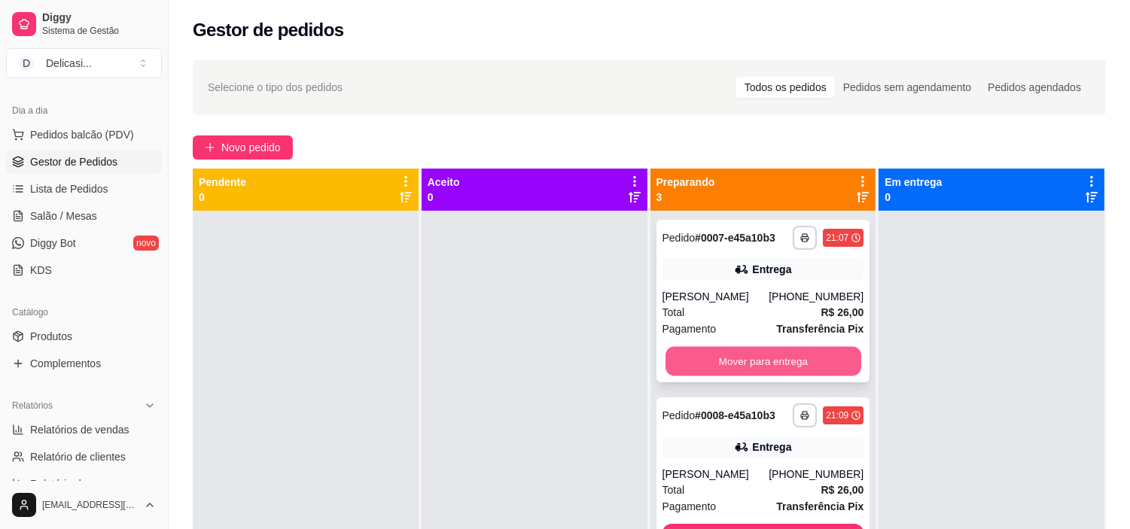
click at [778, 364] on button "Mover para entrega" at bounding box center [763, 361] width 196 height 29
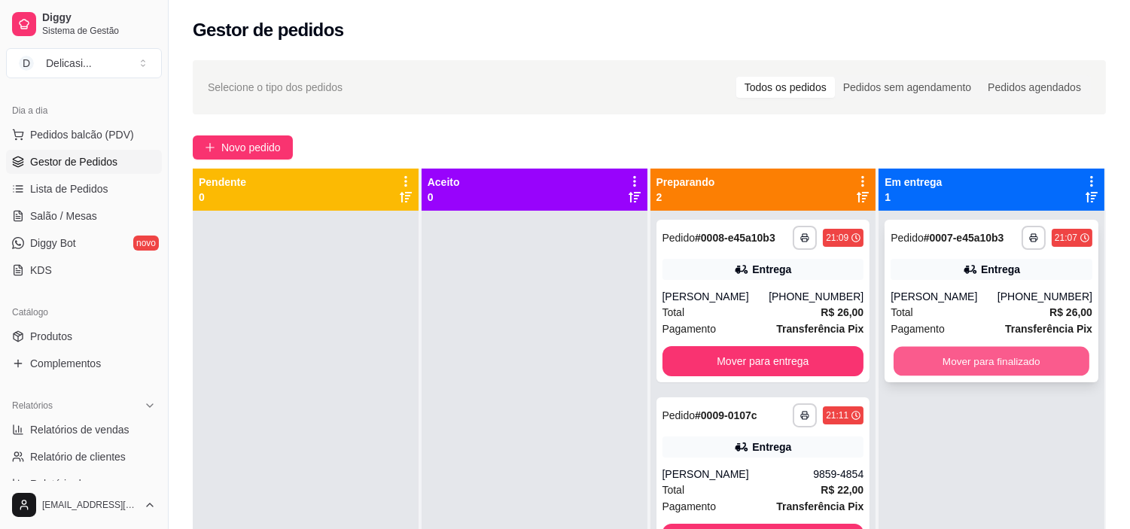
click at [954, 357] on button "Mover para finalizado" at bounding box center [992, 361] width 196 height 29
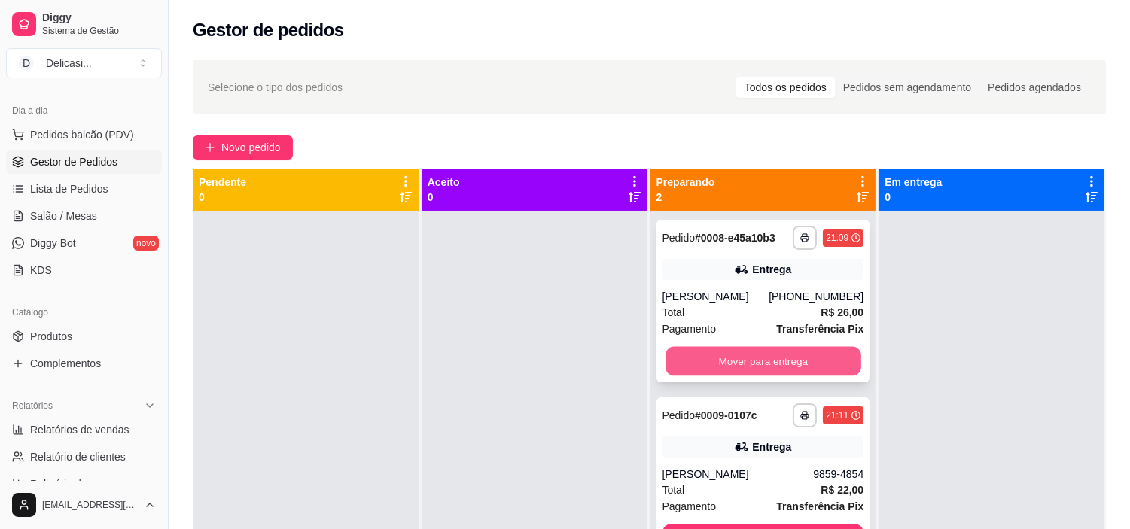
click at [807, 364] on button "Mover para entrega" at bounding box center [763, 361] width 196 height 29
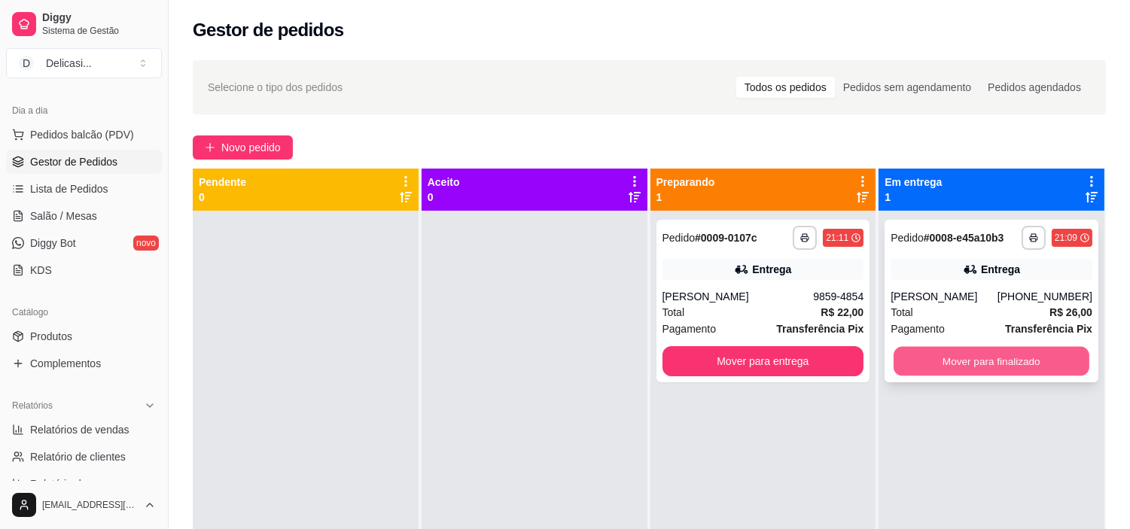
click at [953, 364] on button "Mover para finalizado" at bounding box center [992, 361] width 196 height 29
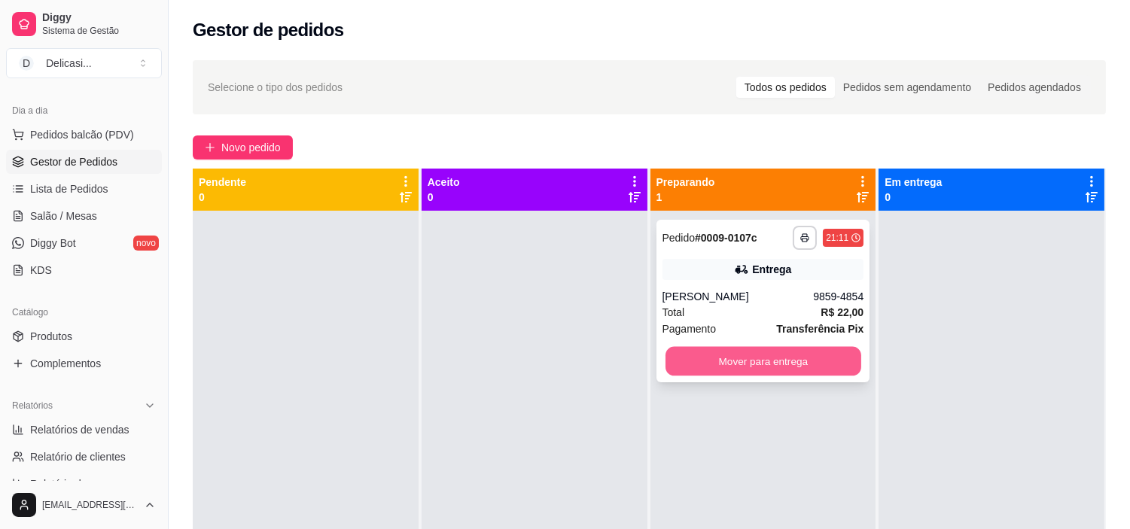
click at [799, 367] on button "Mover para entrega" at bounding box center [763, 361] width 196 height 29
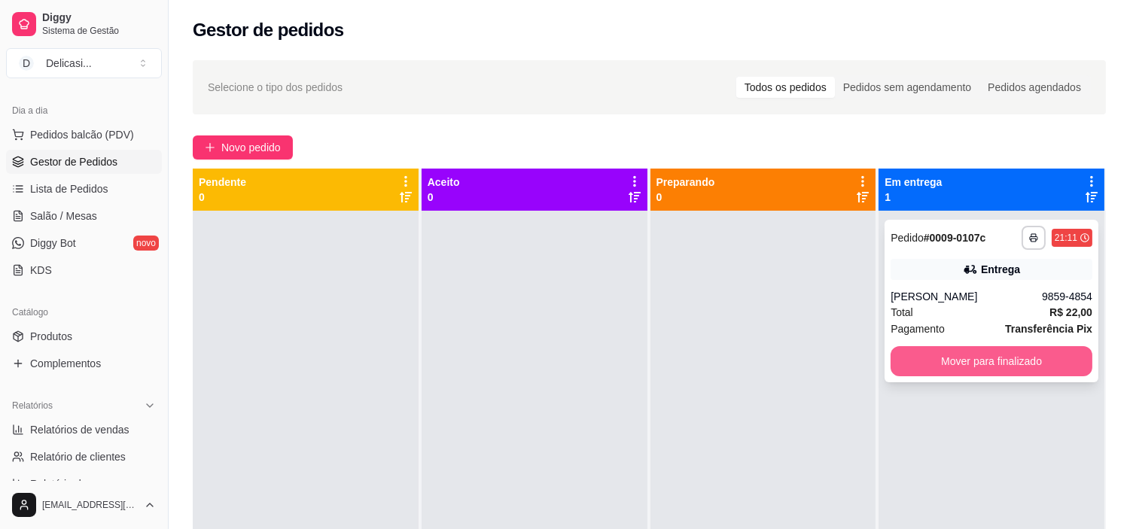
click at [1007, 365] on button "Mover para finalizado" at bounding box center [992, 361] width 202 height 30
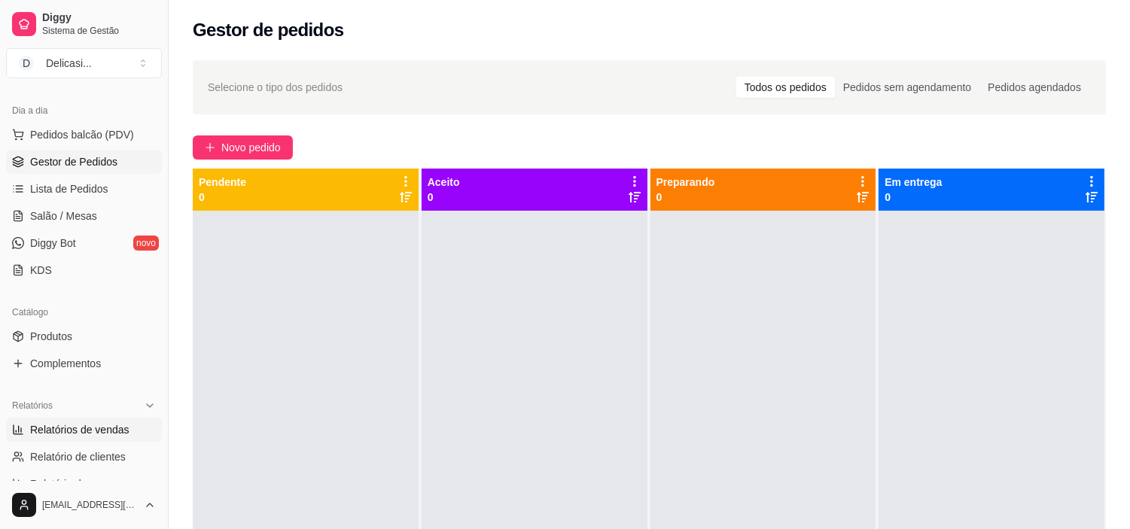
click at [73, 432] on span "Relatórios de vendas" at bounding box center [79, 429] width 99 height 15
select select "ALL"
select select "0"
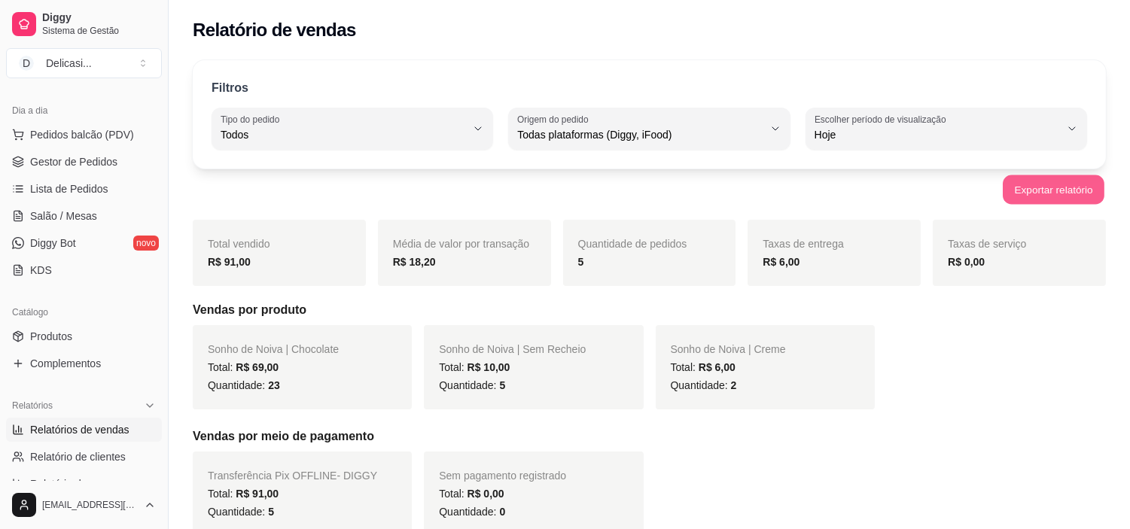
click at [1058, 190] on button "Exportar relatório" at bounding box center [1054, 189] width 102 height 29
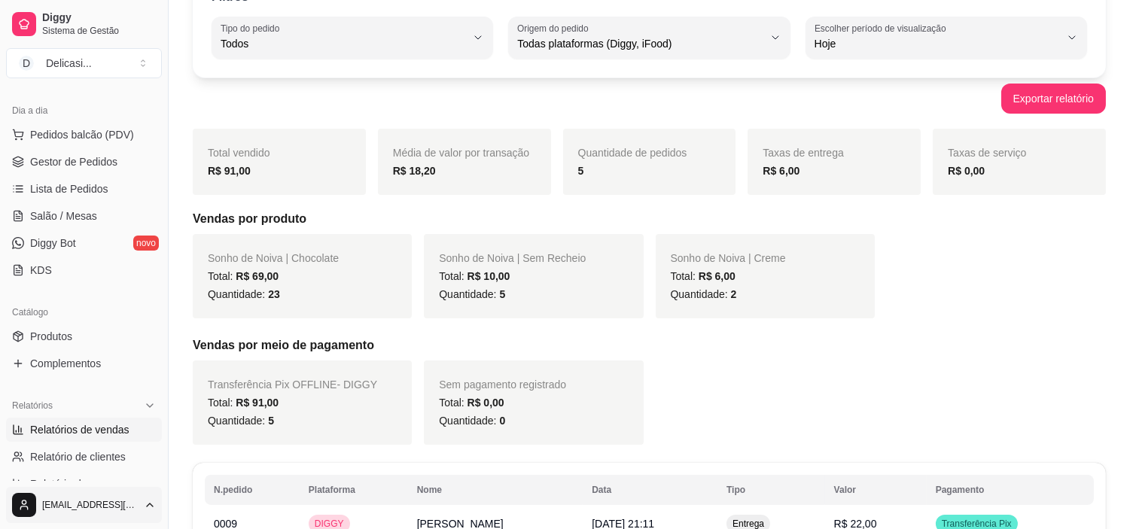
scroll to position [92, 0]
click at [86, 445] on link "Relatório de clientes" at bounding box center [84, 457] width 156 height 24
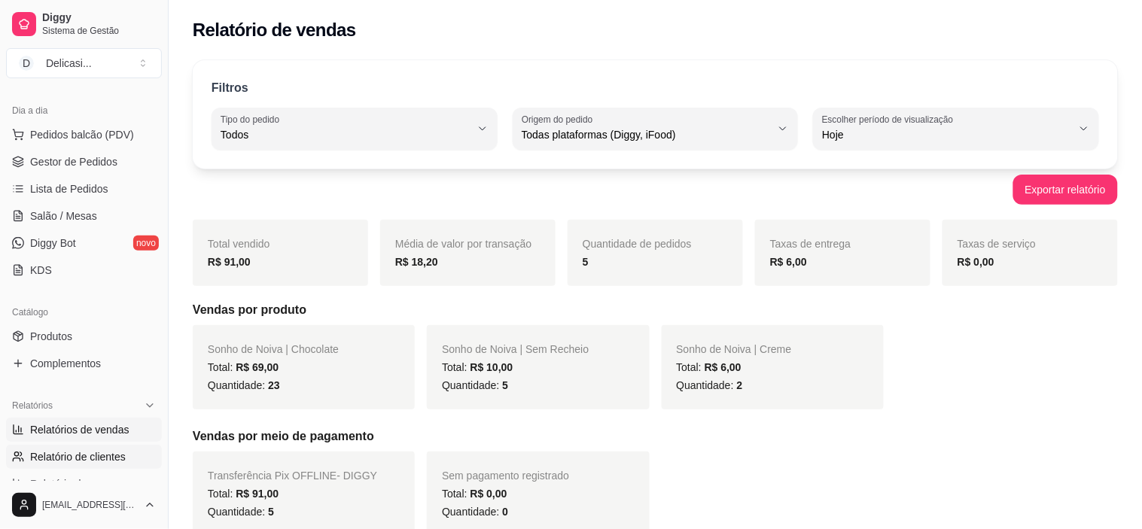
select select "30"
select select "HIGHEST_TOTAL_SPENT_WITH_ORDERS"
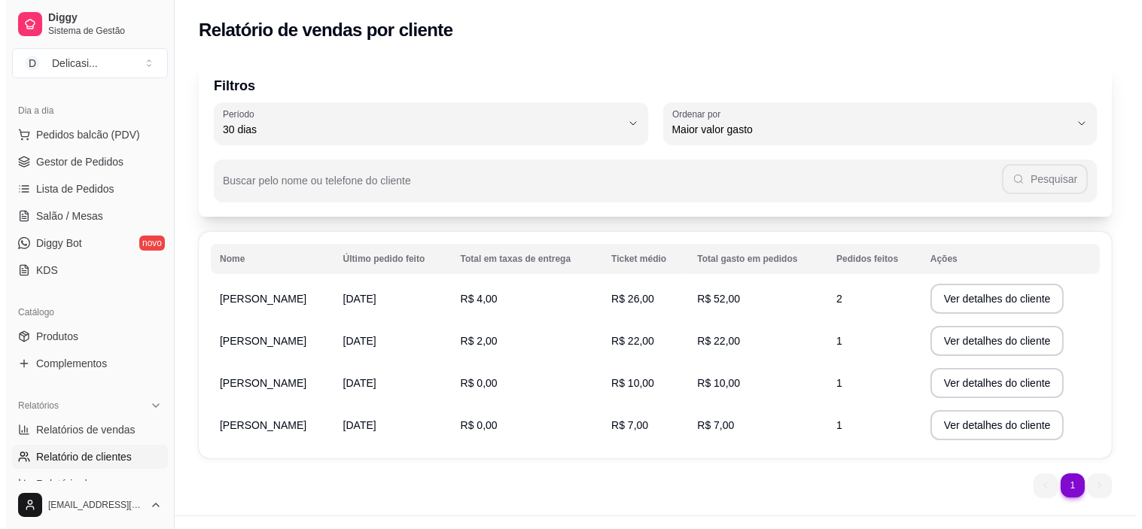
scroll to position [29, 0]
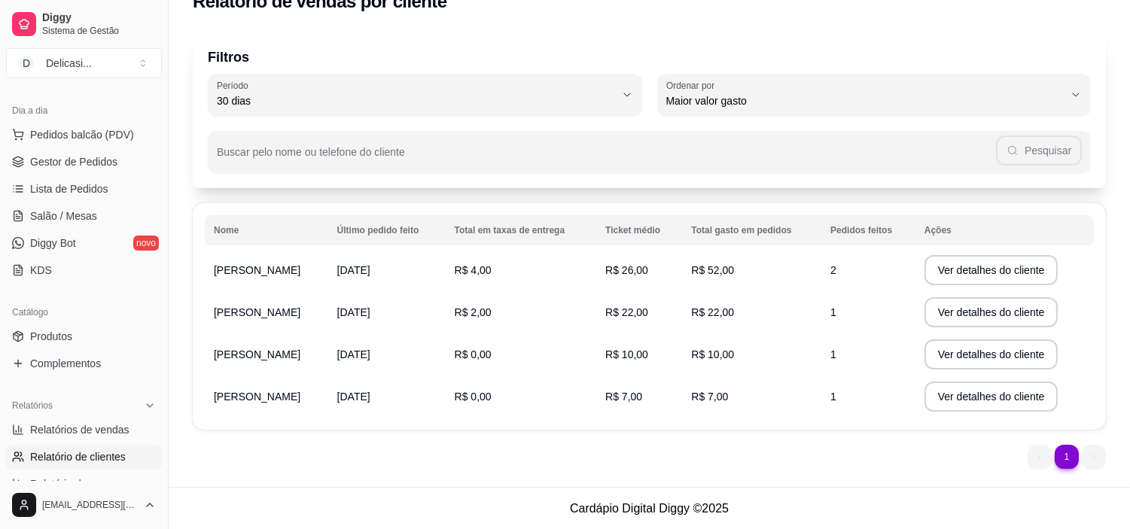
click at [832, 273] on span "2" at bounding box center [833, 270] width 6 height 12
click at [985, 282] on button "Ver detalhes do cliente" at bounding box center [990, 270] width 129 height 29
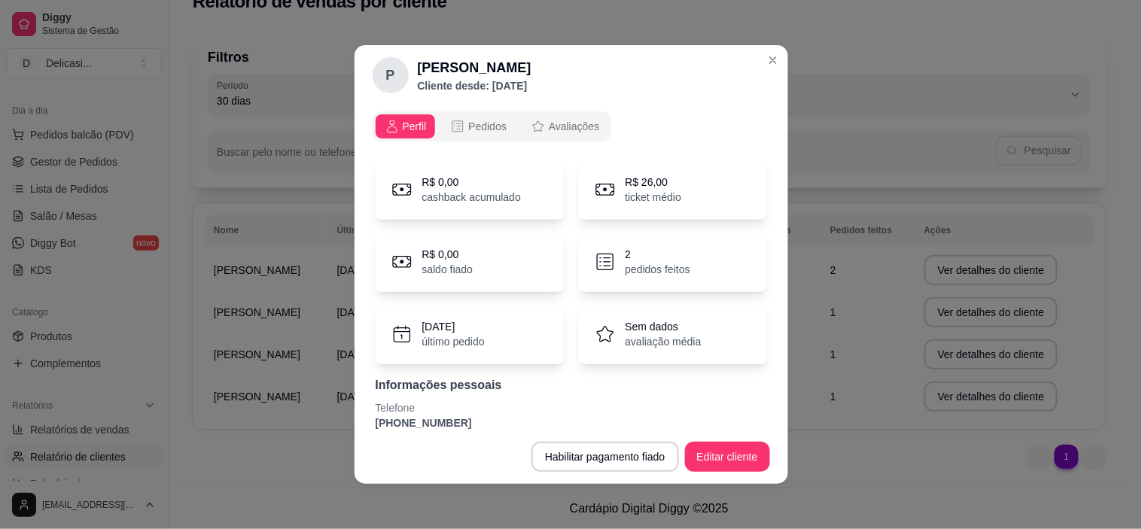
scroll to position [51, 0]
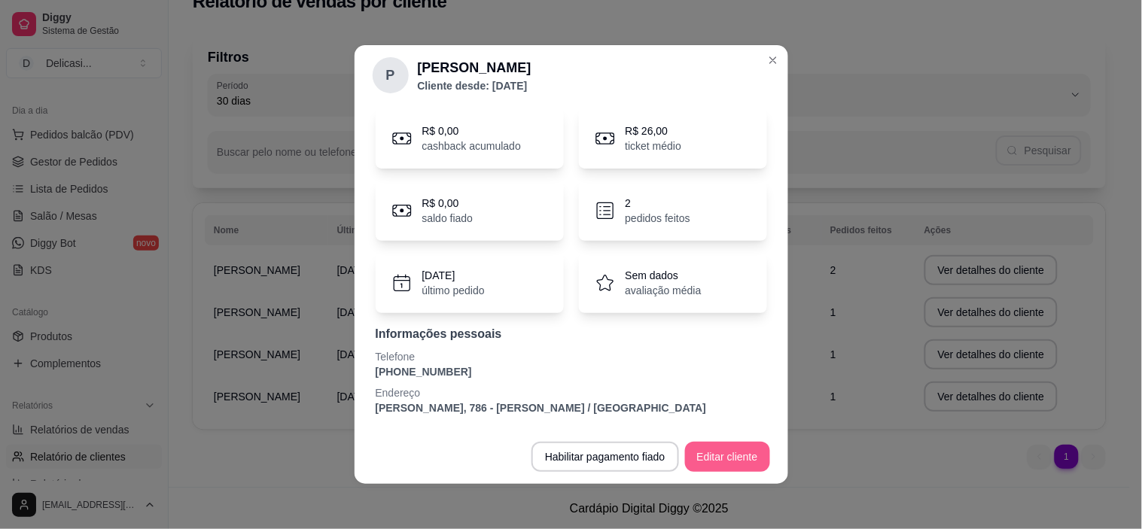
click at [717, 452] on button "Editar cliente" at bounding box center [727, 457] width 85 height 30
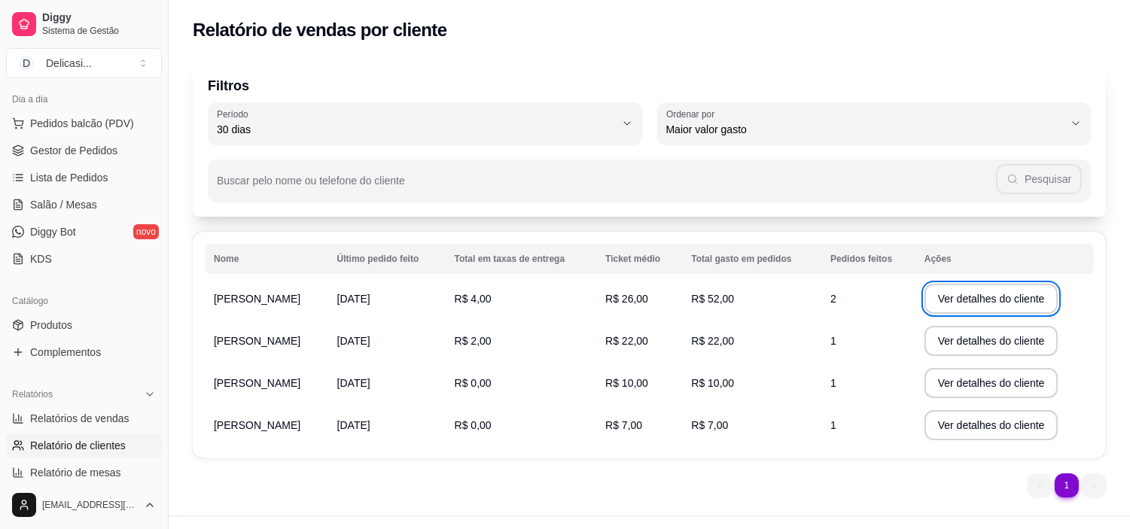
scroll to position [167, 0]
click at [79, 259] on link "KDS" at bounding box center [84, 260] width 156 height 24
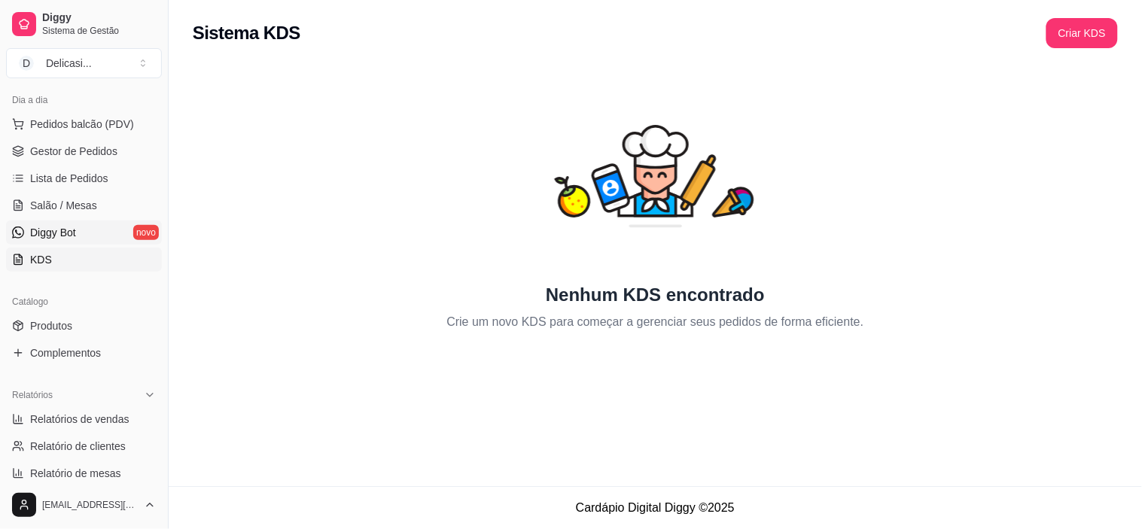
click at [89, 230] on link "Diggy Bot novo" at bounding box center [84, 233] width 156 height 24
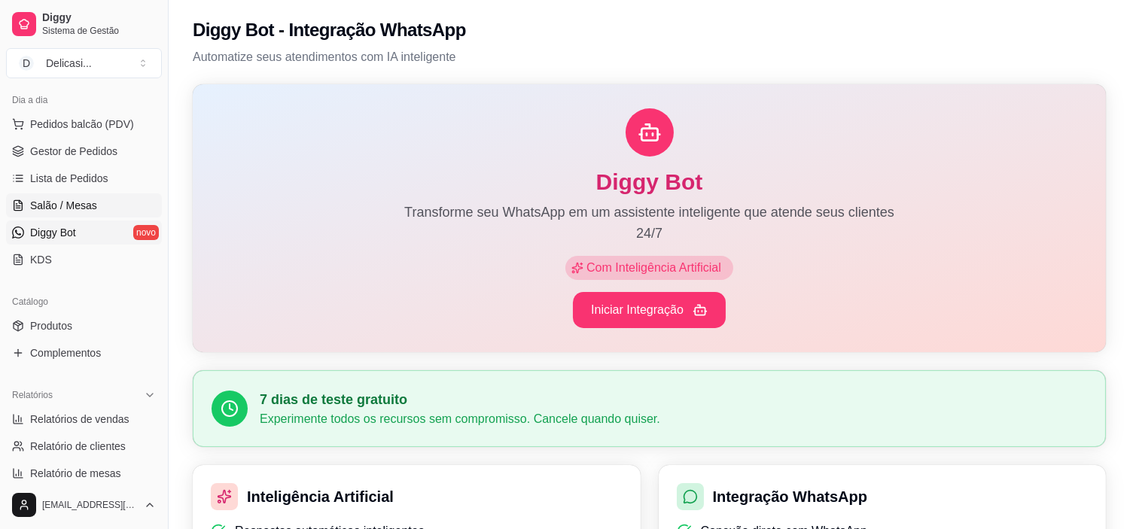
click at [92, 206] on span "Salão / Mesas" at bounding box center [63, 205] width 67 height 15
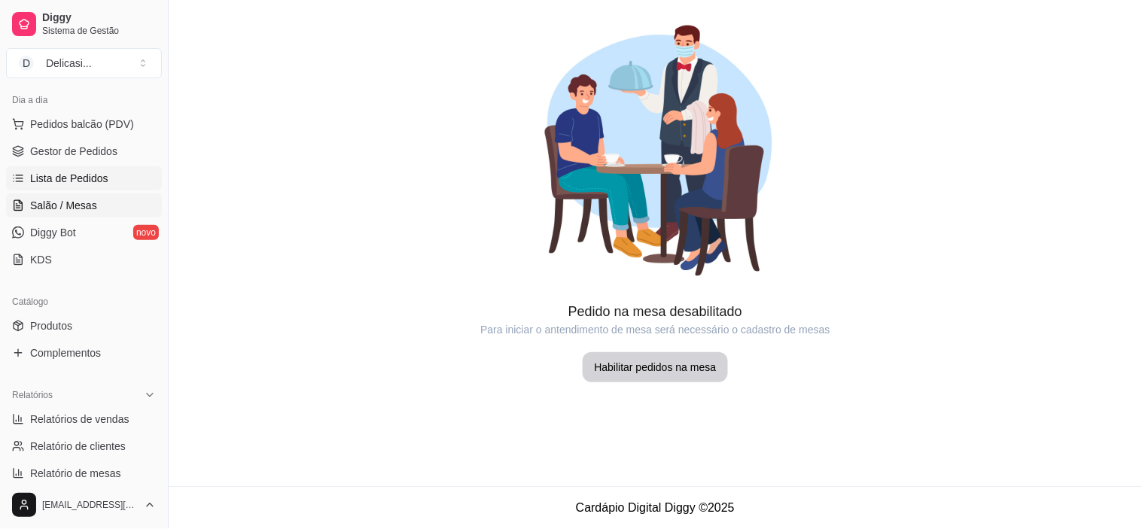
click at [99, 186] on link "Lista de Pedidos" at bounding box center [84, 178] width 156 height 24
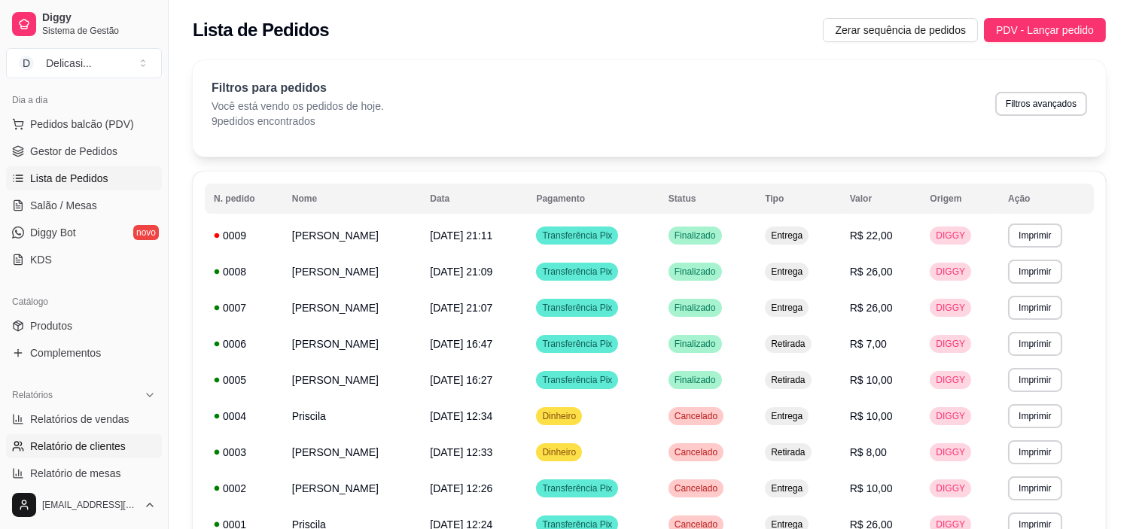
click at [75, 443] on span "Relatório de clientes" at bounding box center [78, 446] width 96 height 15
select select "30"
select select "HIGHEST_TOTAL_SPENT_WITH_ORDERS"
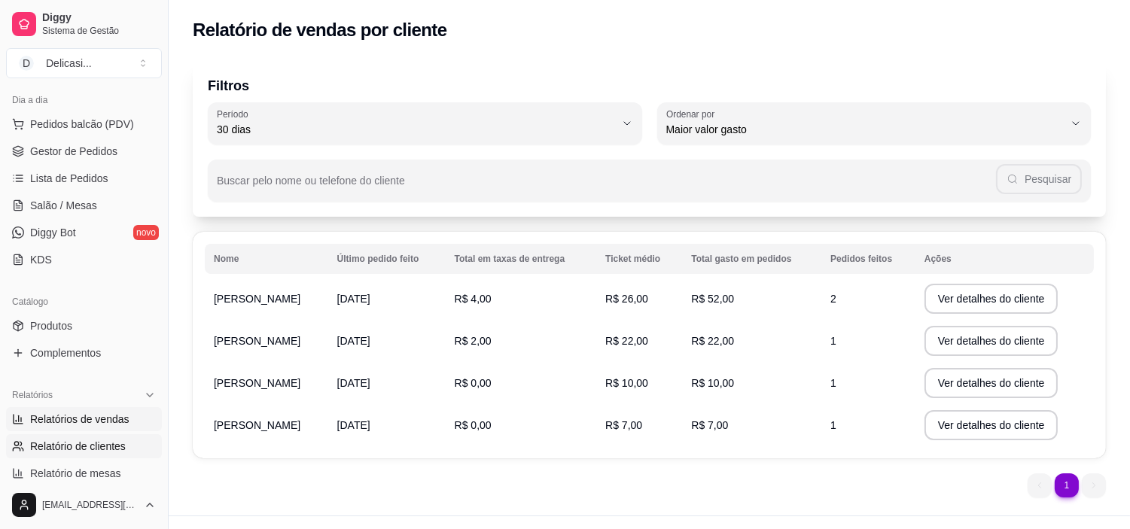
click at [93, 429] on link "Relatórios de vendas" at bounding box center [84, 419] width 156 height 24
select select "ALL"
select select "0"
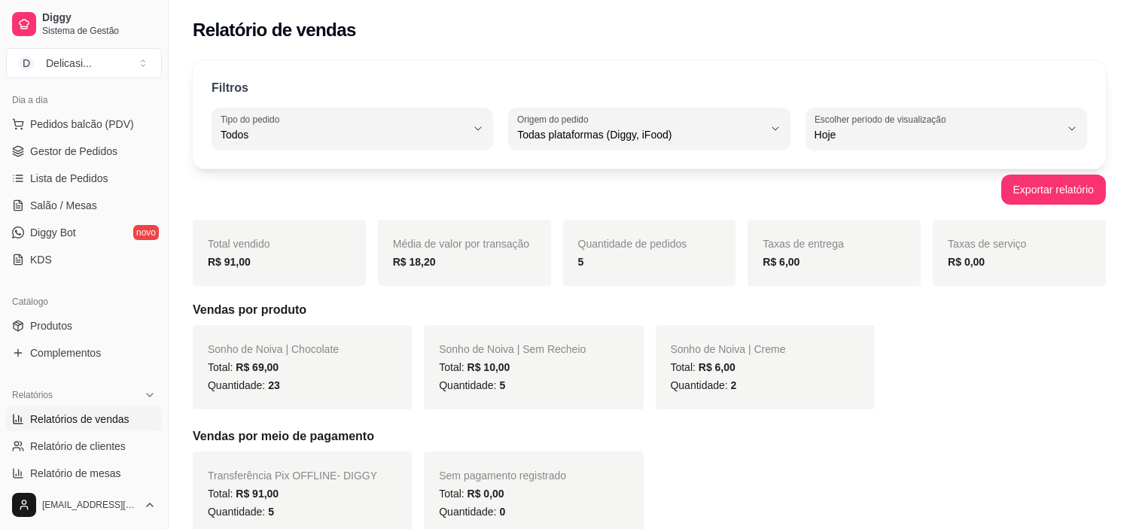
scroll to position [330, 0]
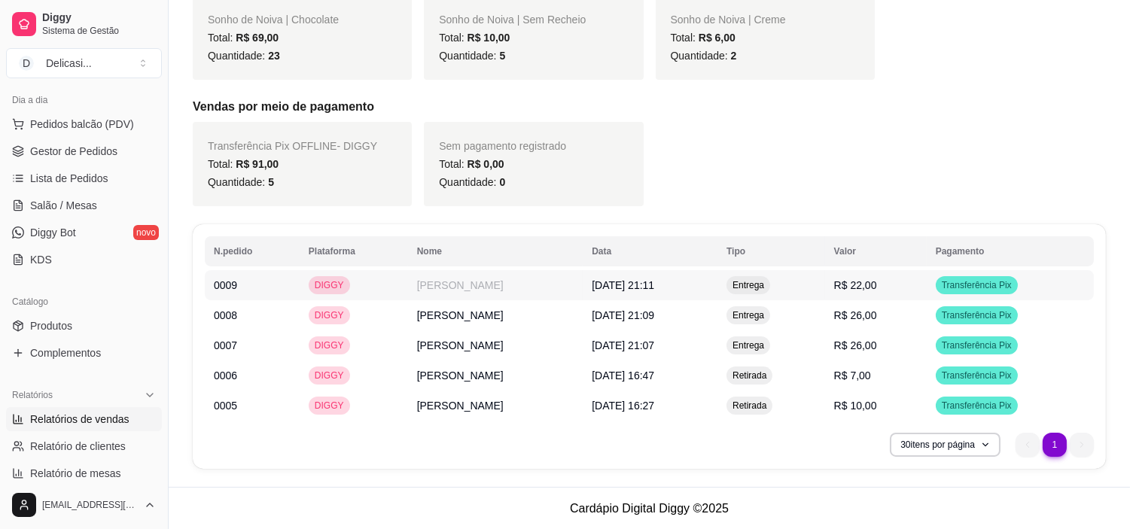
click at [979, 286] on span "Transferência Pix" at bounding box center [977, 285] width 76 height 12
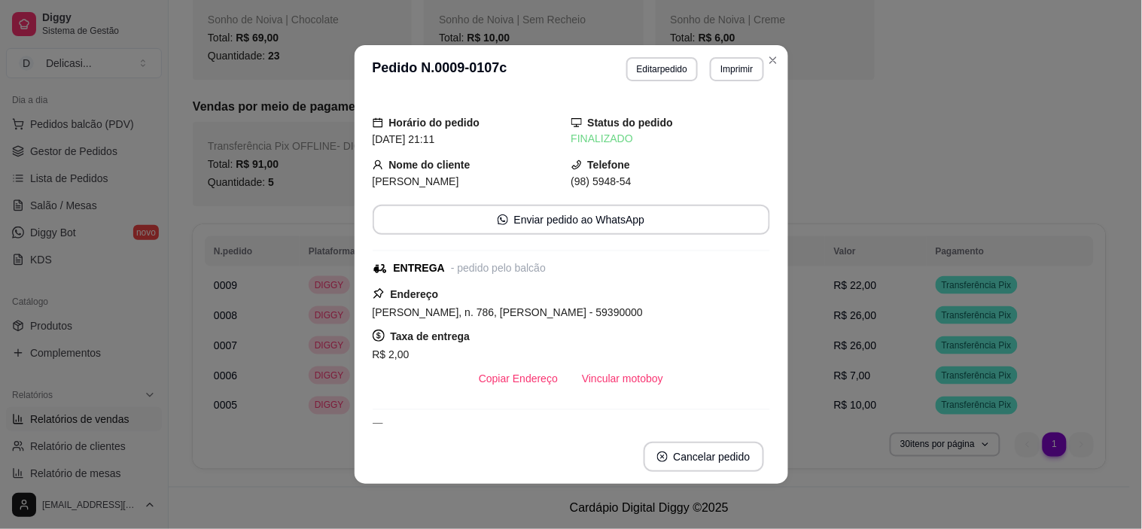
click at [727, 342] on div "Taxa de entrega R$ 2,00" at bounding box center [571, 345] width 397 height 36
click at [678, 464] on button "Cancelar pedido" at bounding box center [703, 457] width 117 height 29
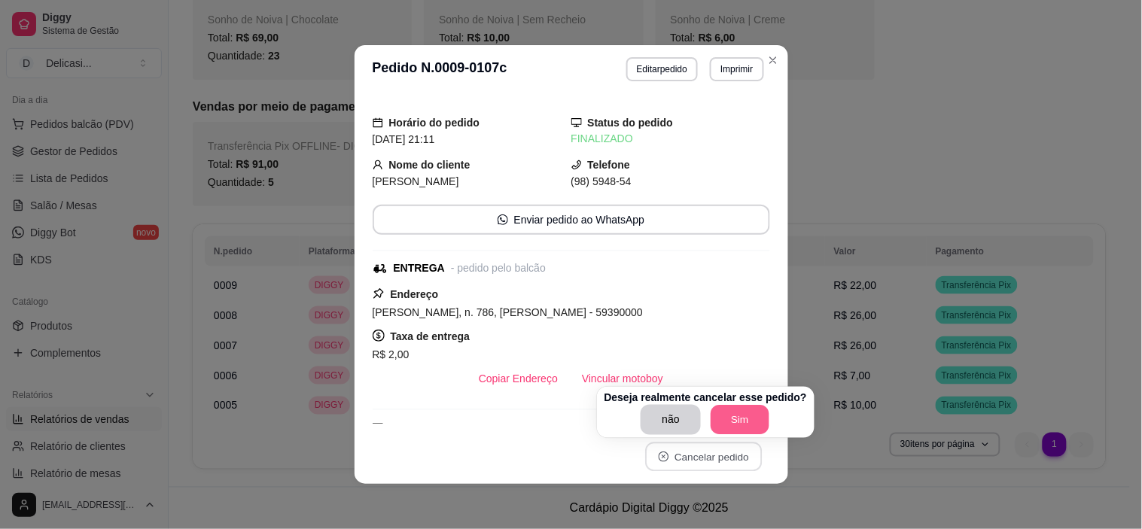
click at [734, 409] on button "Sim" at bounding box center [740, 420] width 59 height 29
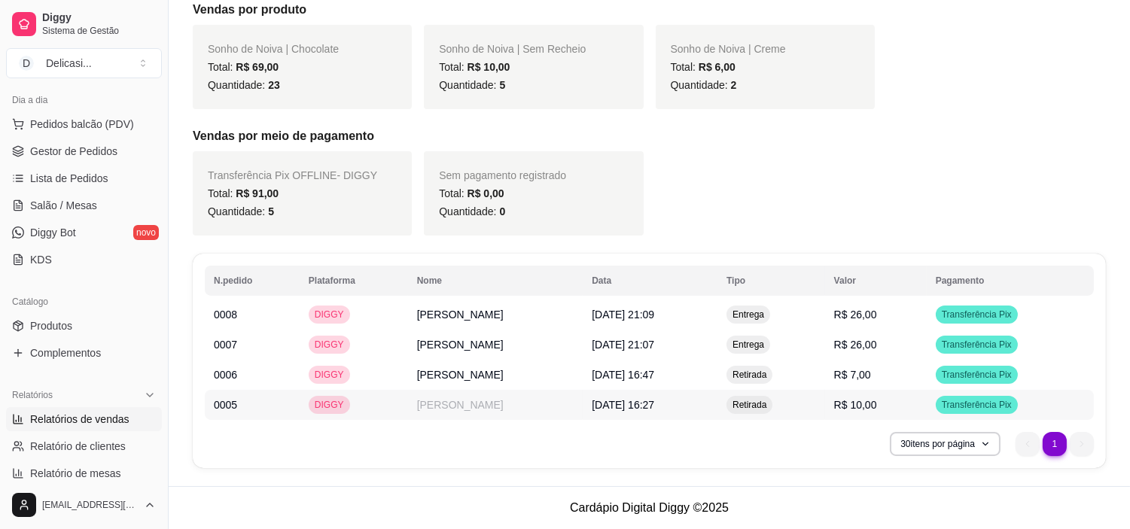
scroll to position [300, 0]
click at [825, 313] on td "Entrega" at bounding box center [771, 315] width 108 height 30
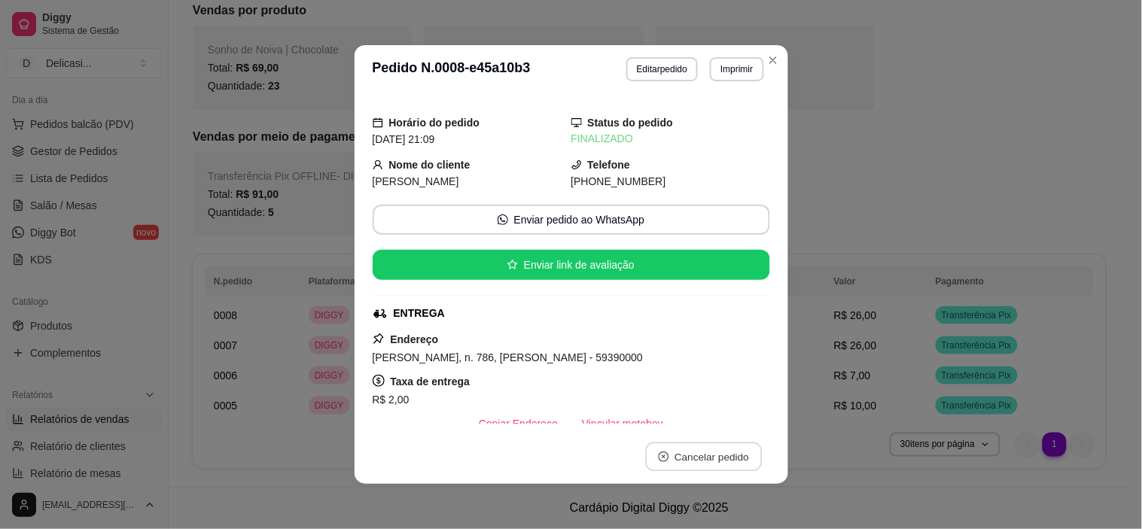
click at [696, 461] on button "Cancelar pedido" at bounding box center [703, 457] width 117 height 29
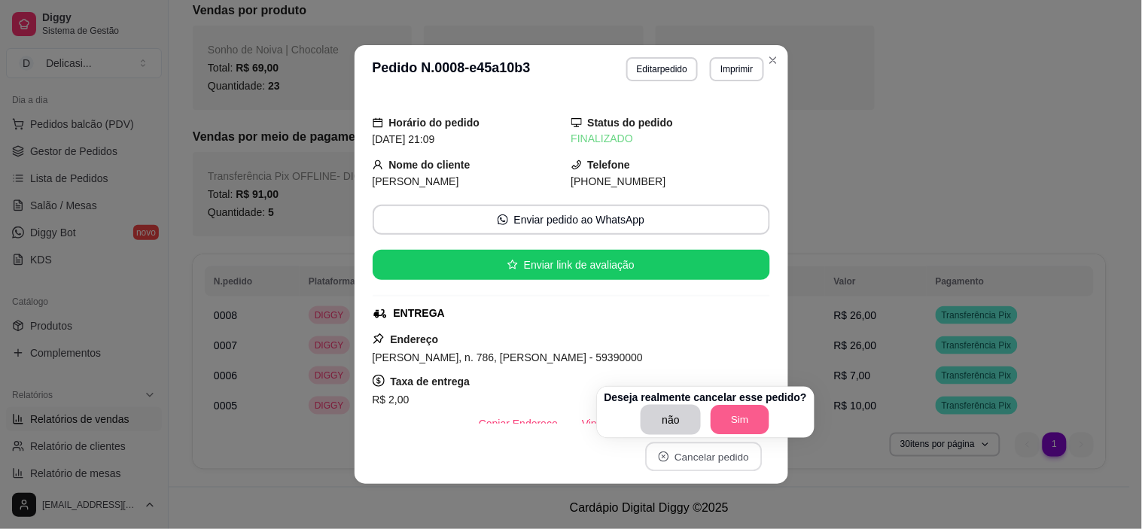
click at [749, 406] on button "Sim" at bounding box center [740, 420] width 59 height 29
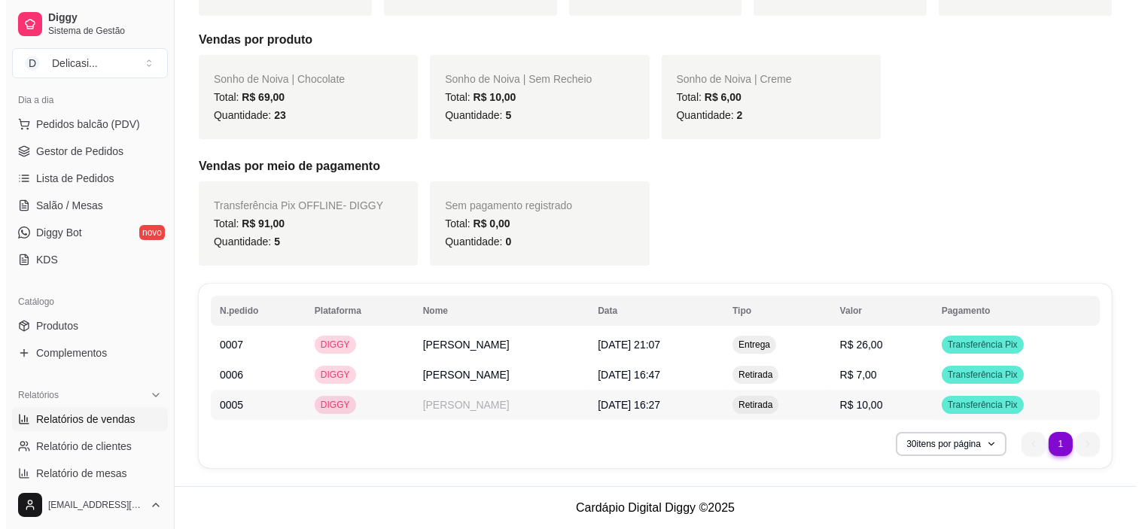
scroll to position [269, 0]
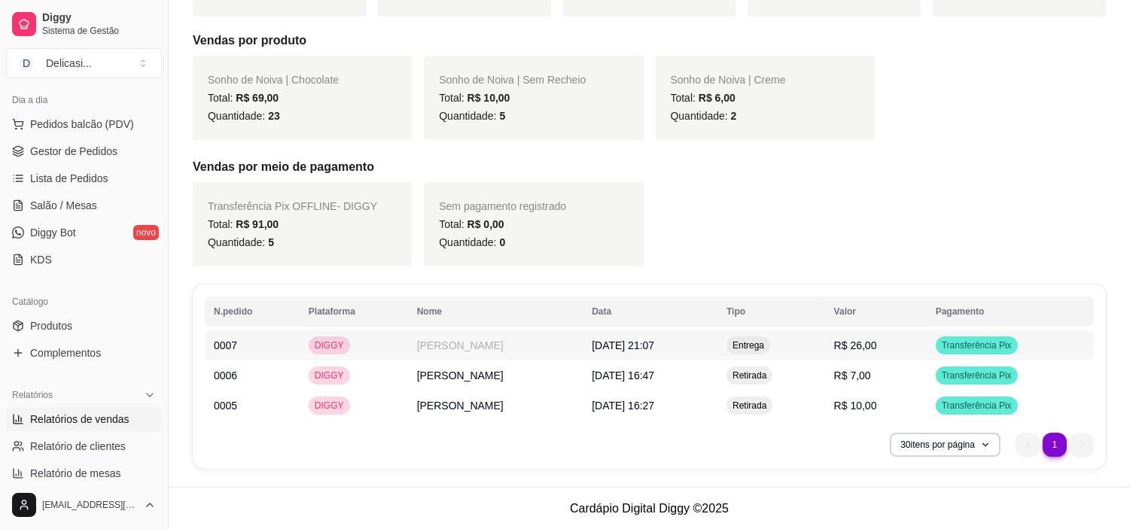
click at [801, 349] on td "Entrega" at bounding box center [771, 345] width 108 height 30
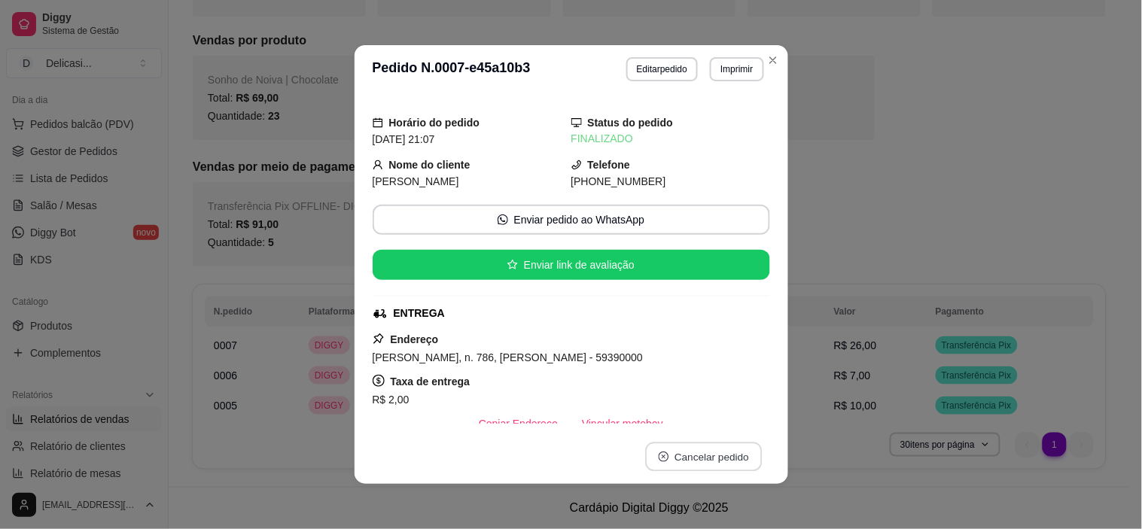
click at [689, 448] on button "Cancelar pedido" at bounding box center [703, 457] width 117 height 29
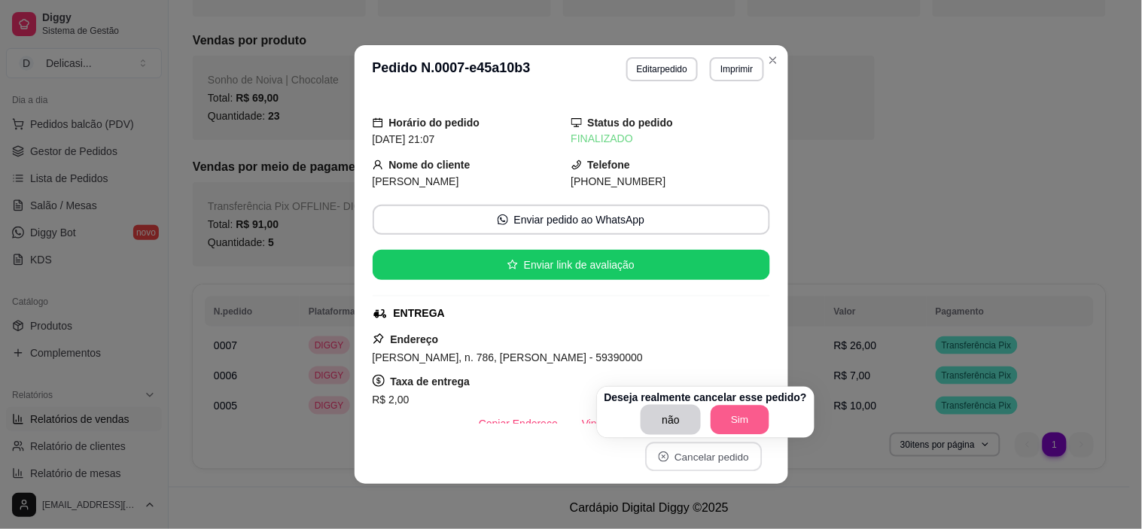
click at [751, 418] on button "Sim" at bounding box center [740, 420] width 59 height 29
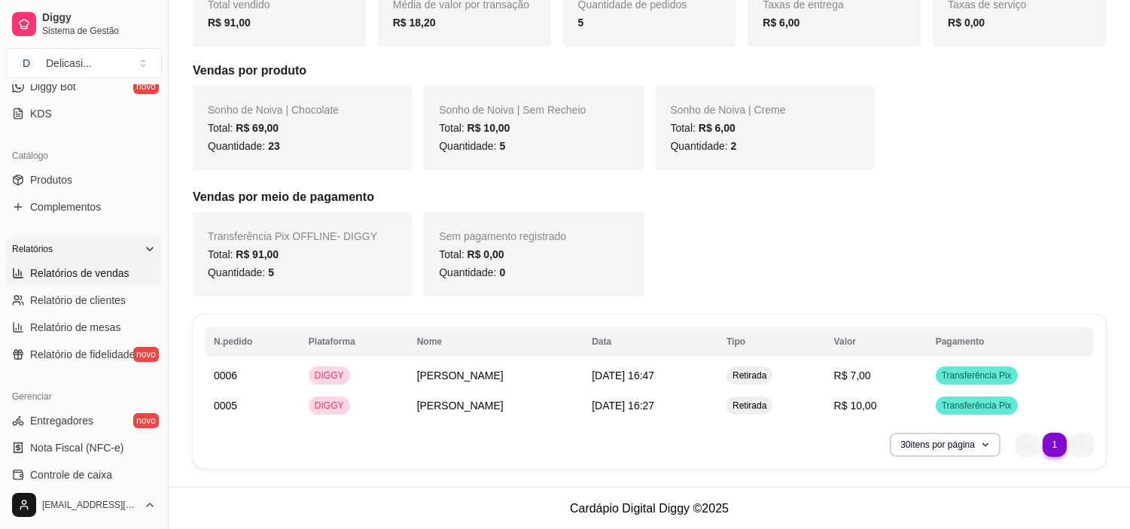
scroll to position [312, 0]
click at [118, 324] on link "Relatório de mesas" at bounding box center [84, 328] width 156 height 24
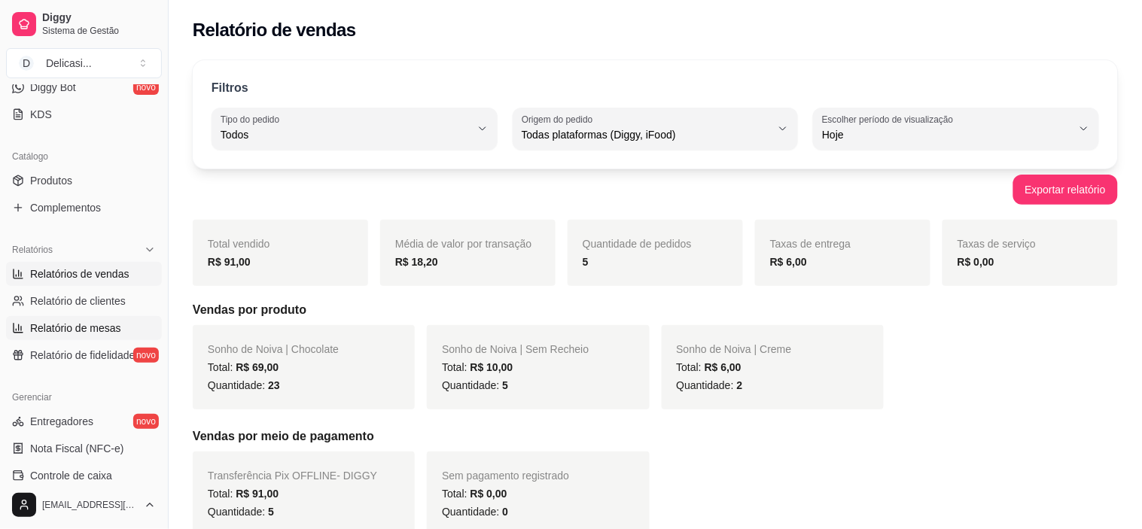
select select "TOTAL_OF_ORDERS"
select select "7"
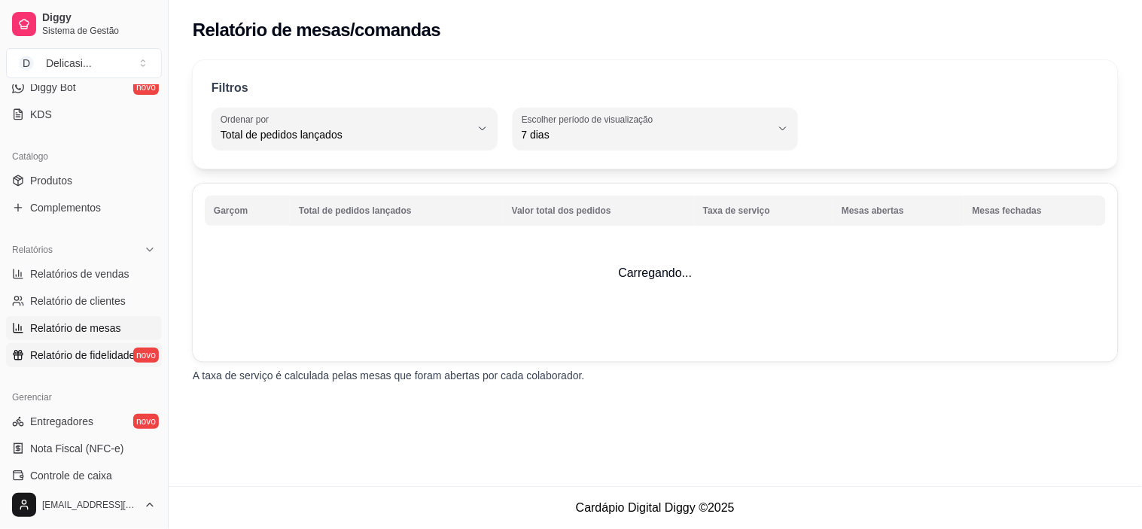
click at [106, 348] on span "Relatório de fidelidade" at bounding box center [82, 355] width 105 height 15
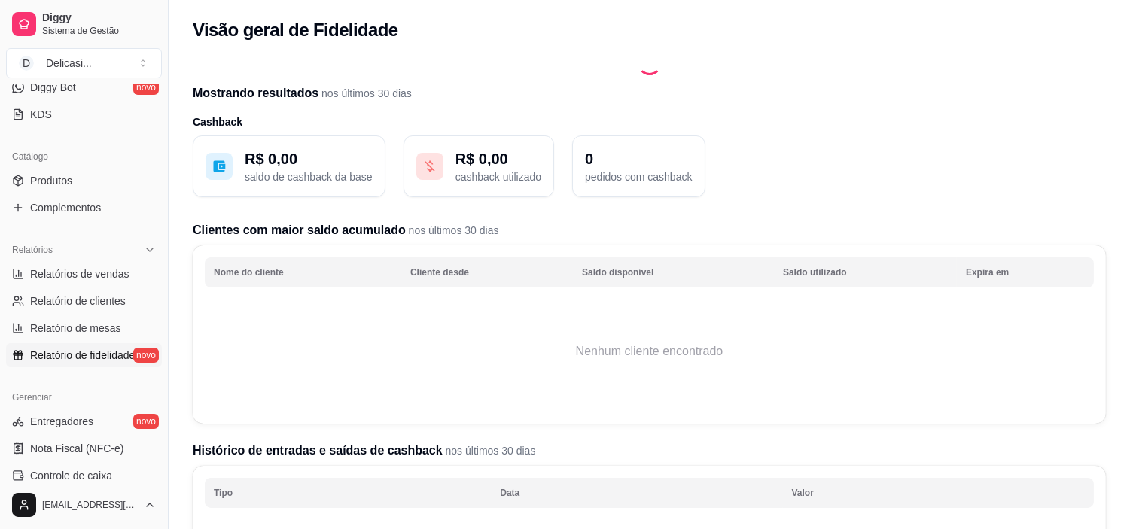
click at [320, 164] on p "R$ 0,00" at bounding box center [309, 158] width 128 height 21
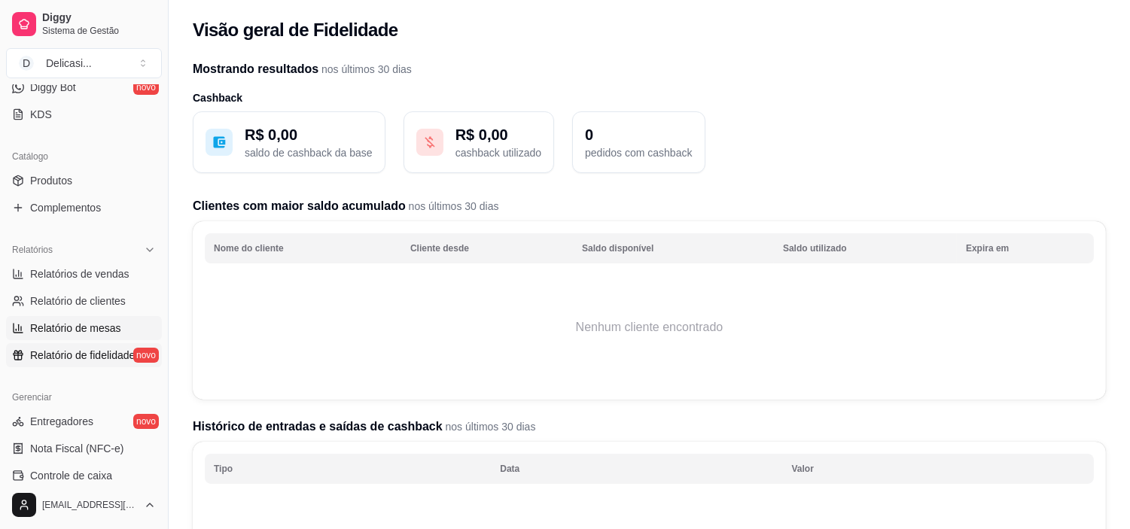
click at [83, 329] on span "Relatório de mesas" at bounding box center [75, 328] width 91 height 15
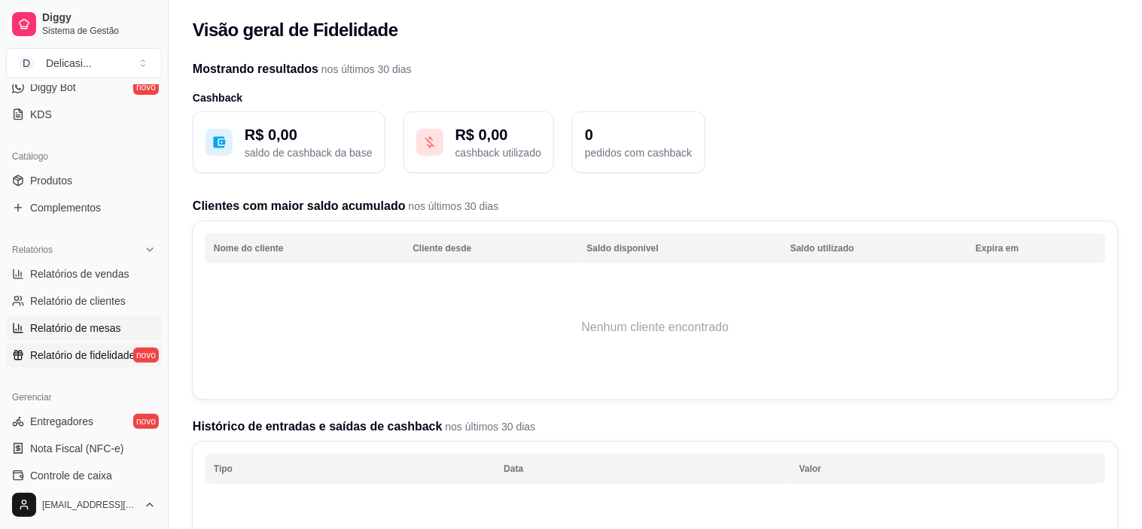
select select "TOTAL_OF_ORDERS"
select select "7"
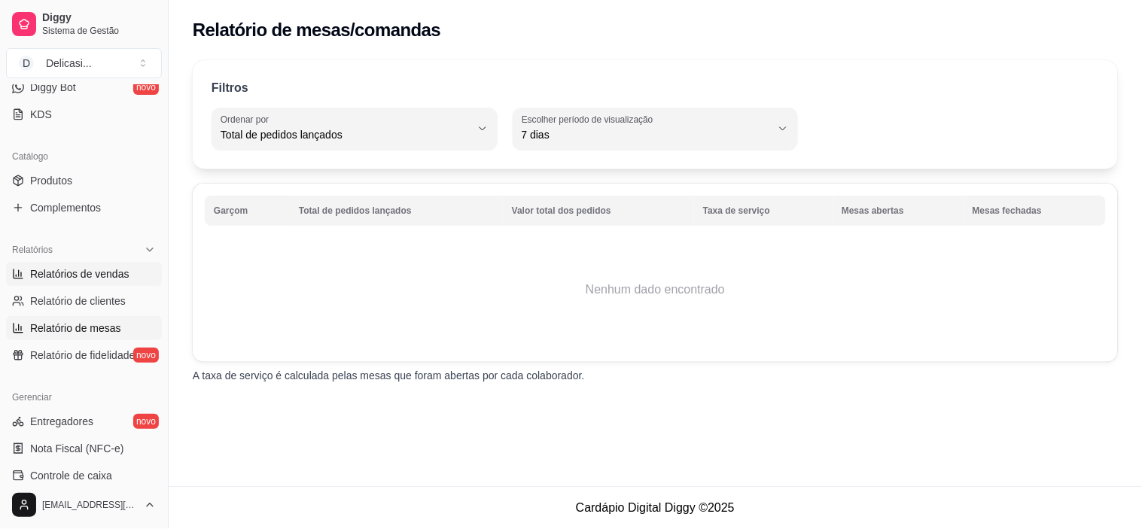
click at [86, 272] on span "Relatórios de vendas" at bounding box center [79, 273] width 99 height 15
select select "ALL"
select select "0"
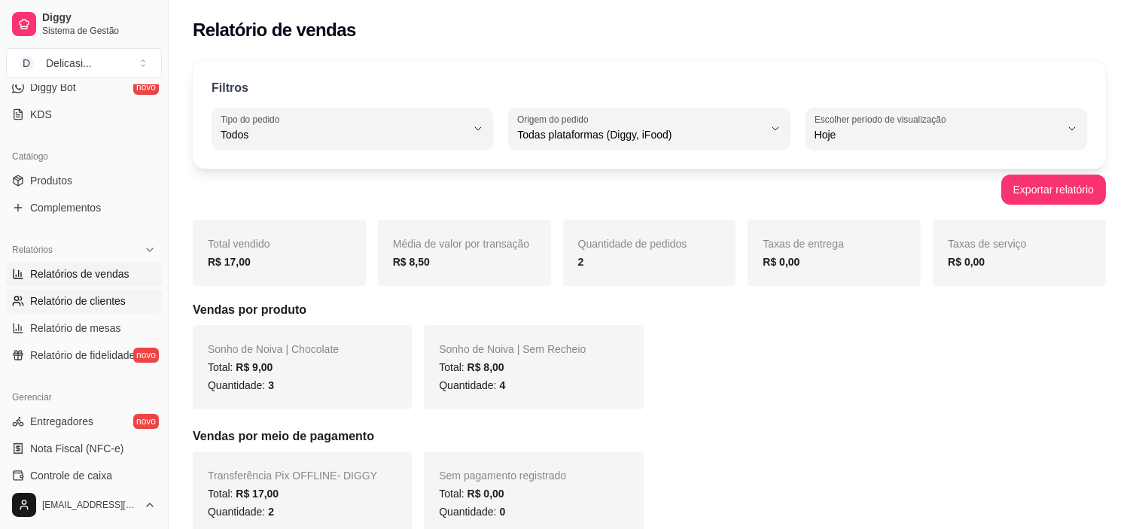
click at [88, 289] on link "Relatório de clientes" at bounding box center [84, 301] width 156 height 24
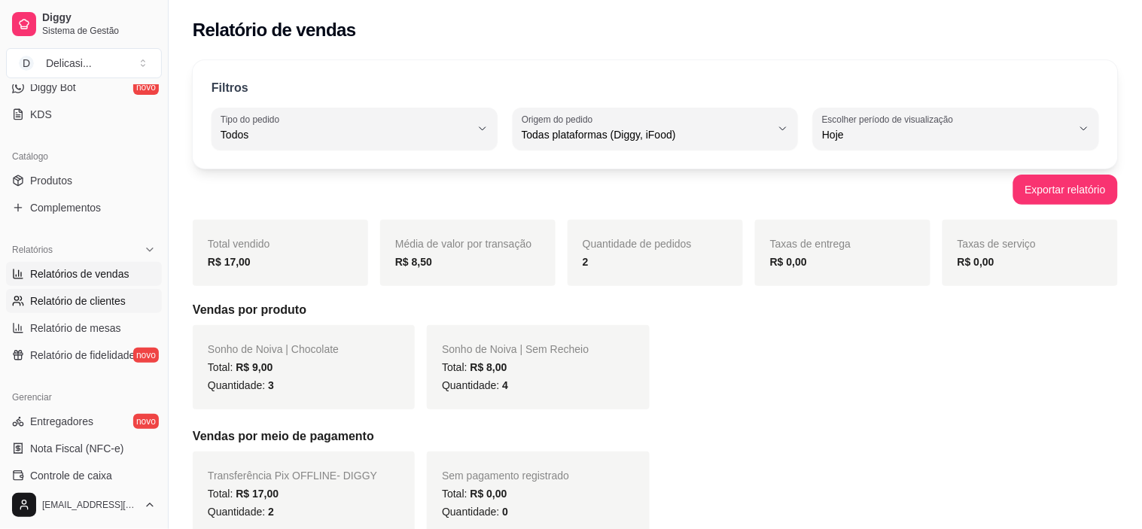
select select "30"
select select "HIGHEST_TOTAL_SPENT_WITH_ORDERS"
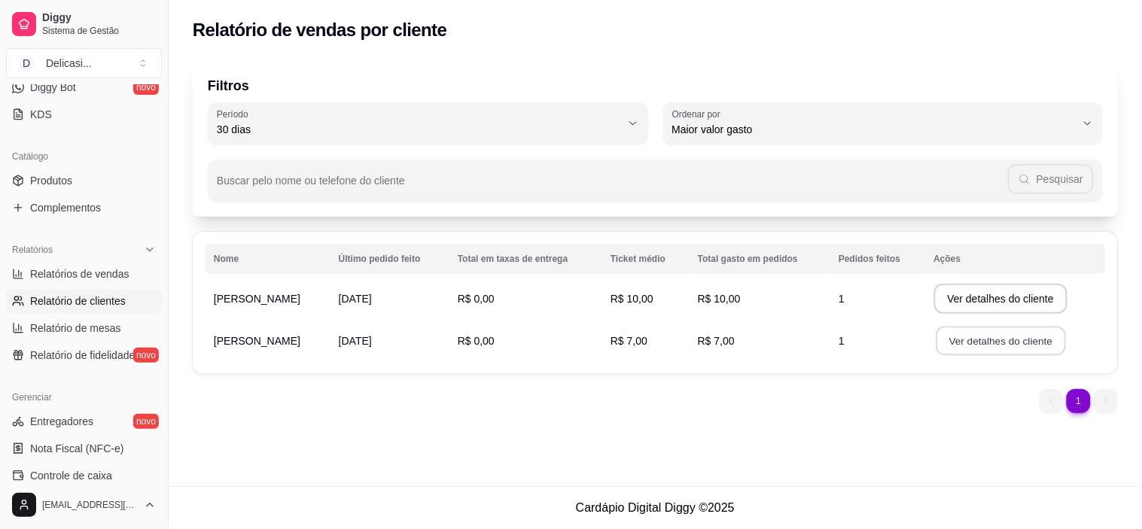
click at [949, 340] on button "Ver detalhes do cliente" at bounding box center [1000, 341] width 129 height 29
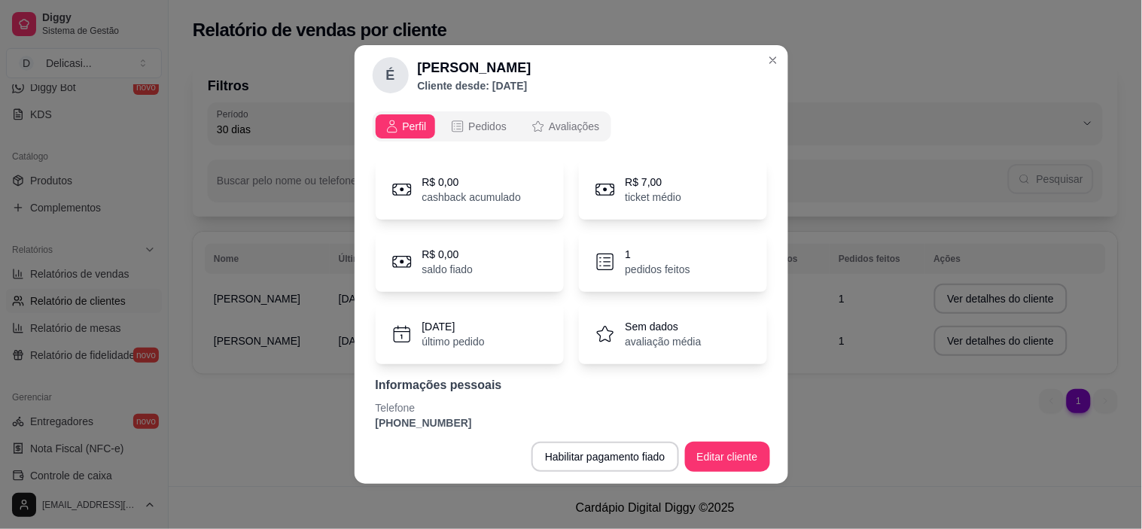
scroll to position [1, 0]
click at [730, 454] on button "Editar cliente" at bounding box center [727, 457] width 85 height 30
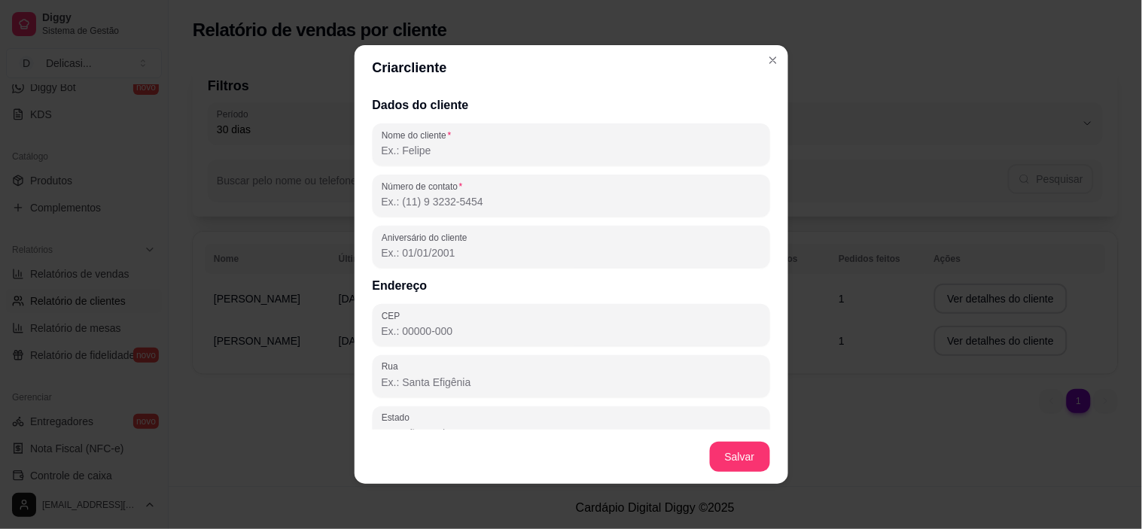
click at [543, 147] on input "Nome do cliente" at bounding box center [571, 150] width 379 height 15
type input "[PERSON_NAME]"
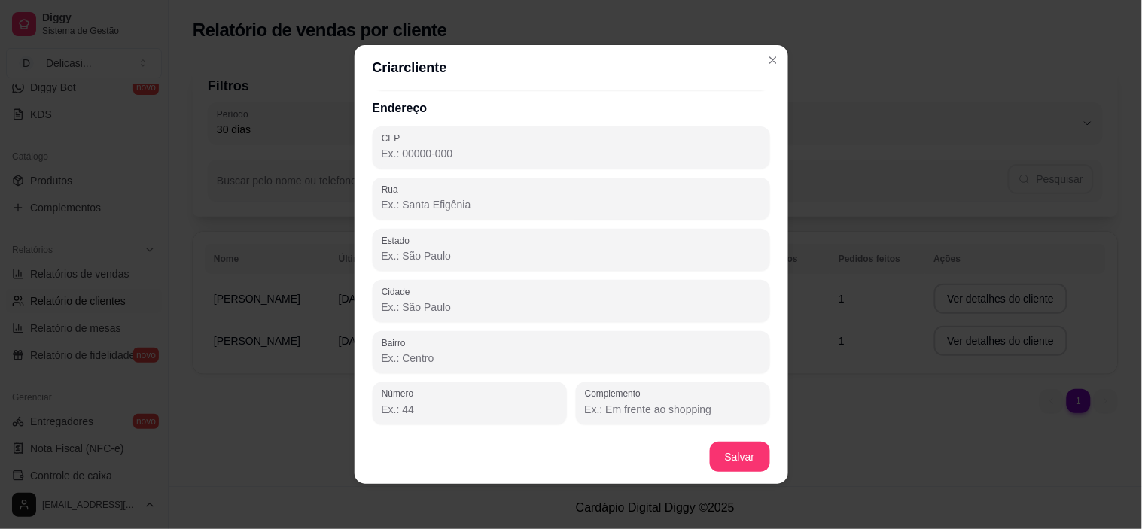
scroll to position [178, 0]
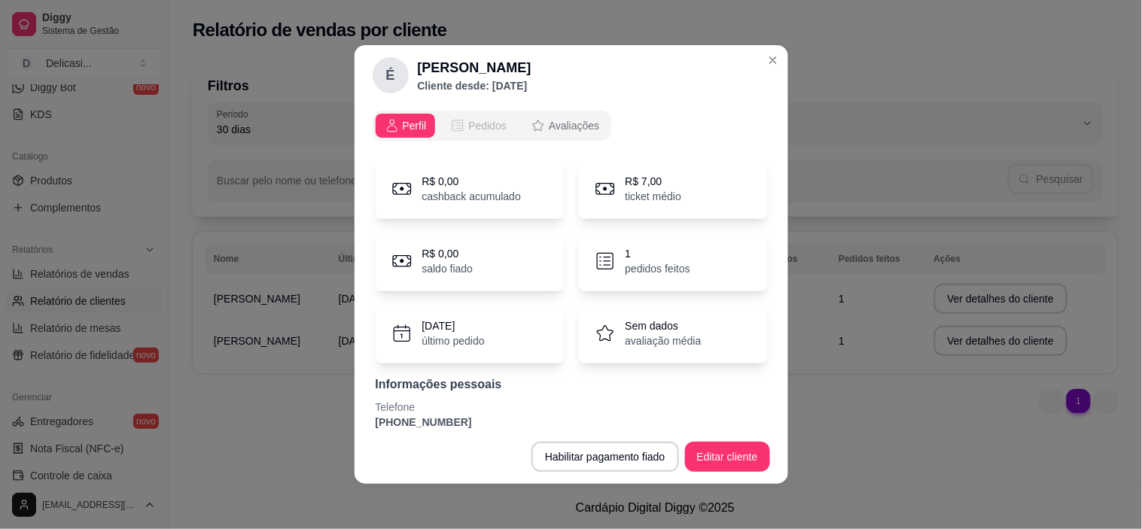
click at [468, 123] on span "Pedidos" at bounding box center [487, 125] width 38 height 15
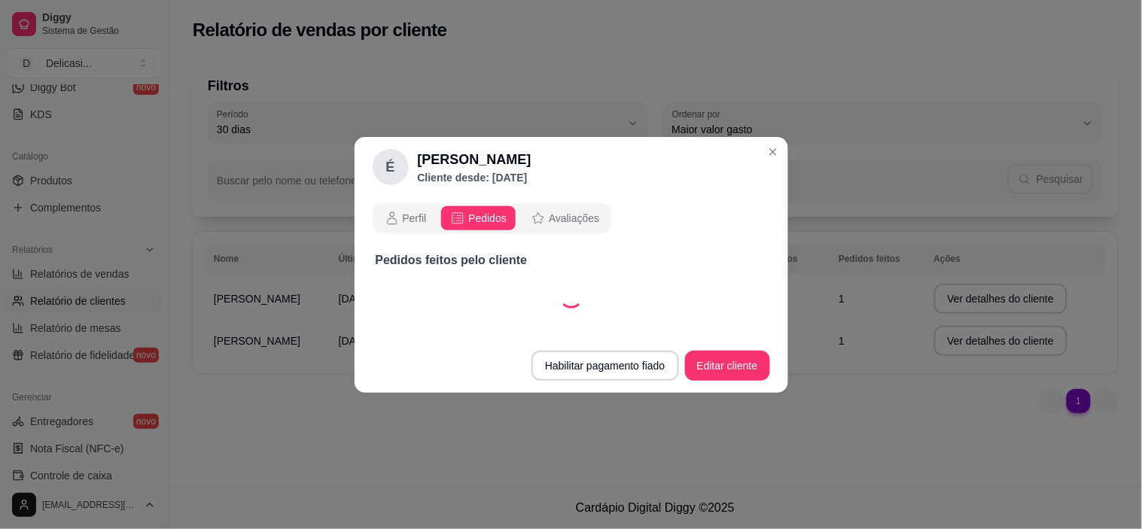
select select "30"
select select "ALL"
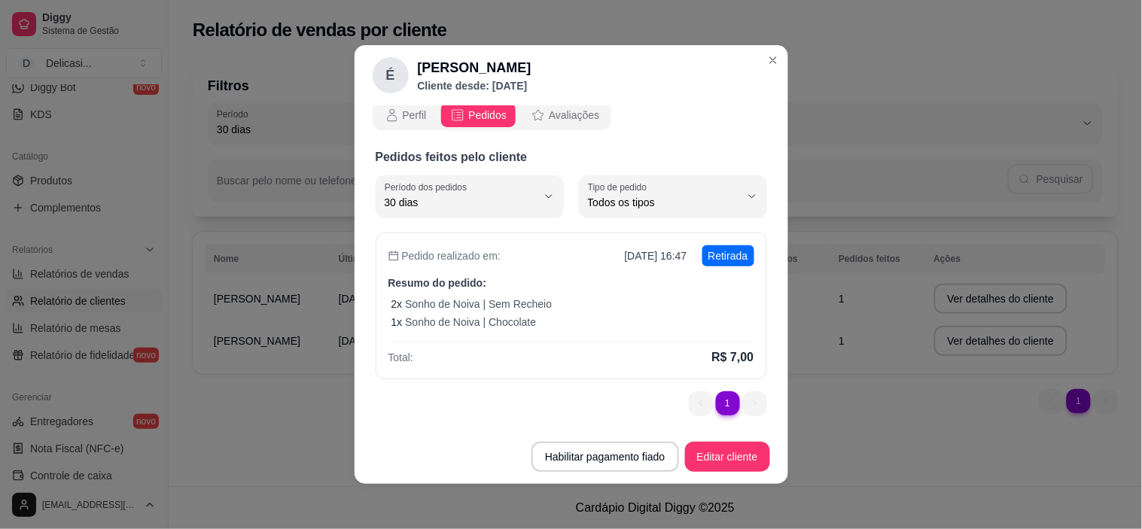
scroll to position [11, 0]
click at [574, 108] on span "Avaliações" at bounding box center [574, 115] width 50 height 15
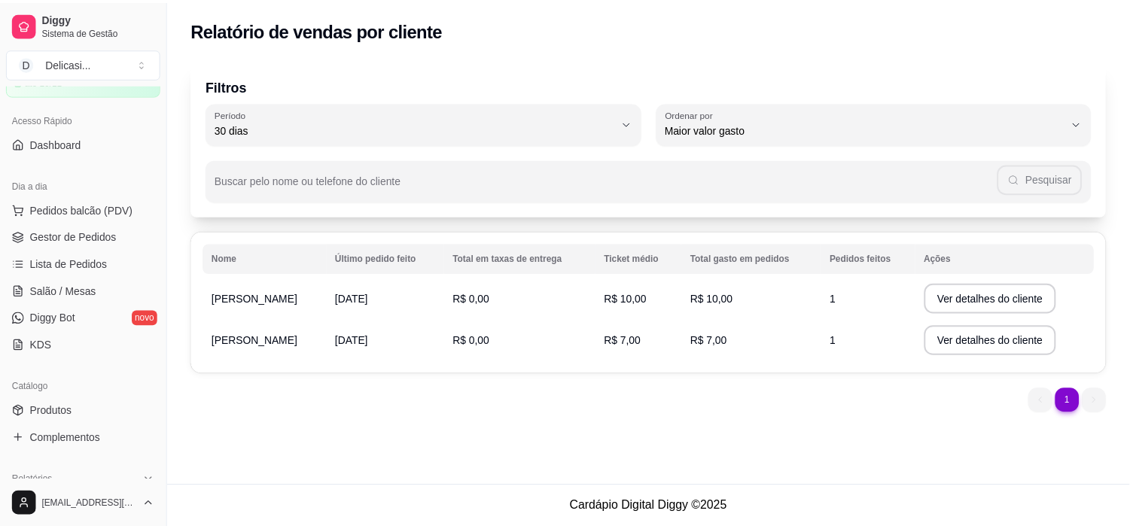
scroll to position [80, 0]
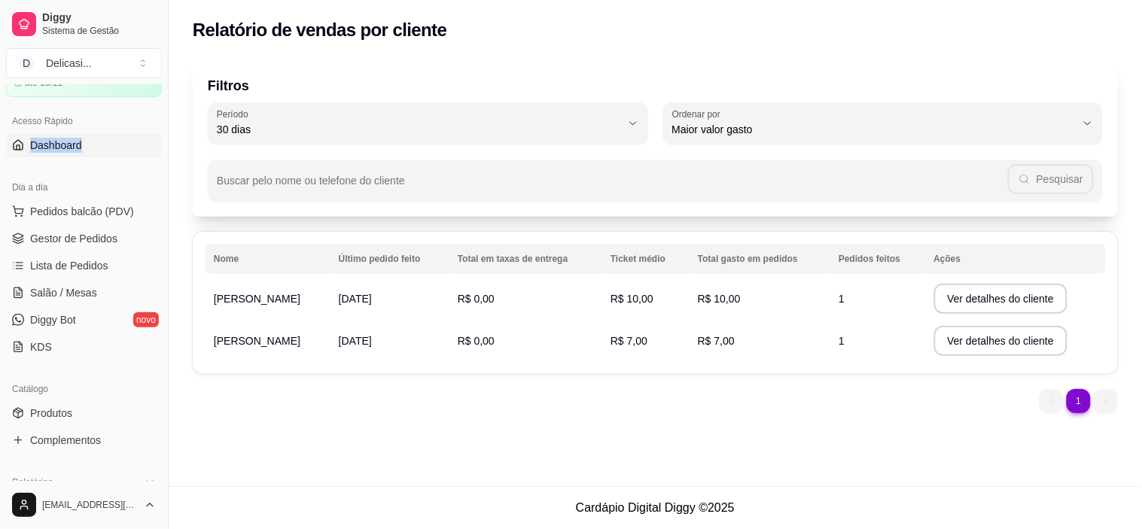
drag, startPoint x: 108, startPoint y: 130, endPoint x: 100, endPoint y: 156, distance: 26.7
click at [100, 156] on div "Acesso Rápido Dashboard" at bounding box center [84, 133] width 168 height 60
click at [100, 156] on link "Dashboard" at bounding box center [84, 145] width 156 height 24
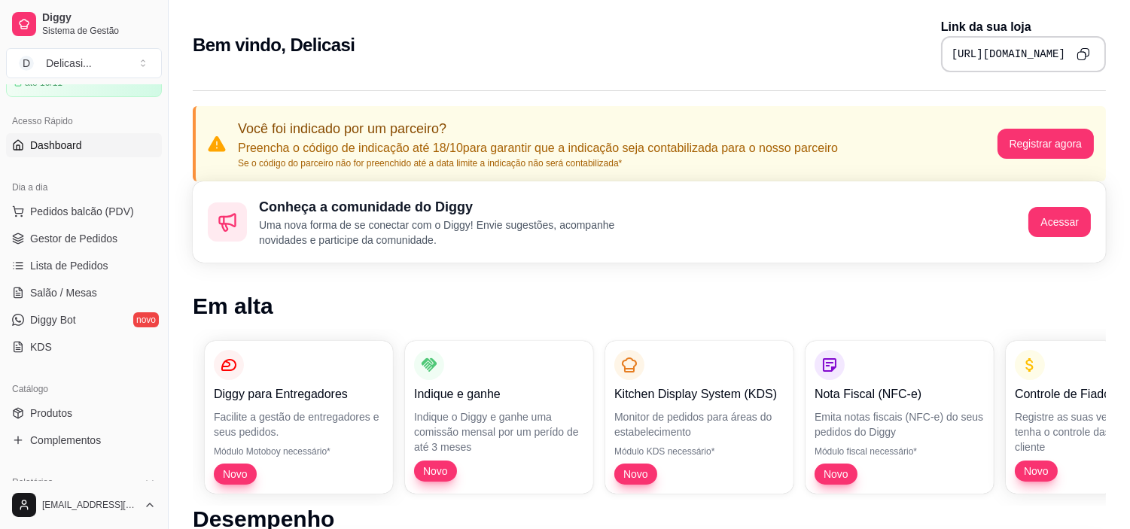
click at [687, 309] on h1 "Em alta" at bounding box center [649, 306] width 913 height 27
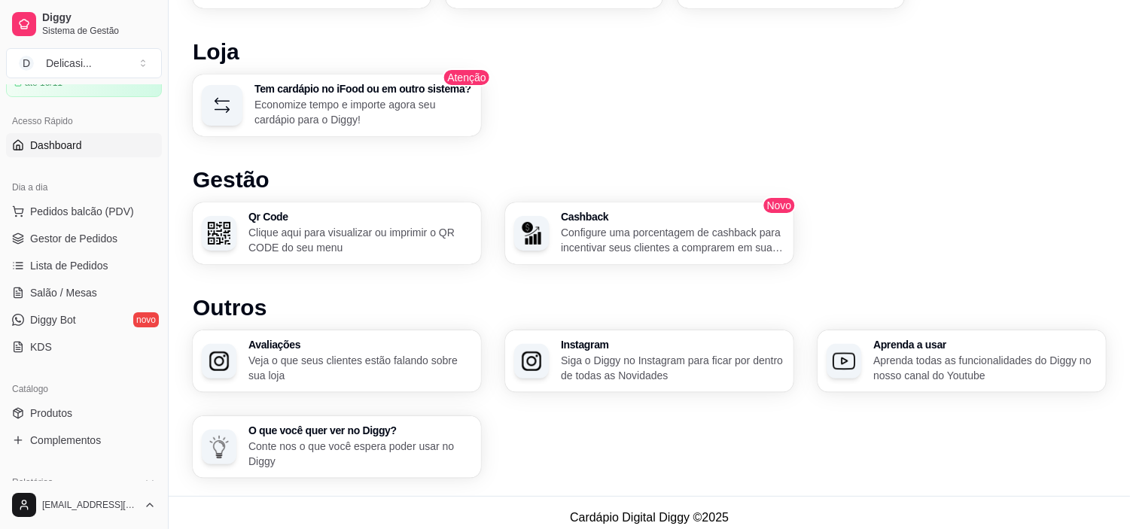
scroll to position [982, 0]
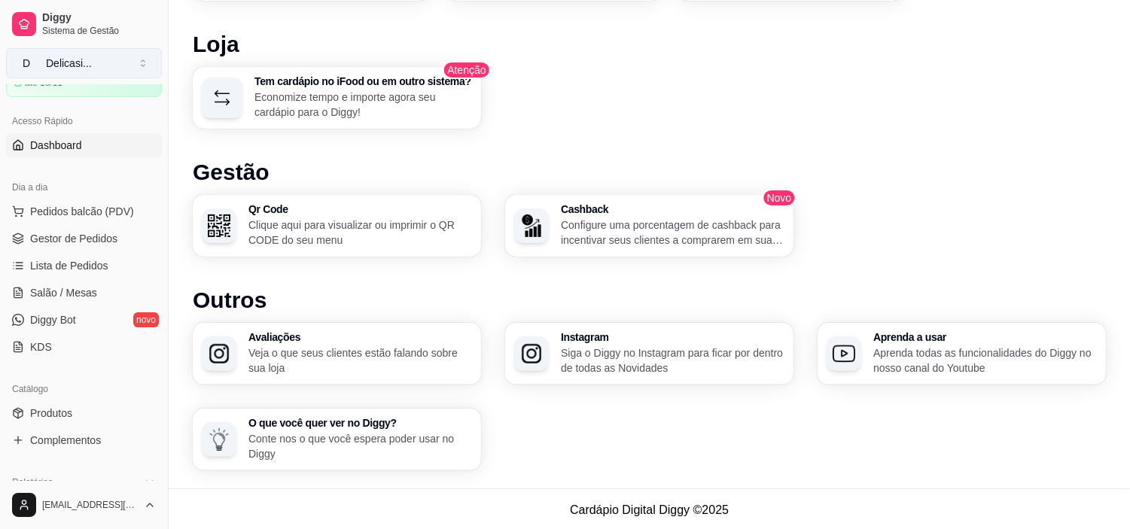
click at [119, 72] on button "D Delicasi ..." at bounding box center [84, 63] width 156 height 30
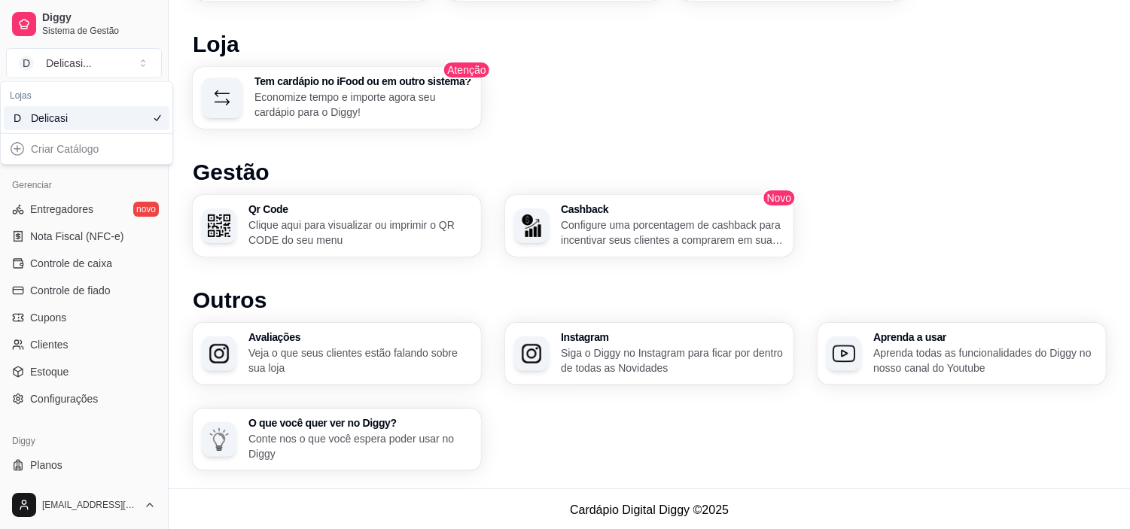
scroll to position [553, 0]
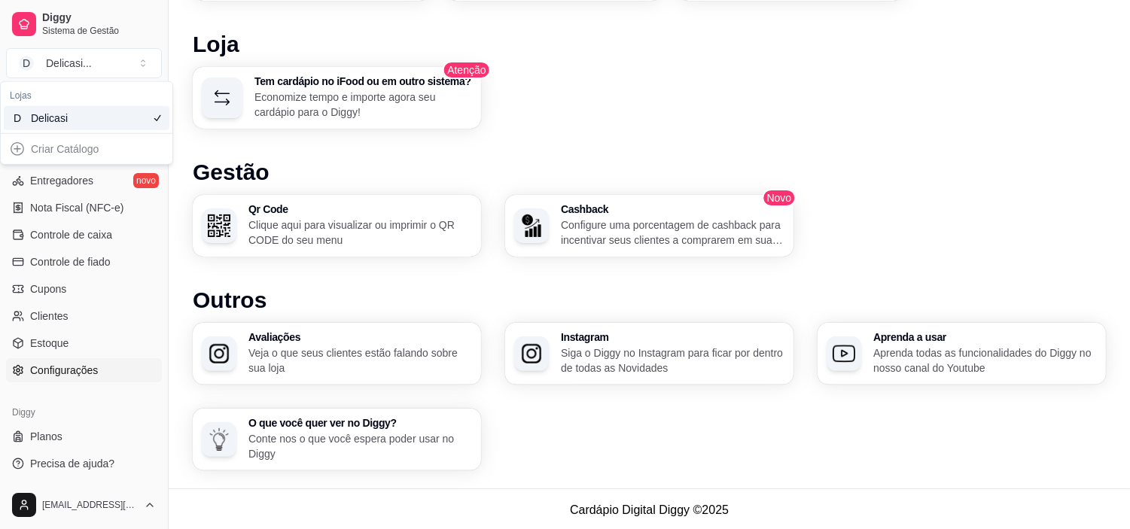
click at [113, 373] on link "Configurações" at bounding box center [84, 370] width 156 height 24
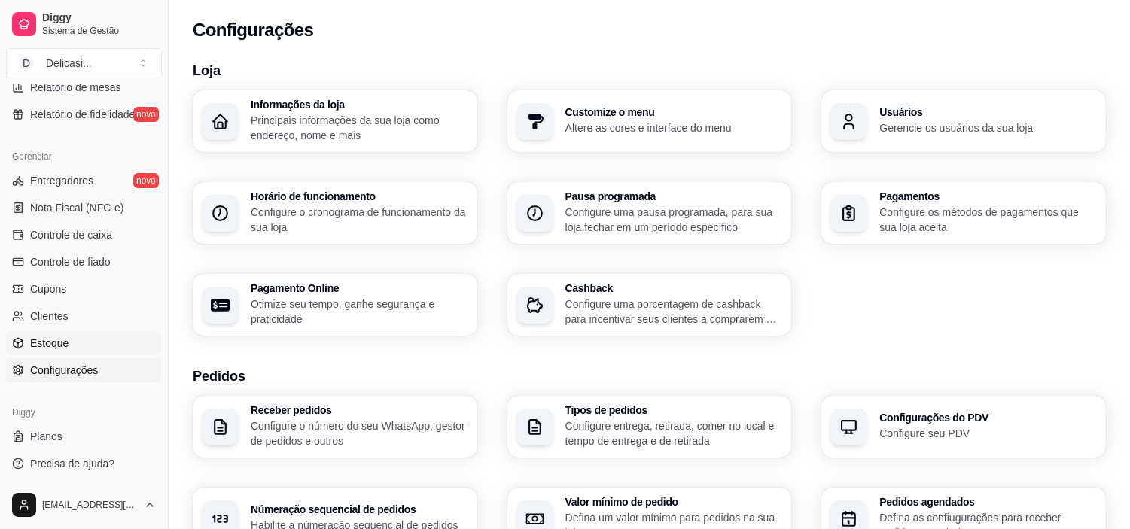
click at [103, 334] on link "Estoque" at bounding box center [84, 343] width 156 height 24
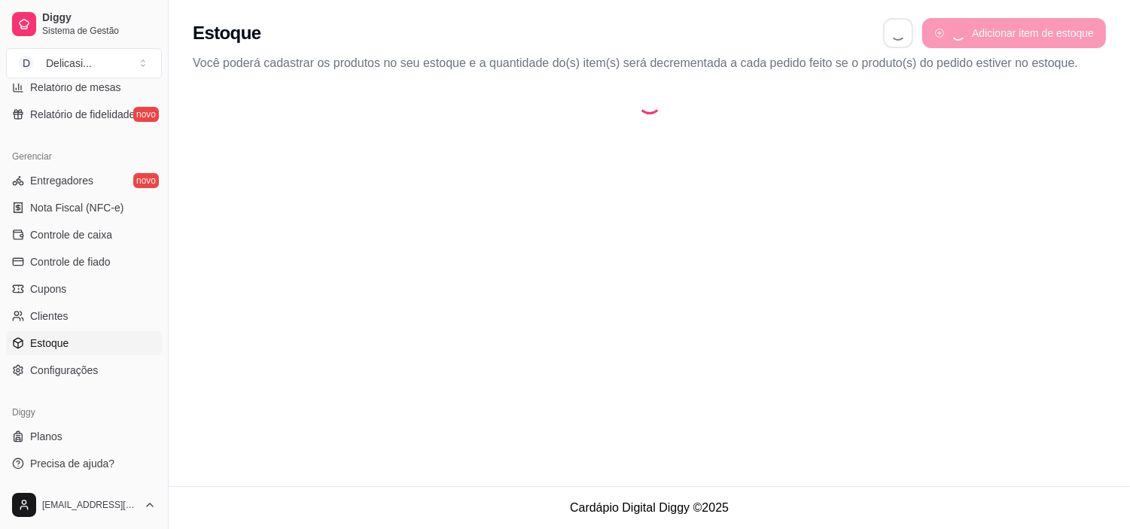
select select "QUANTITY_ORDER"
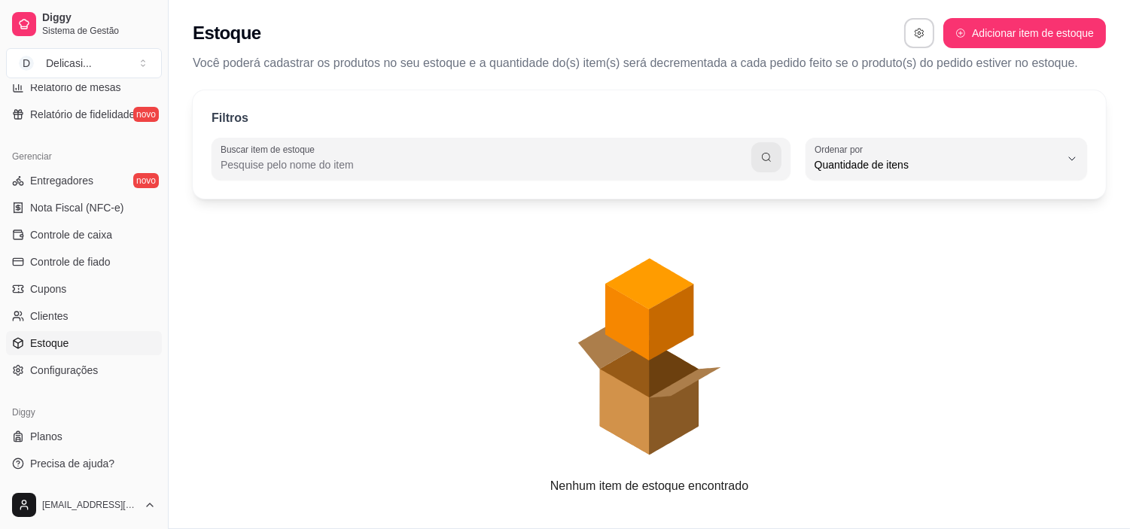
scroll to position [14, 0]
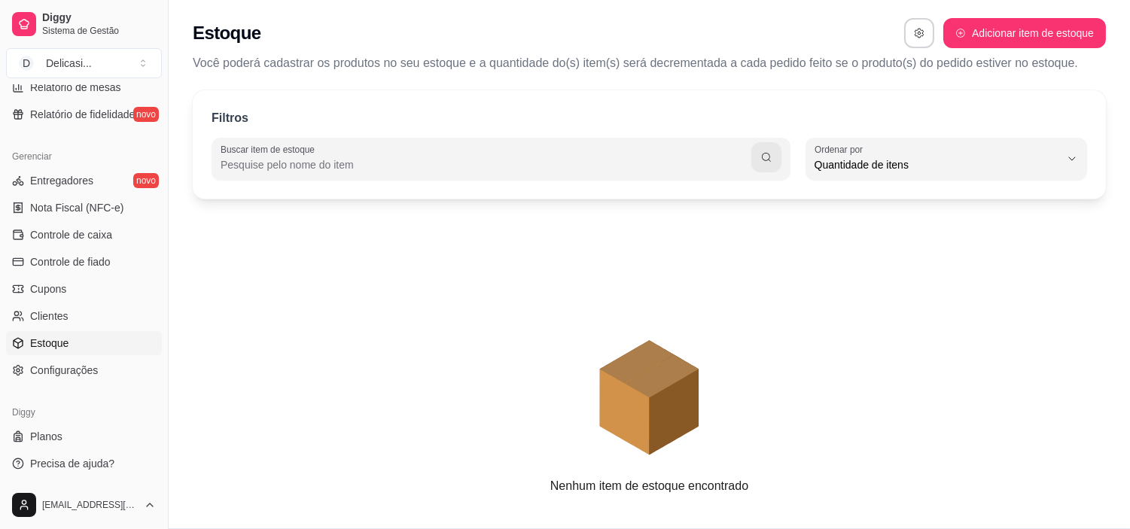
click at [486, 169] on input "Buscar item de estoque" at bounding box center [486, 164] width 531 height 15
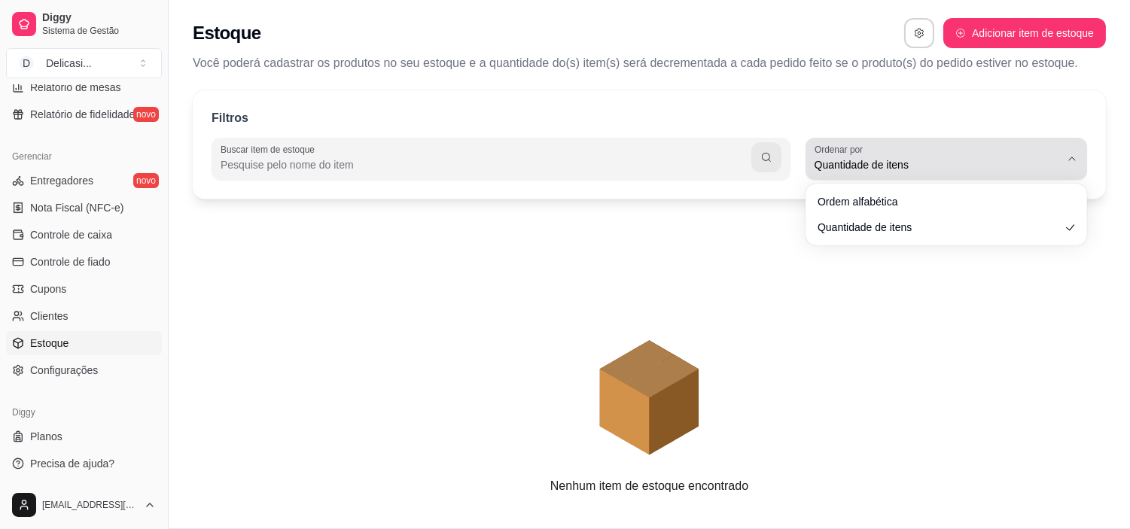
click at [907, 172] on span "Quantidade de itens" at bounding box center [937, 164] width 245 height 15
click at [907, 174] on button "Ordenar por Quantidade de itens" at bounding box center [946, 159] width 282 height 42
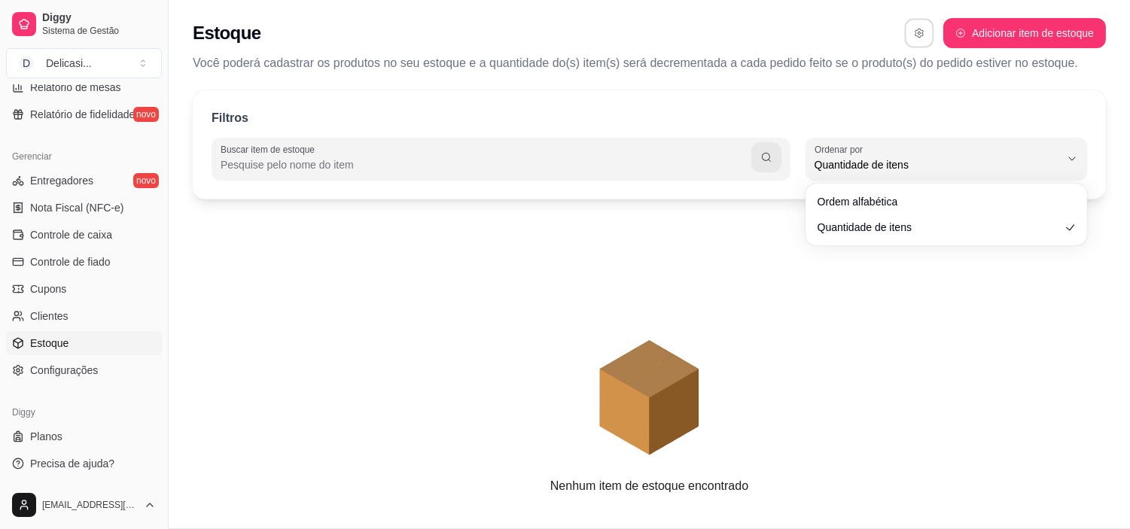
click at [915, 33] on icon "button" at bounding box center [919, 33] width 11 height 11
click at [98, 307] on link "Clientes" at bounding box center [84, 316] width 156 height 24
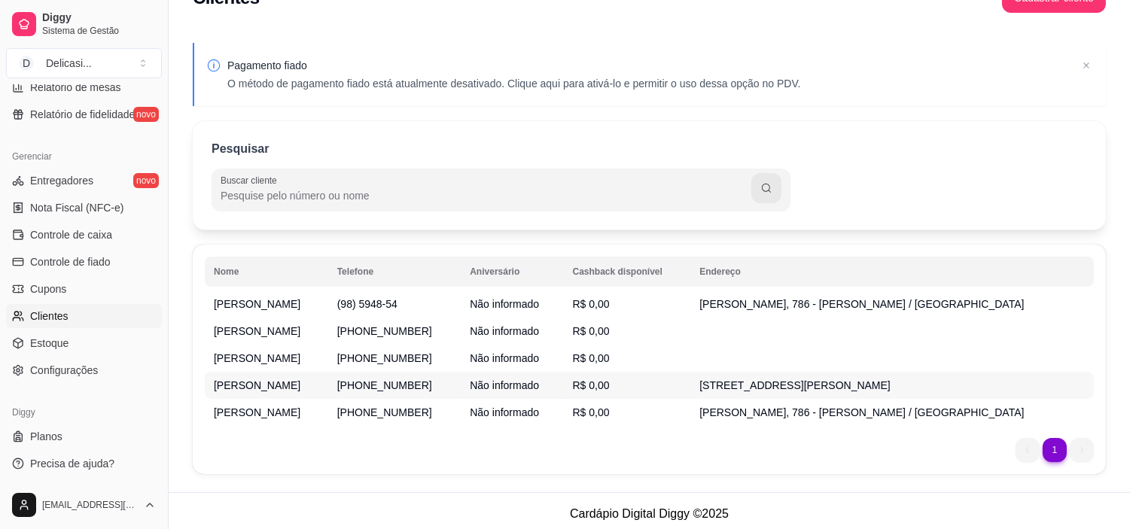
scroll to position [53, 0]
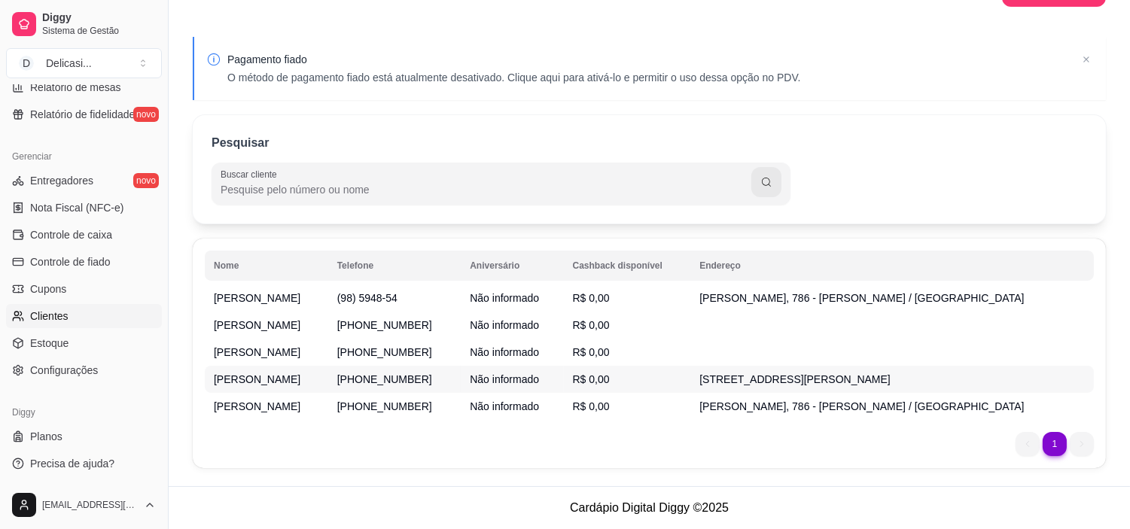
click at [499, 386] on td "Não informado" at bounding box center [512, 379] width 102 height 27
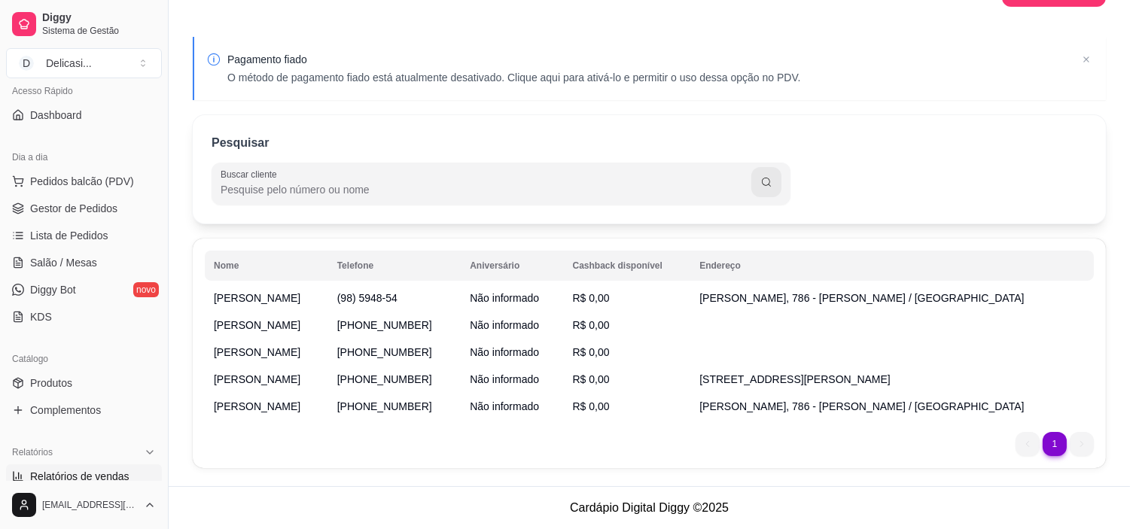
scroll to position [0, 0]
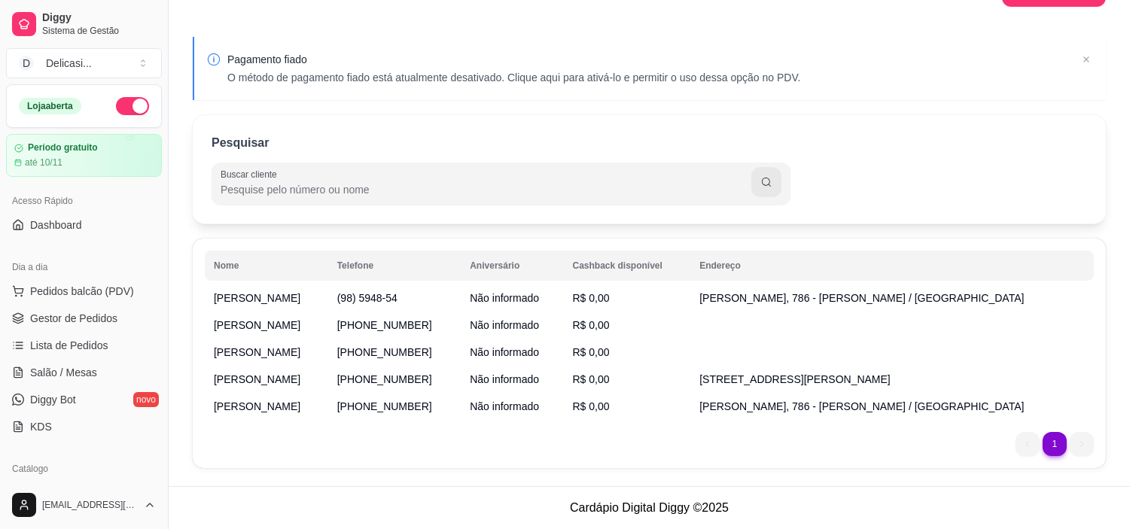
click at [91, 302] on button "Pedidos balcão (PDV)" at bounding box center [84, 291] width 156 height 24
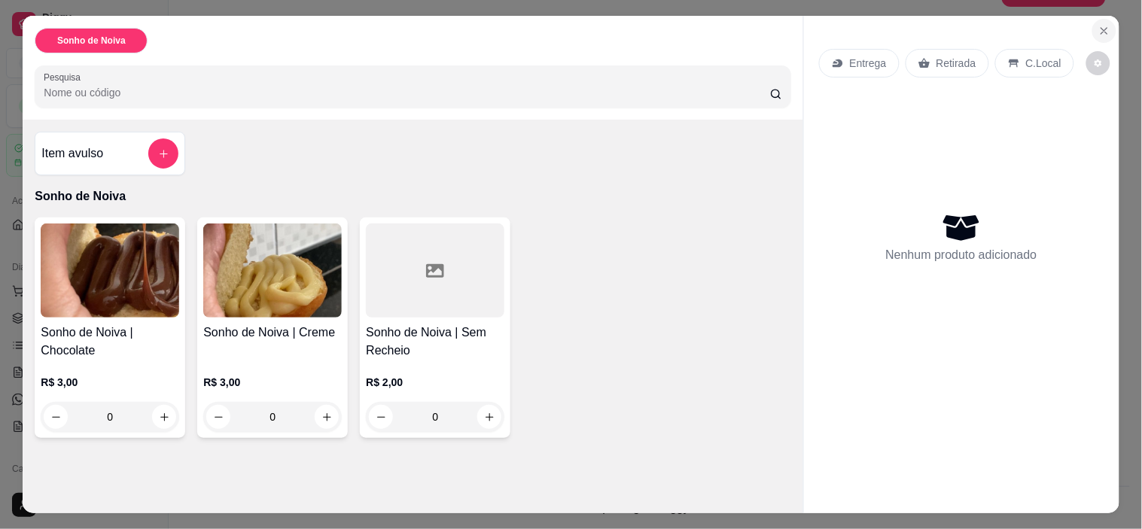
click at [1099, 25] on icon "Close" at bounding box center [1104, 31] width 12 height 12
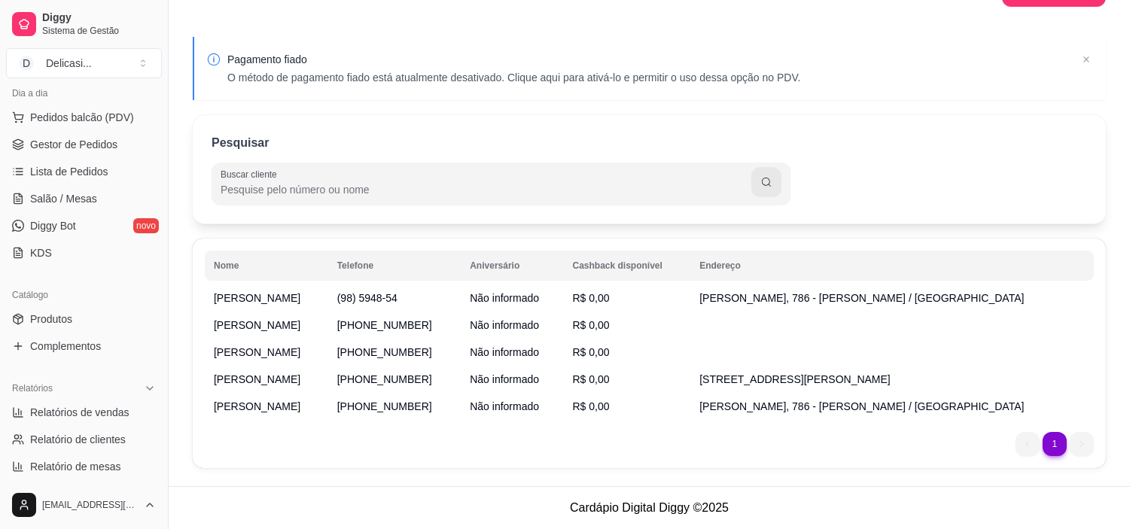
scroll to position [171, 0]
click at [108, 196] on link "Salão / Mesas" at bounding box center [84, 202] width 156 height 24
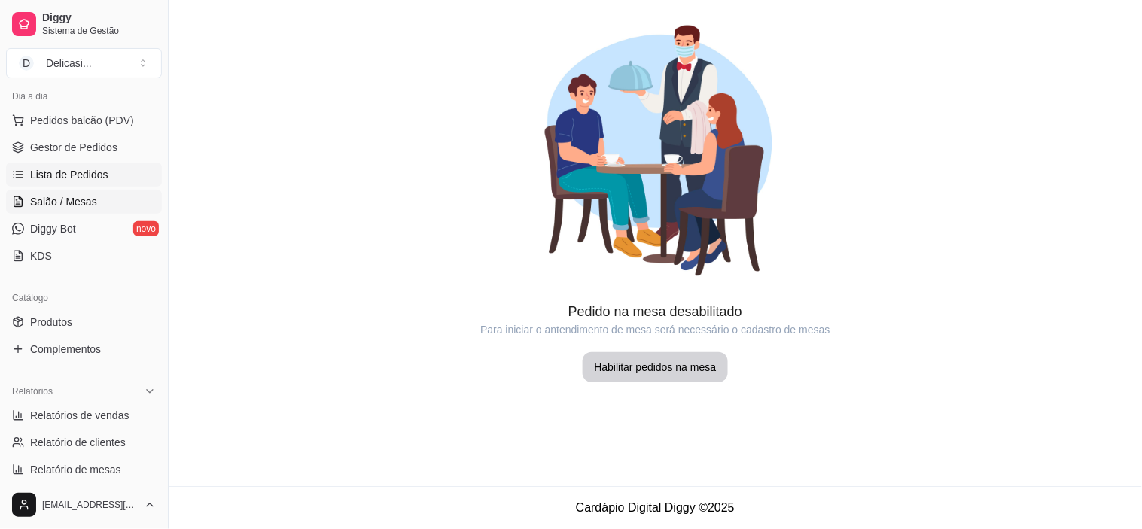
click at [125, 169] on link "Lista de Pedidos" at bounding box center [84, 175] width 156 height 24
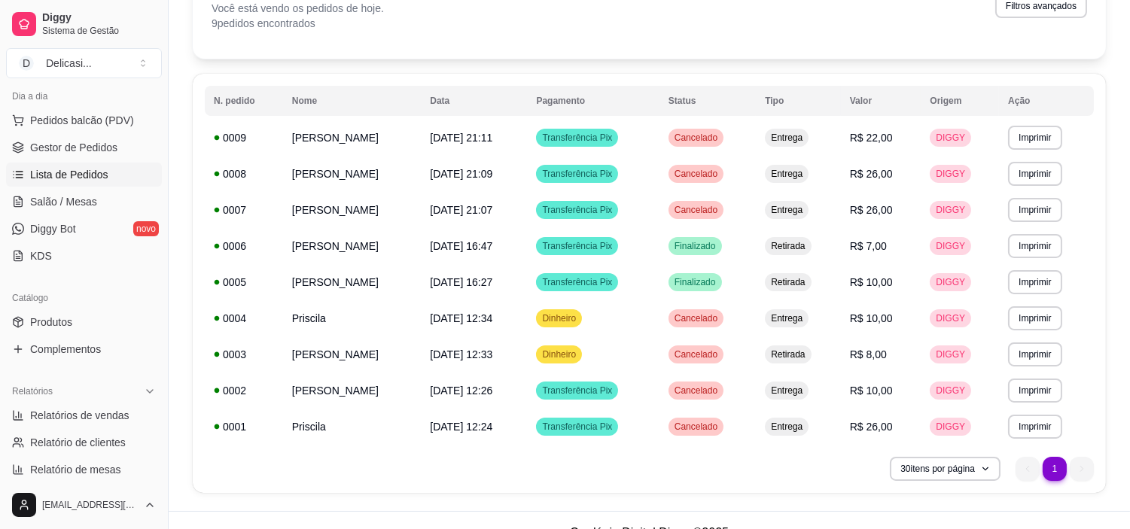
scroll to position [96, 0]
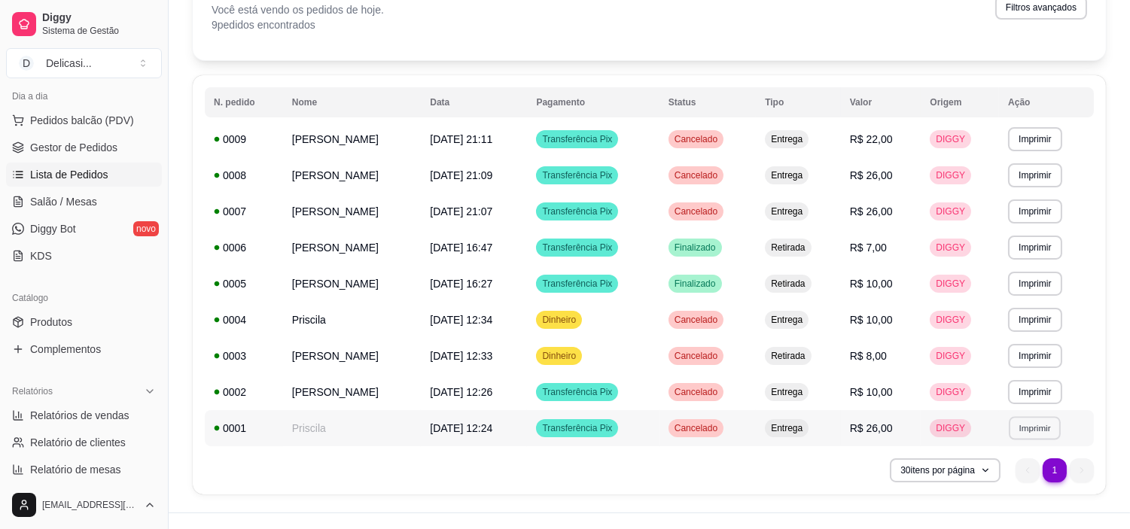
click at [1028, 426] on button "Imprimir" at bounding box center [1035, 427] width 52 height 23
click at [1022, 469] on button "IMPRESSORA" at bounding box center [1007, 480] width 105 height 23
click at [1018, 360] on button "Imprimir" at bounding box center [1035, 355] width 52 height 23
click at [997, 407] on button "IMPRESSORA" at bounding box center [1008, 409] width 109 height 24
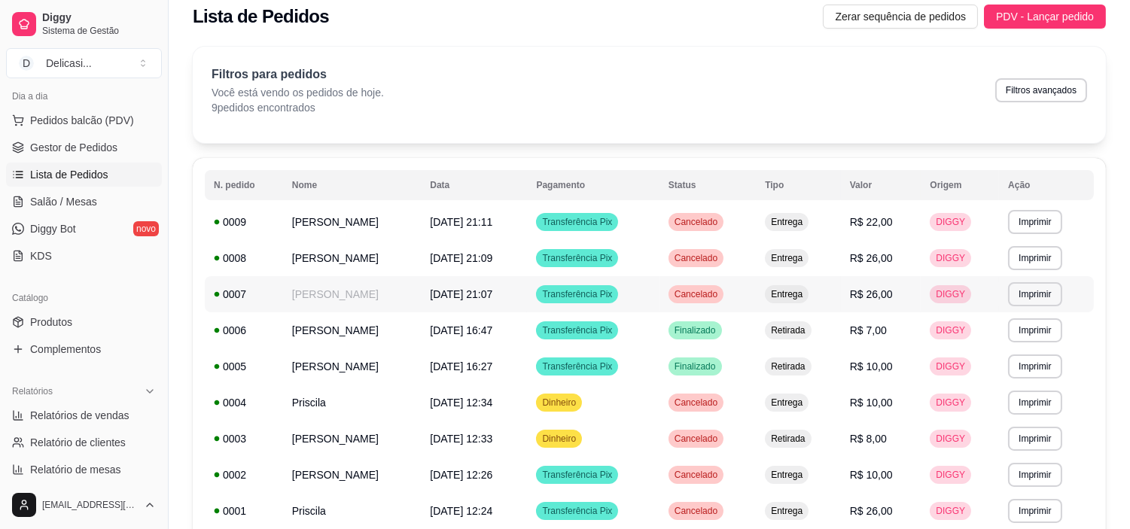
scroll to position [0, 0]
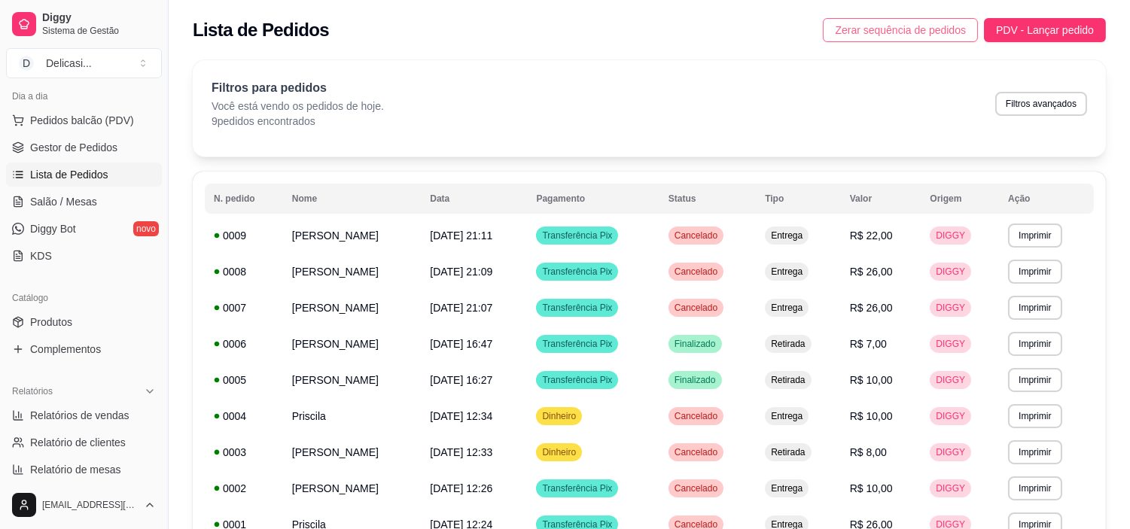
click at [924, 28] on span "Zerar sequência de pedidos" at bounding box center [900, 30] width 131 height 17
